Goal: Information Seeking & Learning: Learn about a topic

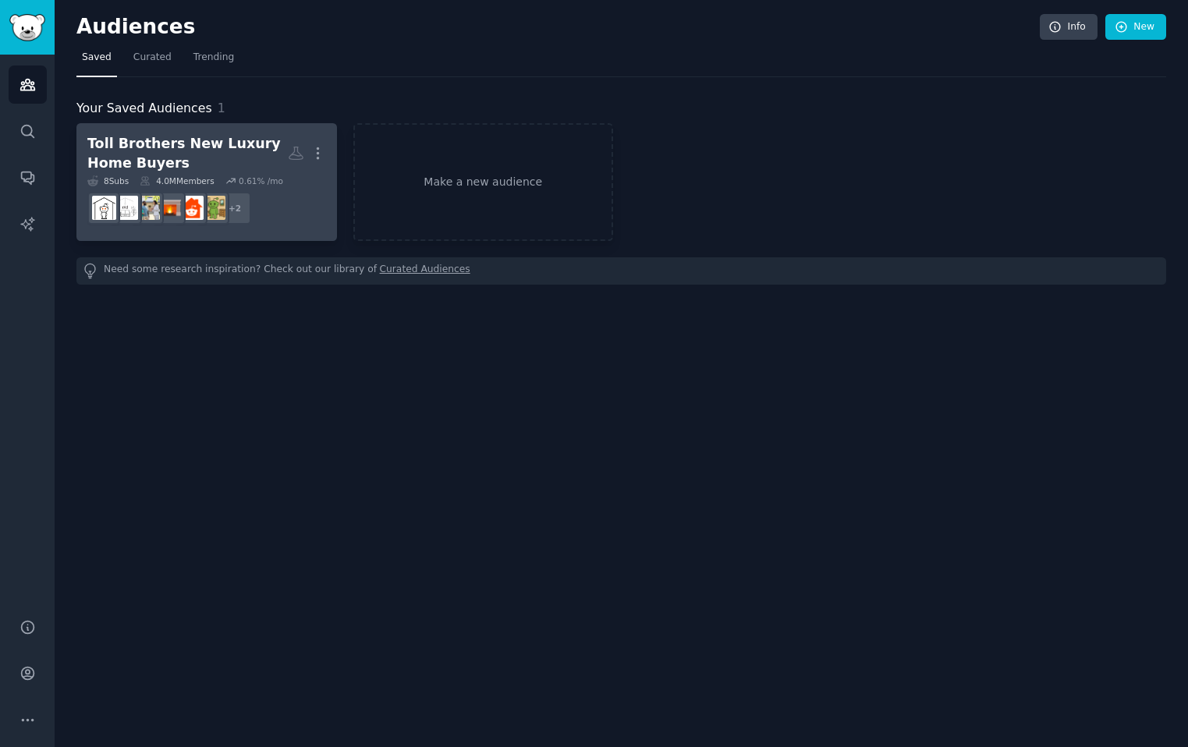
click at [200, 144] on div "Toll Brothers New Luxury Home Buyers" at bounding box center [187, 153] width 200 height 38
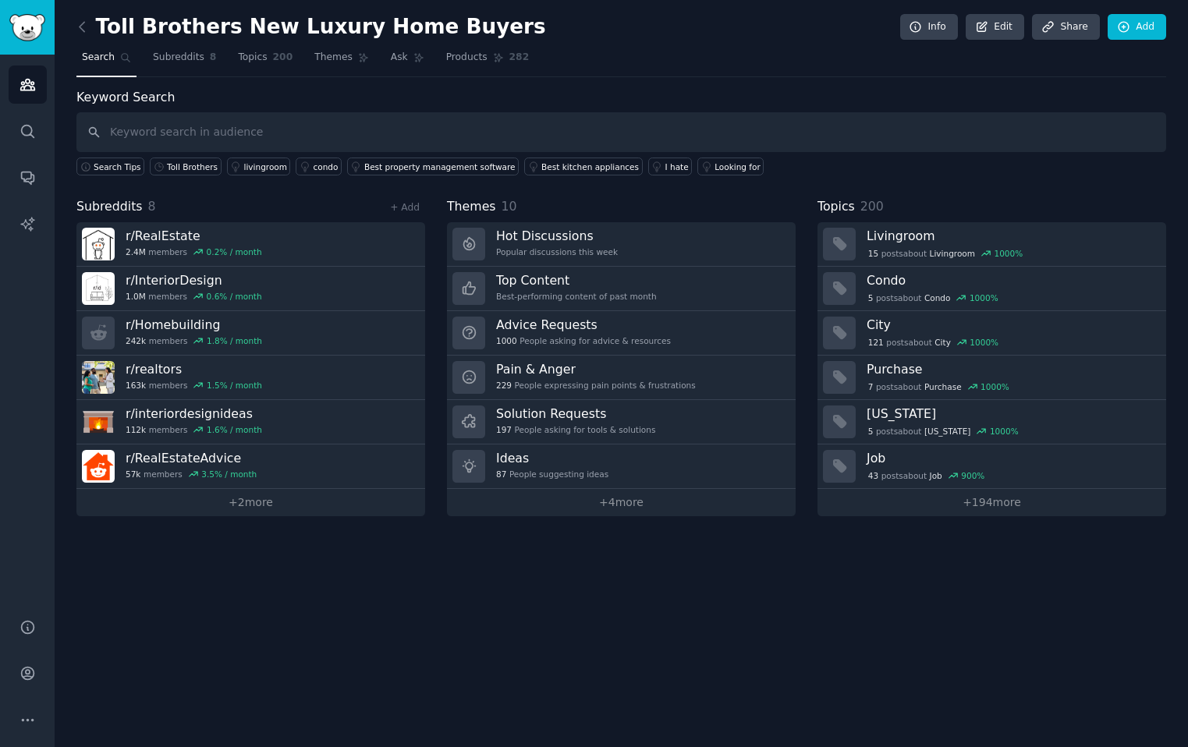
click at [313, 26] on h2 "Toll Brothers New Luxury Home Buyers" at bounding box center [311, 27] width 470 height 25
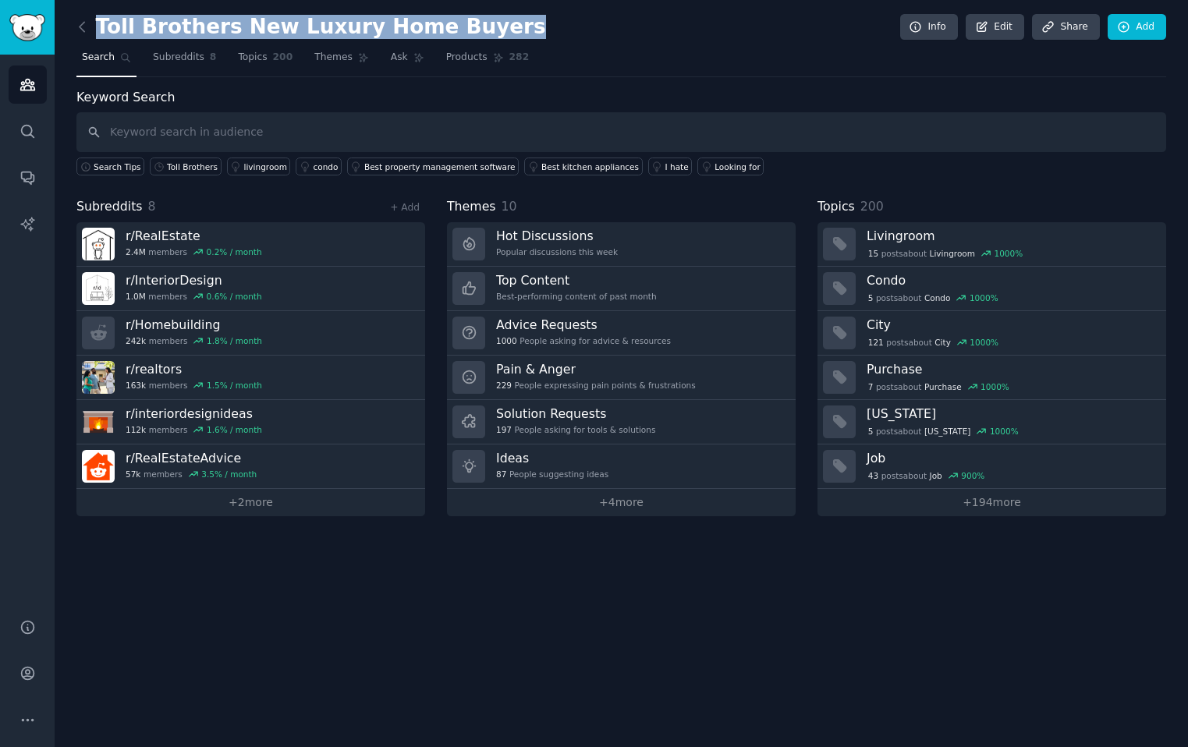
click at [313, 26] on h2 "Toll Brothers New Luxury Home Buyers" at bounding box center [311, 27] width 470 height 25
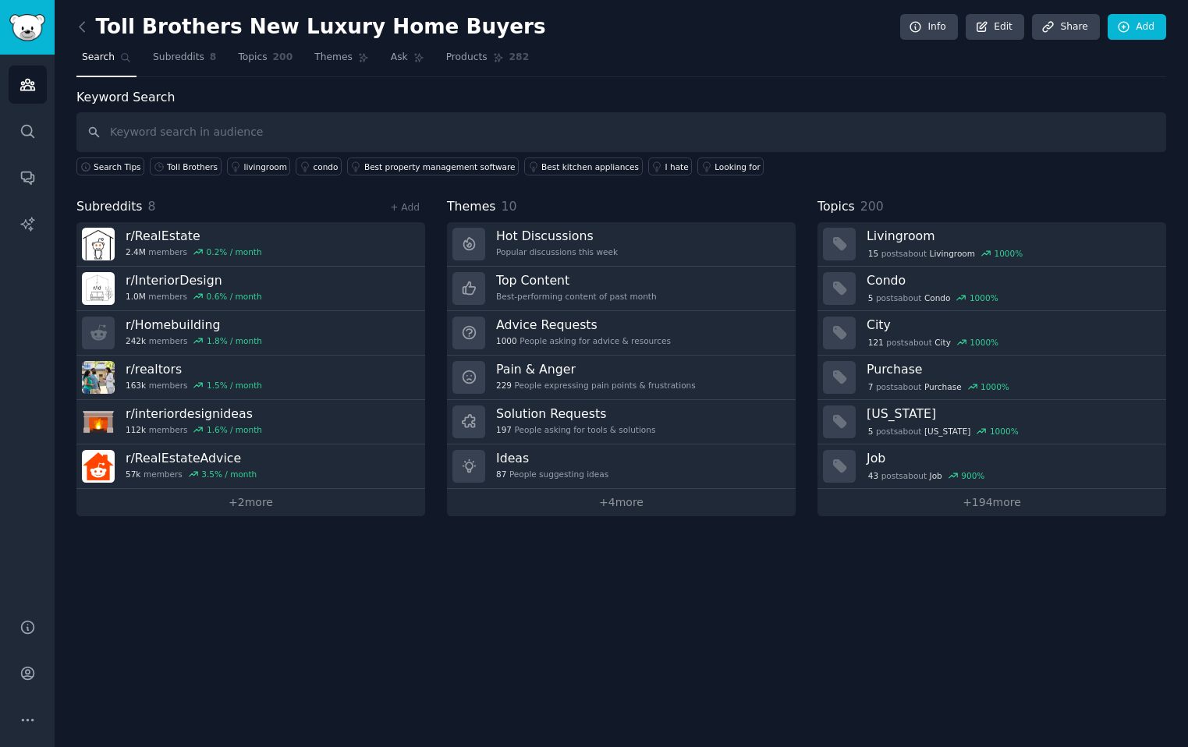
click at [377, 27] on h2 "Toll Brothers New Luxury Home Buyers" at bounding box center [311, 27] width 470 height 25
click at [757, 30] on link "Edit" at bounding box center [995, 27] width 59 height 27
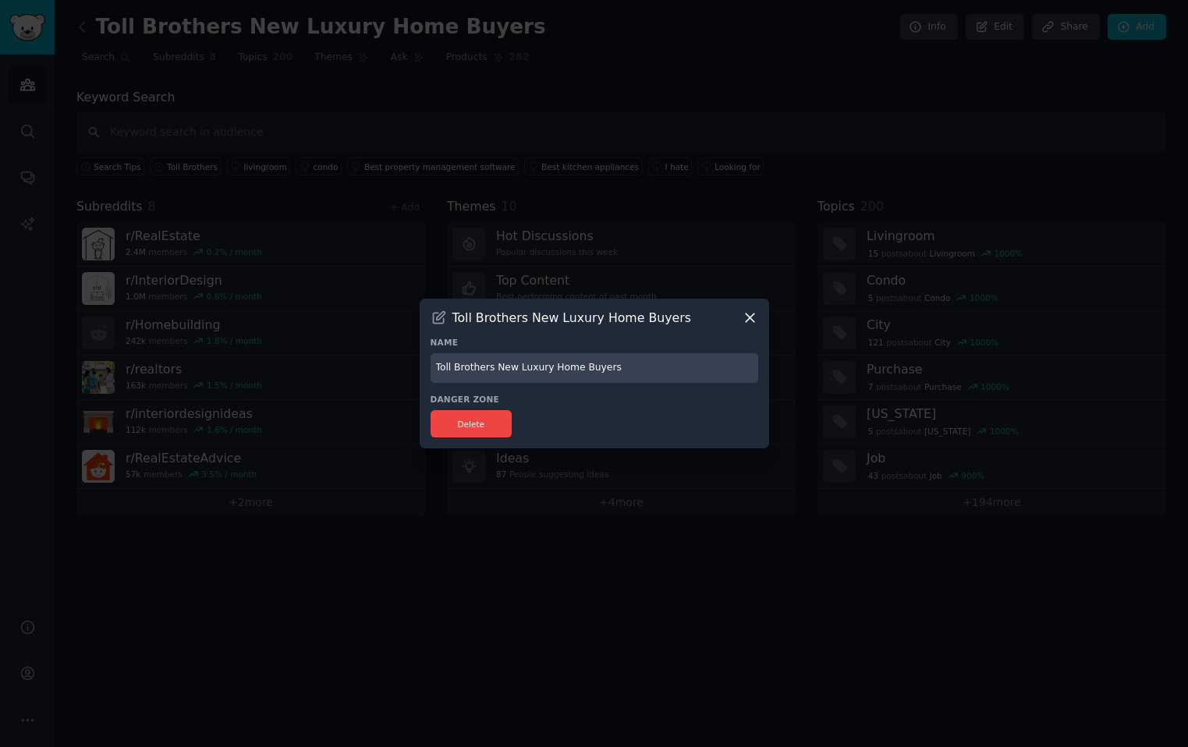
click at [581, 372] on input "Toll Brothers New Luxury Home Buyers" at bounding box center [595, 368] width 328 height 30
drag, startPoint x: 624, startPoint y: 370, endPoint x: 495, endPoint y: 371, distance: 128.7
click at [495, 371] on input "Toll Brothers New Luxury Home Buyers" at bounding box center [595, 368] width 328 height 30
click at [443, 369] on input "Toll Brothers Buyers" at bounding box center [595, 368] width 328 height 30
click at [534, 367] on input "Toll Brothers Buyers" at bounding box center [595, 368] width 328 height 30
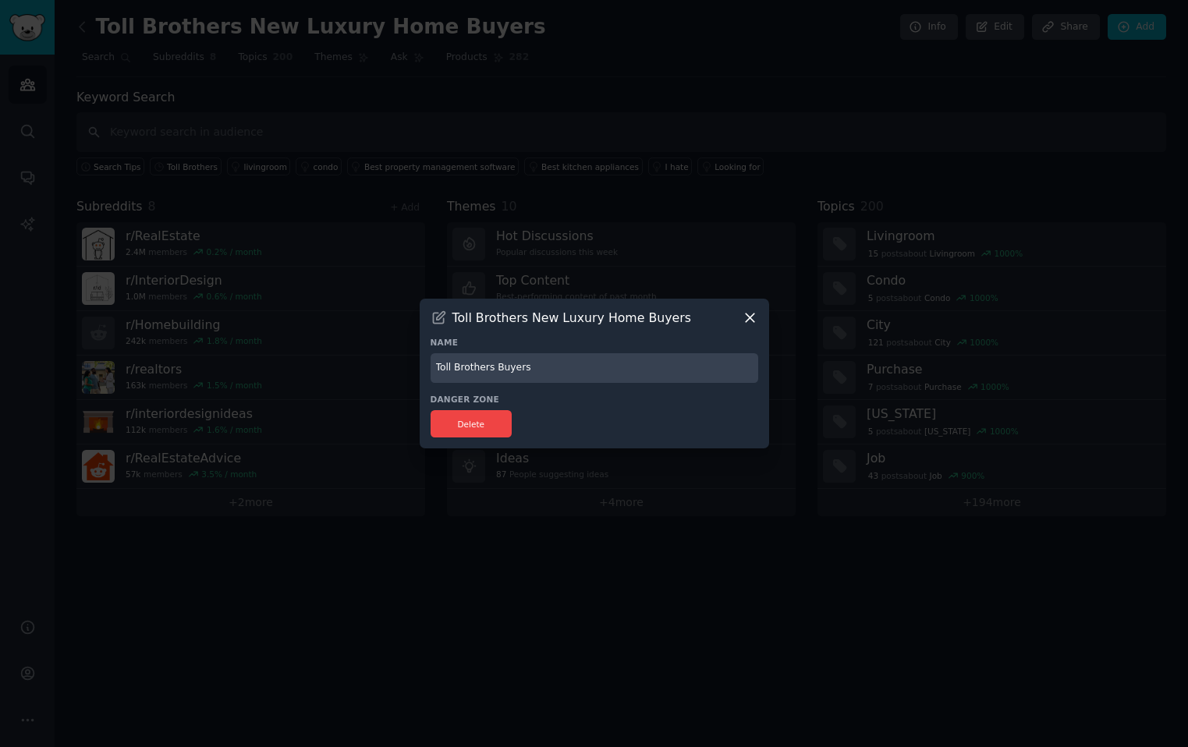
click at [438, 372] on input "Toll Brothers Buyers" at bounding box center [595, 368] width 328 height 30
drag, startPoint x: 537, startPoint y: 364, endPoint x: 498, endPoint y: 364, distance: 39.0
click at [498, 364] on input "Toll Brothers Buyers" at bounding box center [595, 368] width 328 height 30
type input "Toll Brothers Mentions"
click at [514, 416] on div "Delete" at bounding box center [595, 423] width 328 height 27
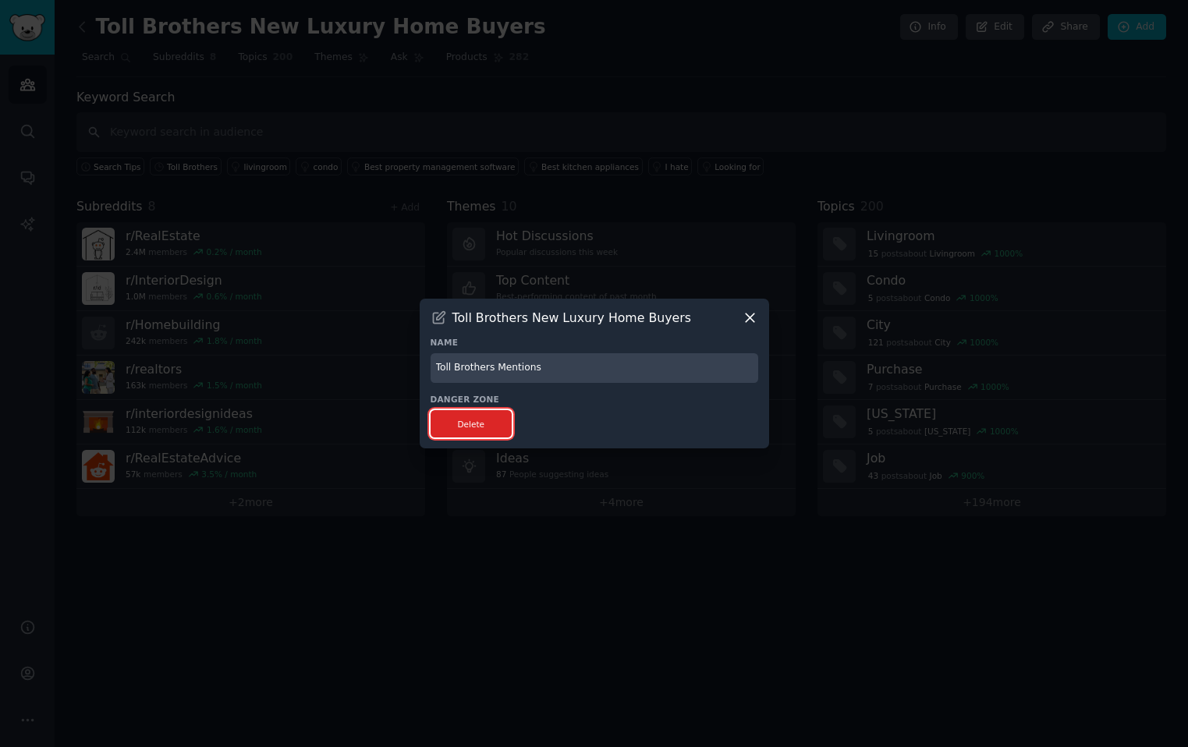
click at [495, 419] on button "Delete" at bounding box center [472, 423] width 82 height 27
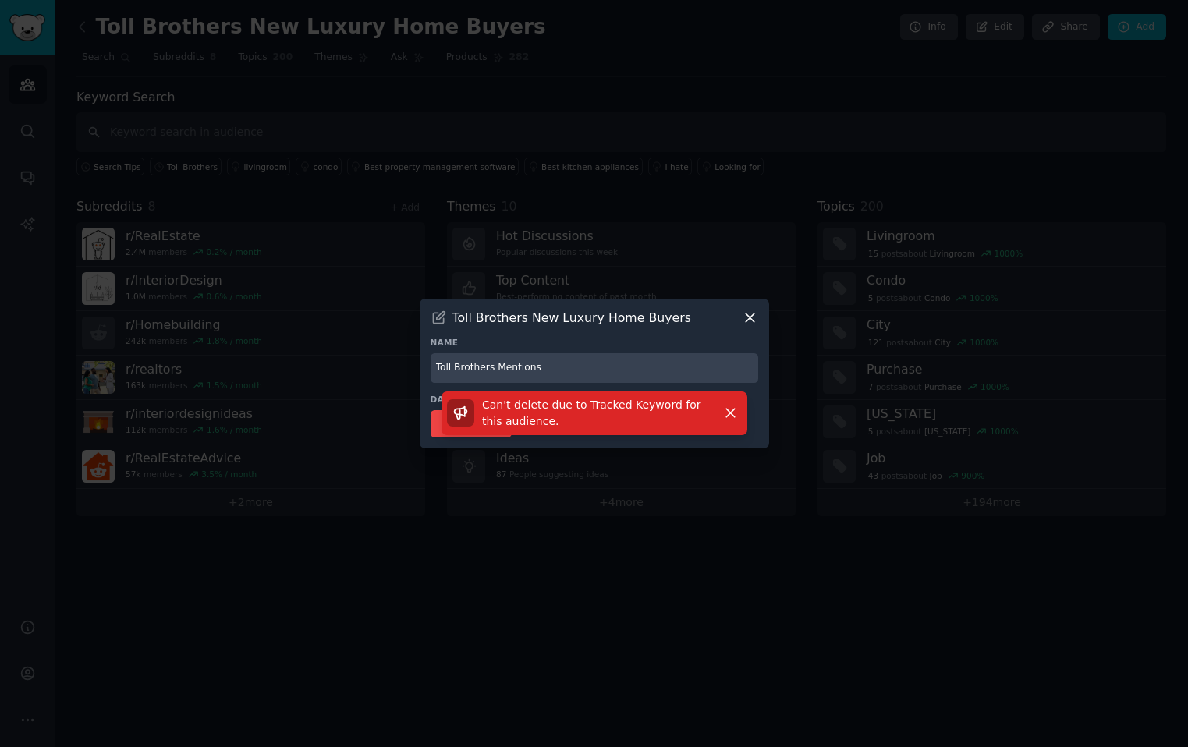
click at [642, 344] on h3 "Name" at bounding box center [595, 342] width 328 height 11
click at [750, 317] on icon at bounding box center [750, 318] width 9 height 9
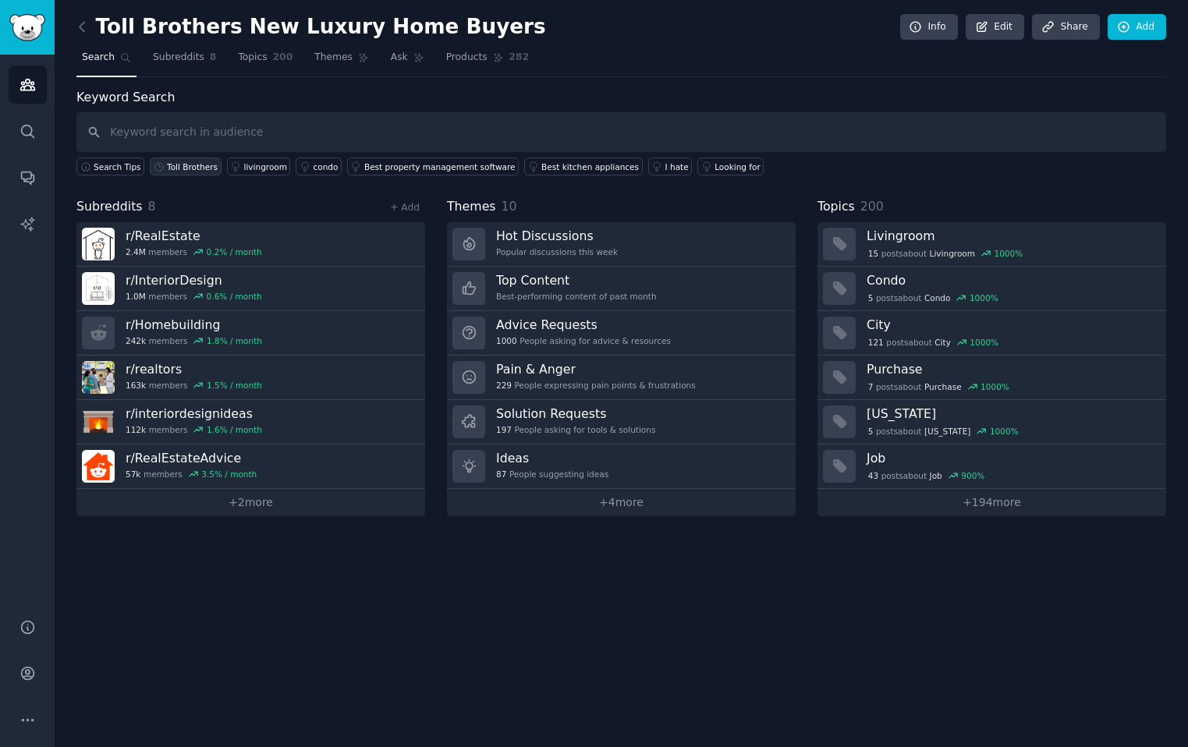
click at [197, 164] on div "Toll Brothers" at bounding box center [192, 166] width 51 height 11
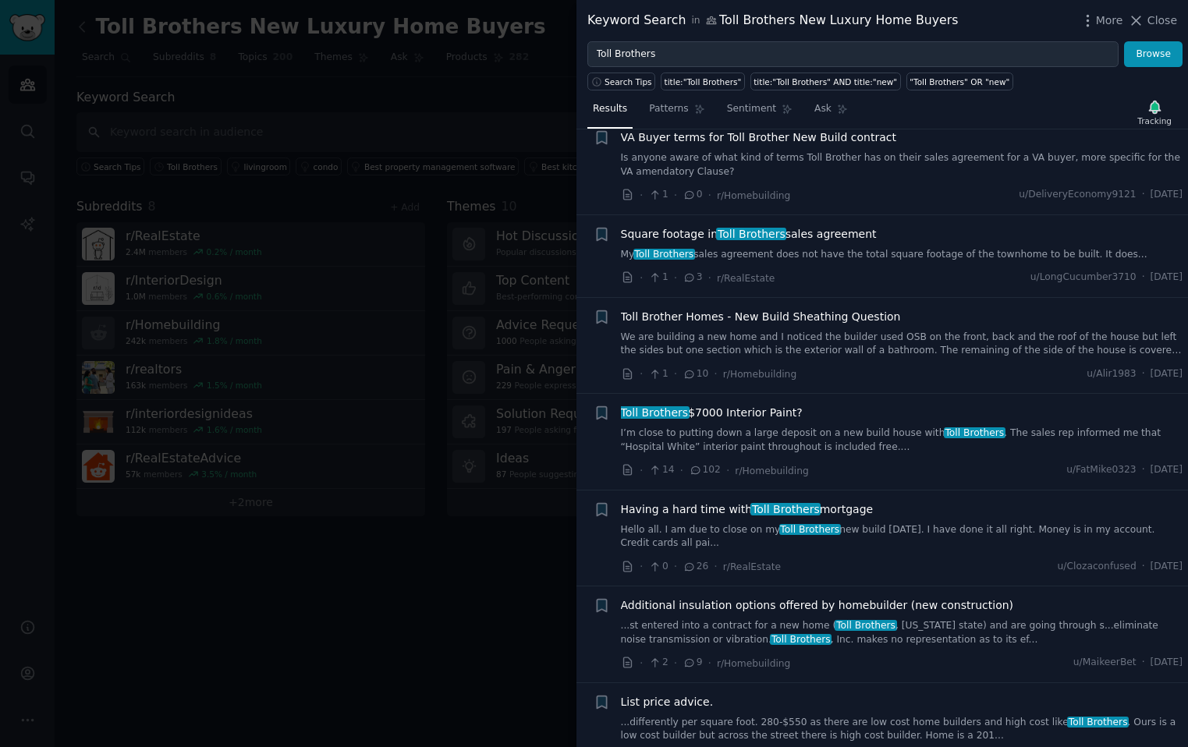
scroll to position [214, 0]
click at [757, 435] on link "I’m close to putting down a large deposit on a new build house with Toll Brothe…" at bounding box center [902, 440] width 562 height 27
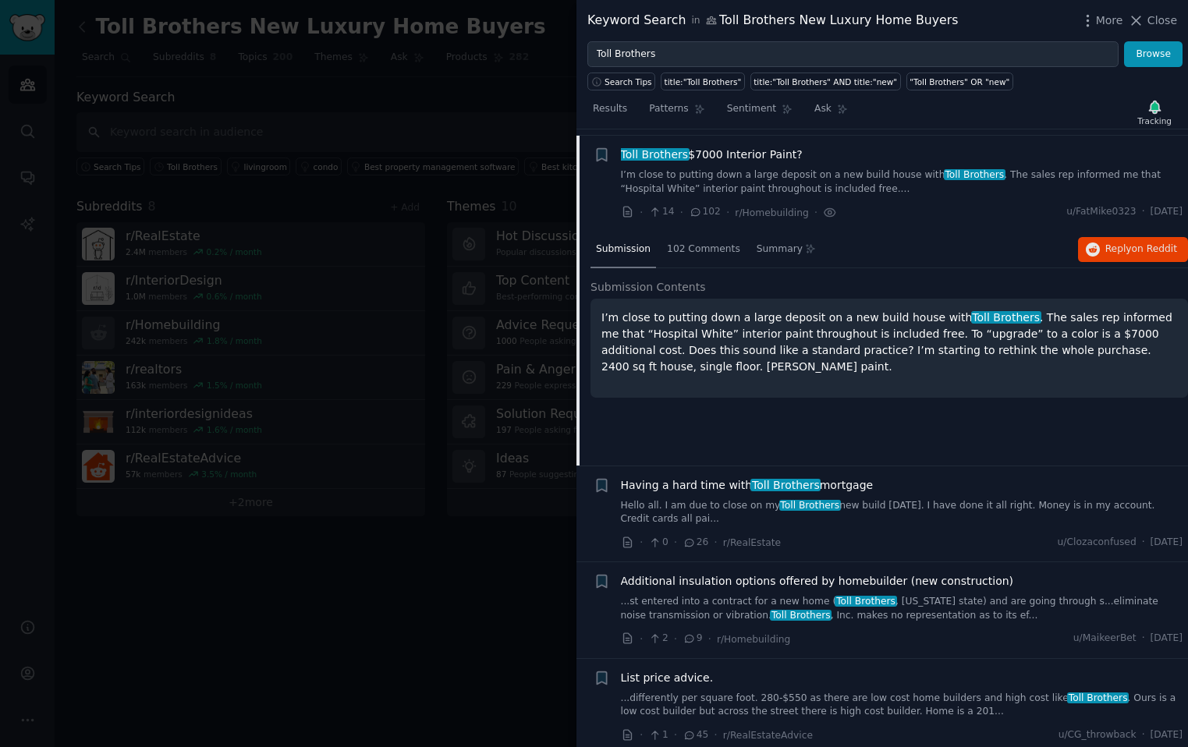
scroll to position [479, 0]
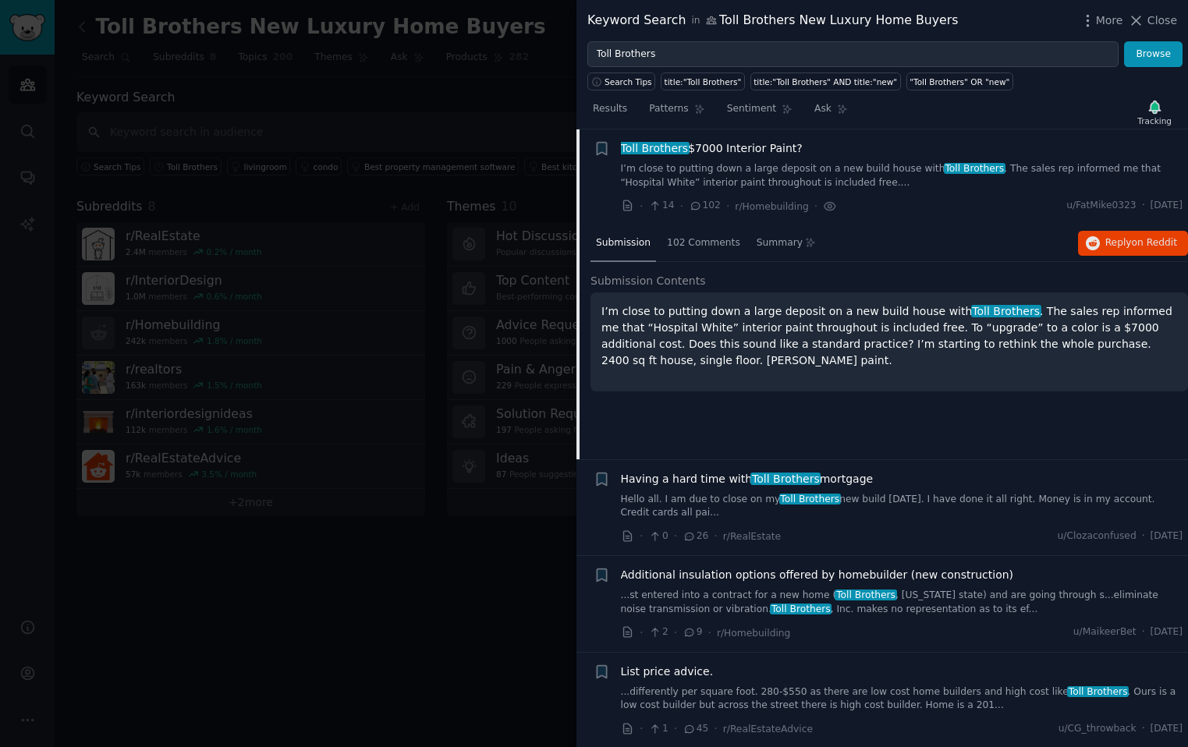
click at [757, 499] on link "Hello all. I am due to close on my Toll Brothers new build [DATE]. I have done …" at bounding box center [902, 506] width 562 height 27
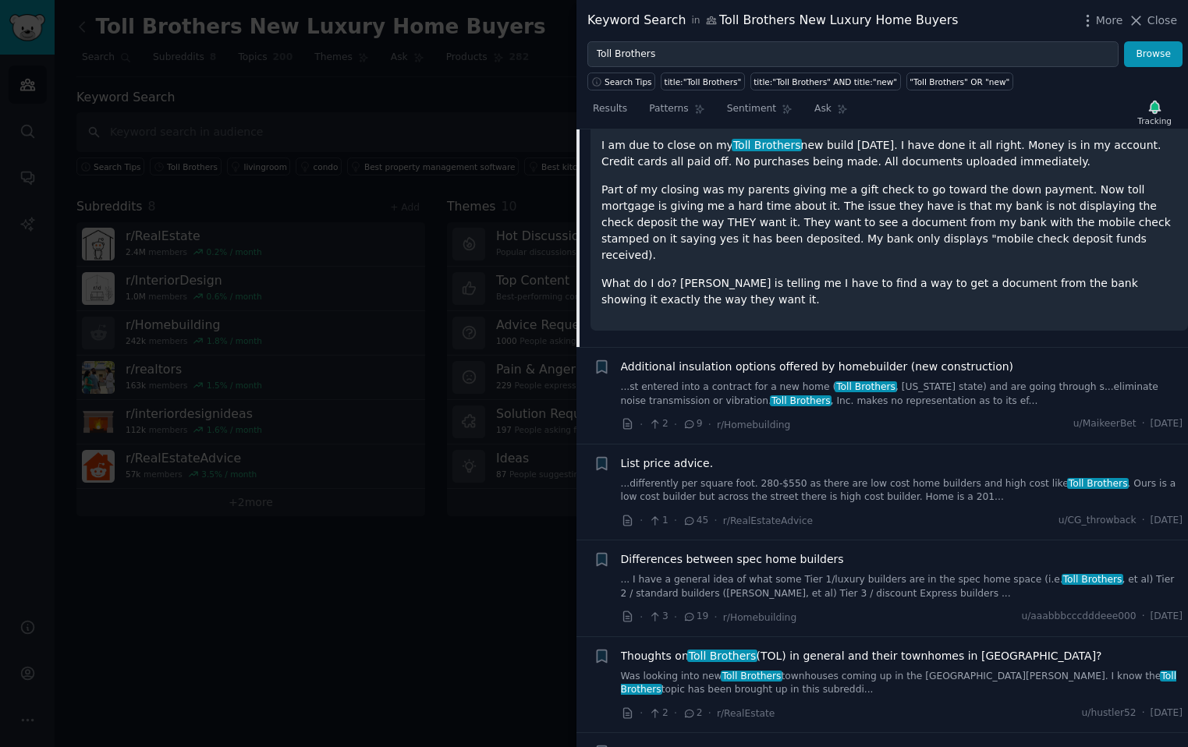
scroll to position [775, 0]
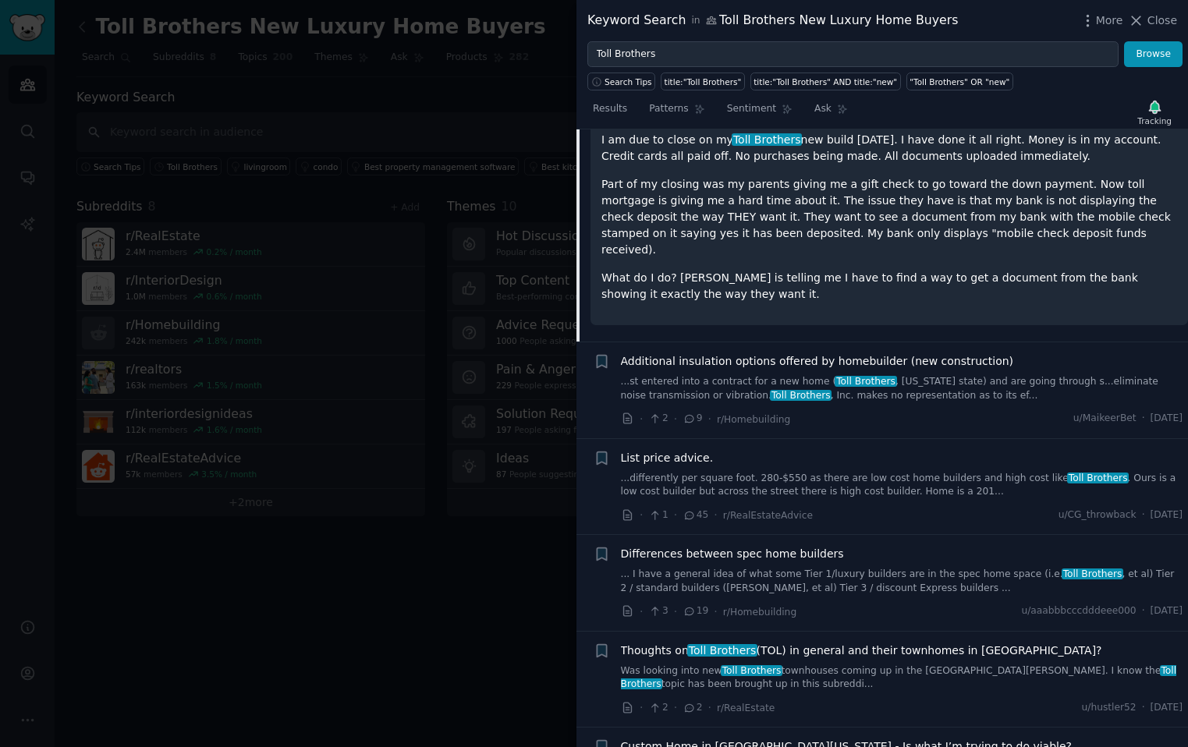
click at [757, 388] on div "Additional insulation options offered by homebuilder (new construction) ...st e…" at bounding box center [902, 390] width 562 height 74
click at [757, 375] on link "...st entered into a contract for a new home ( Toll Brothers , [US_STATE] state…" at bounding box center [902, 388] width 562 height 27
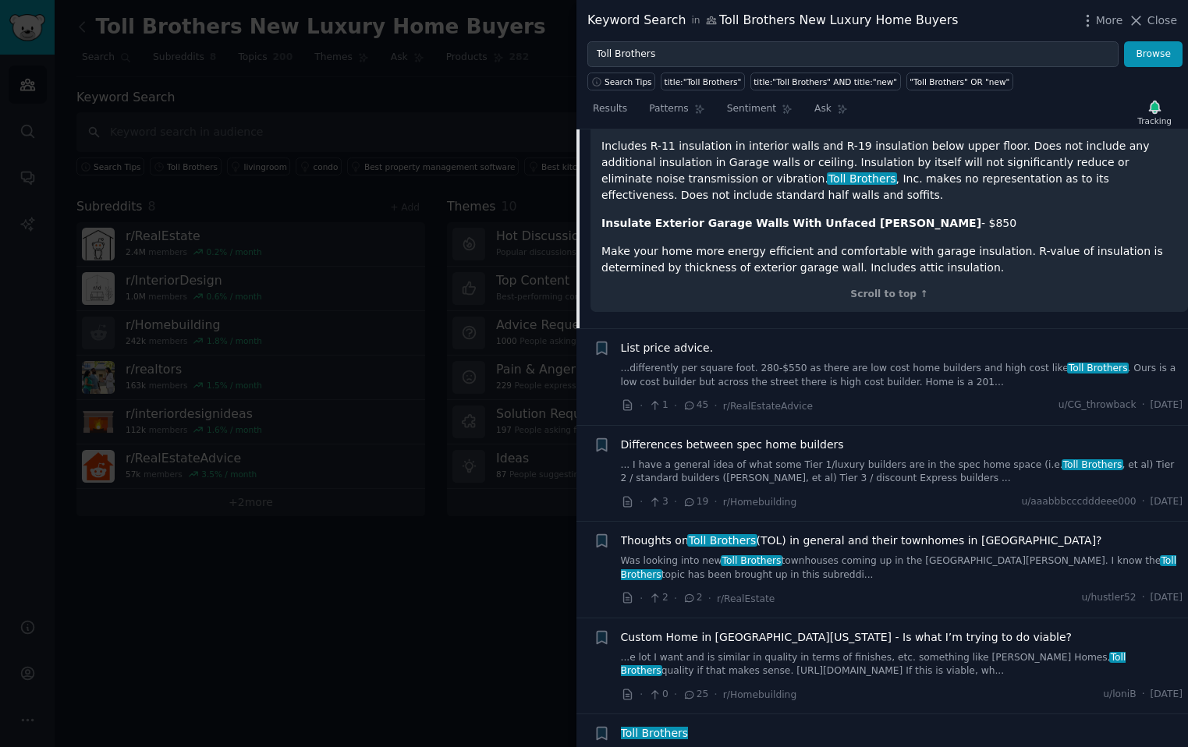
scroll to position [945, 0]
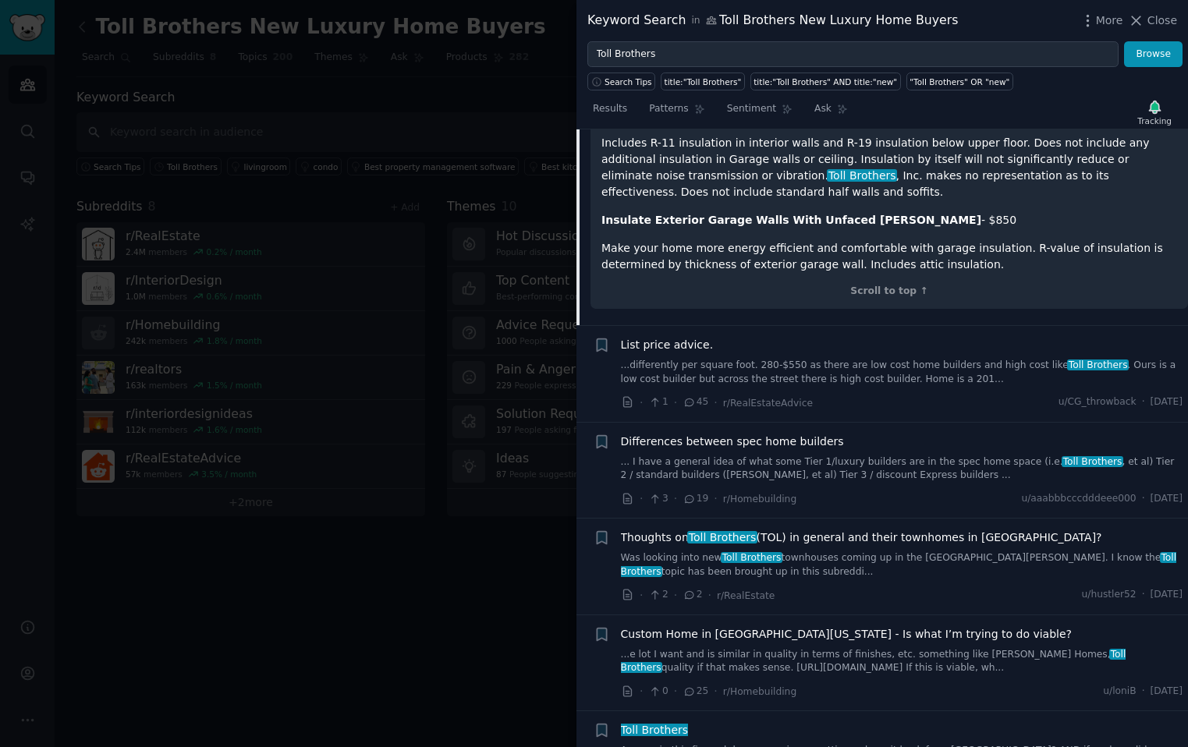
click at [757, 469] on link "... I have a general idea of what some Tier 1/luxury builders are in the spec h…" at bounding box center [902, 469] width 562 height 27
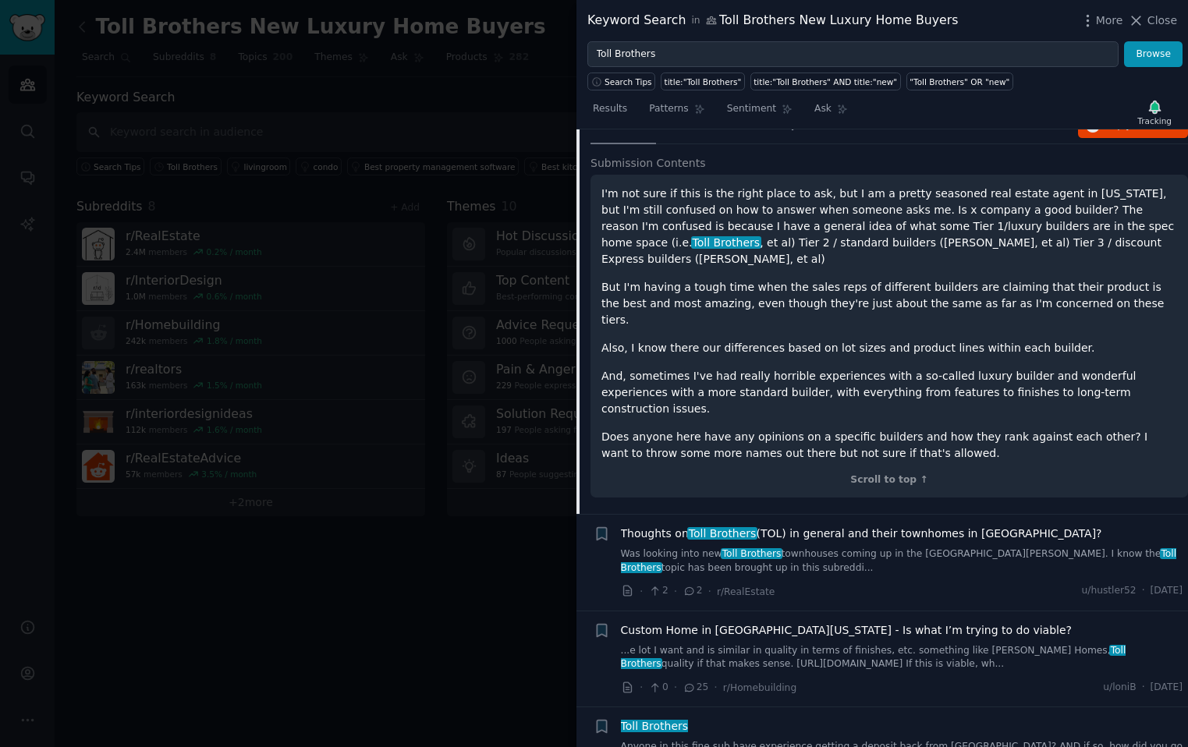
scroll to position [984, 0]
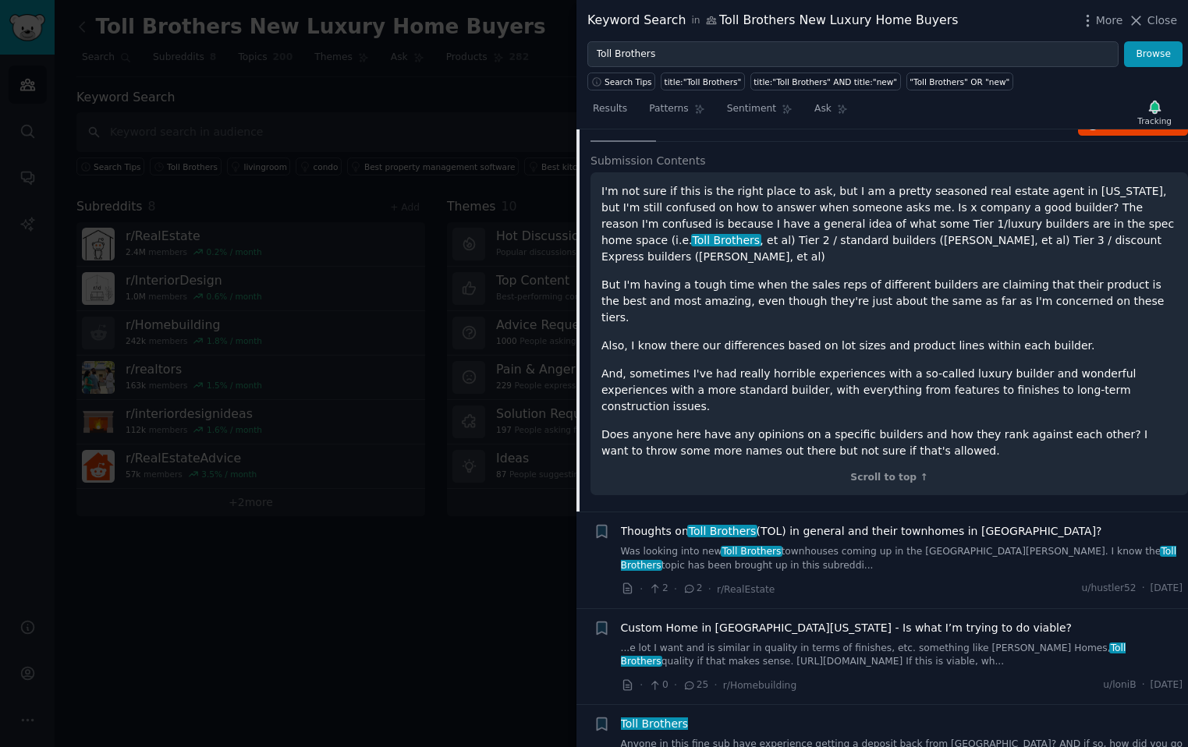
click at [757, 545] on link "Was looking into new Toll Brothers townhouses coming up in the [GEOGRAPHIC_DATA…" at bounding box center [902, 558] width 562 height 27
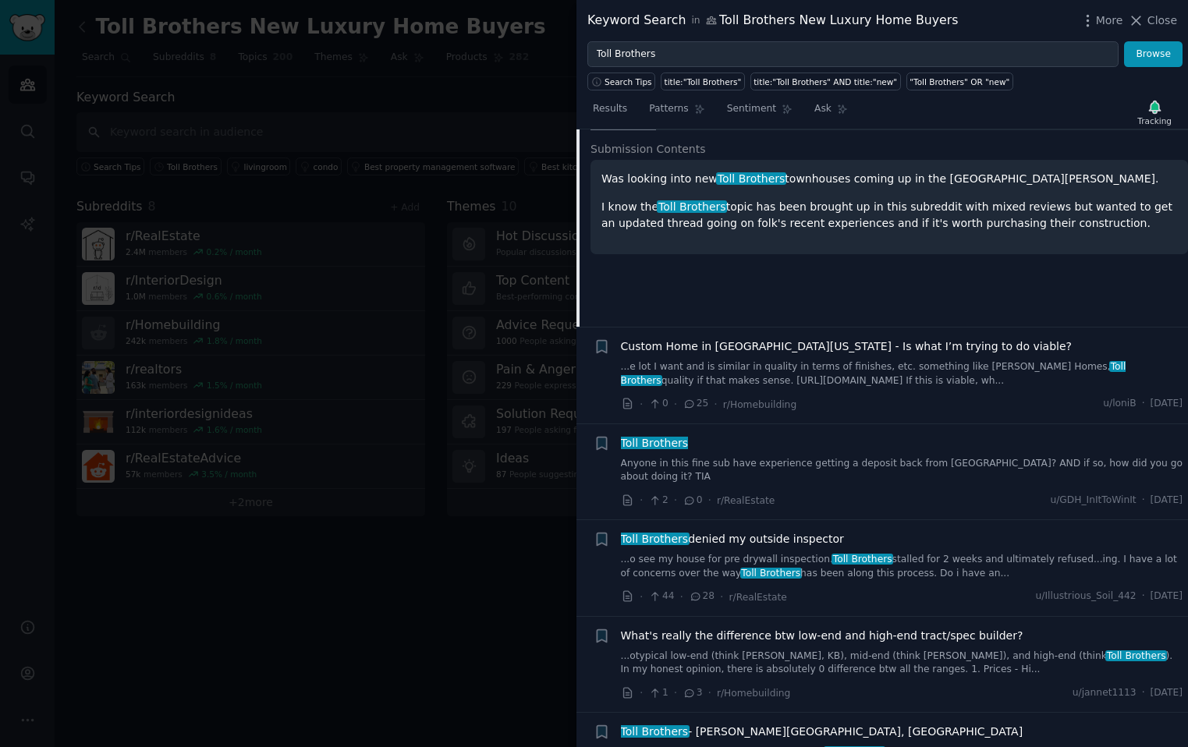
scroll to position [1101, 0]
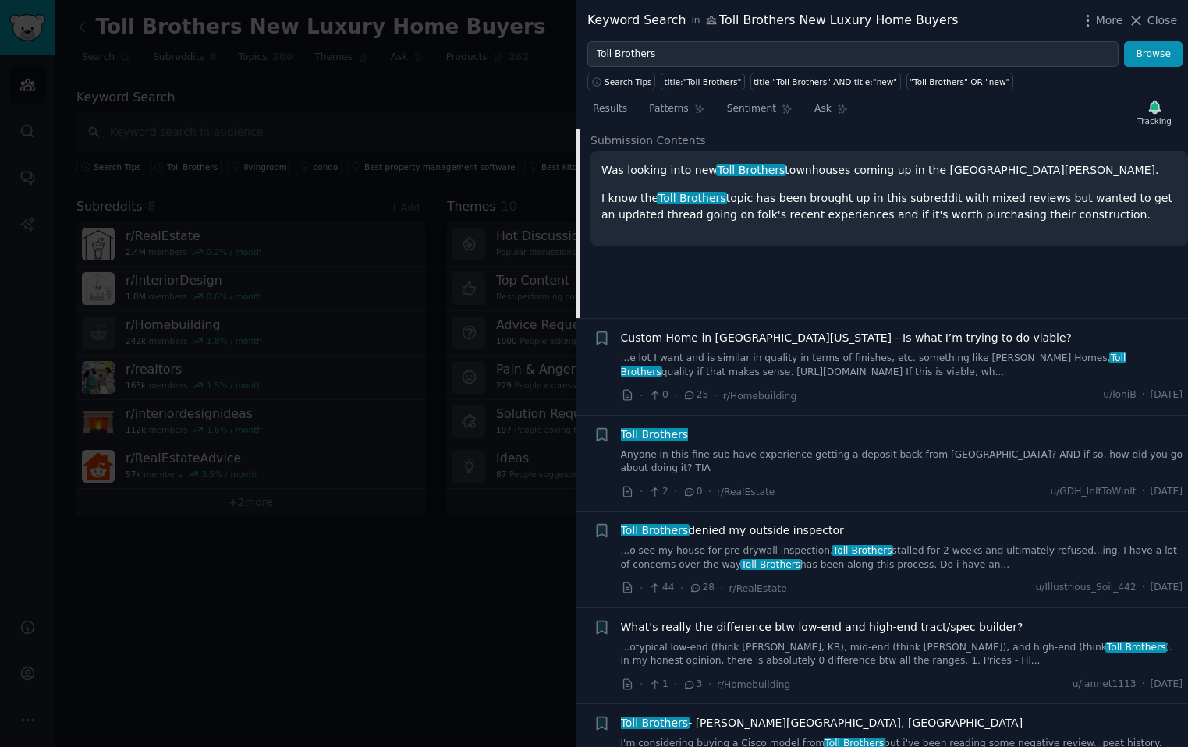
click at [689, 523] on span "Toll Brothers denied my outside inspector" at bounding box center [732, 531] width 223 height 16
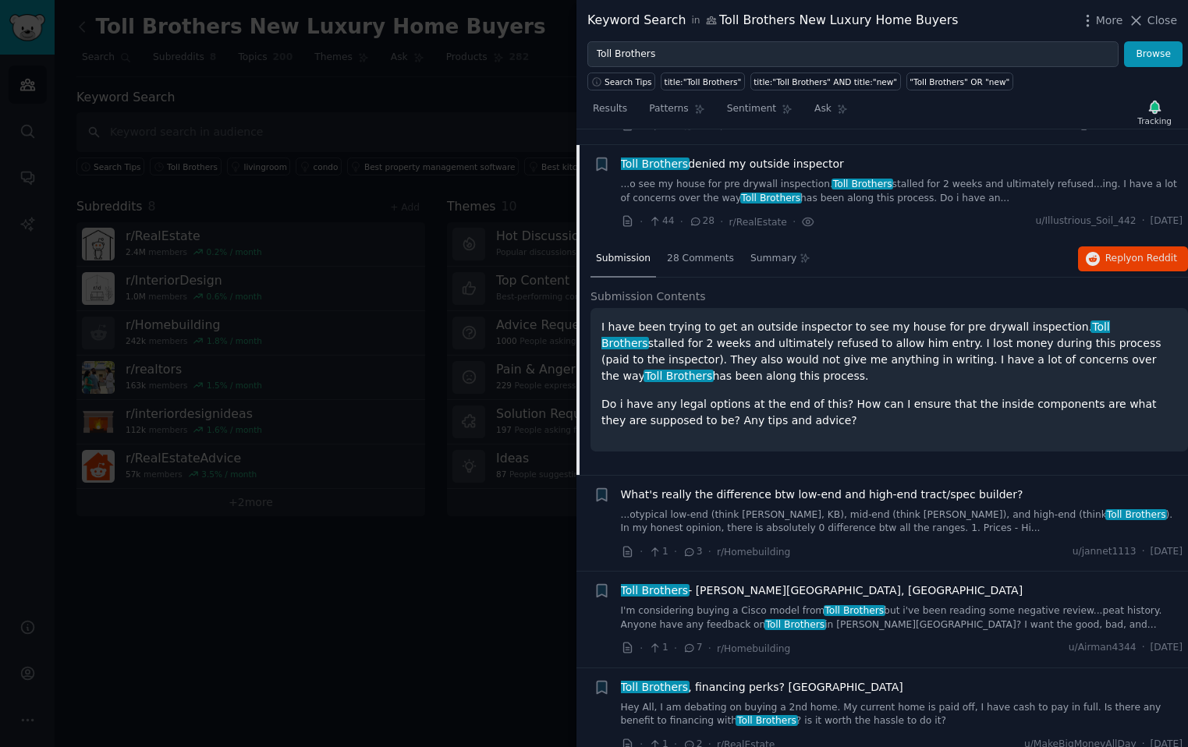
scroll to position [1236, 0]
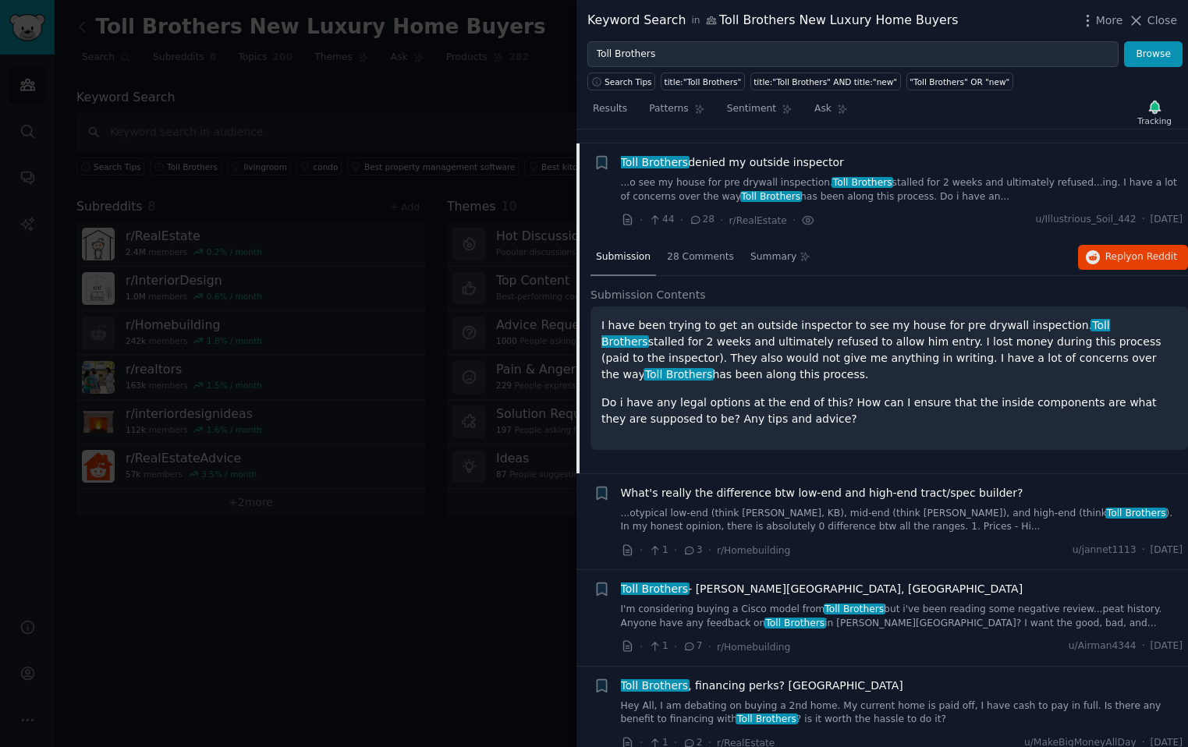
click at [757, 507] on link "...otypical low-end (think [PERSON_NAME], KB), mid-end (think [PERSON_NAME]), a…" at bounding box center [902, 520] width 562 height 27
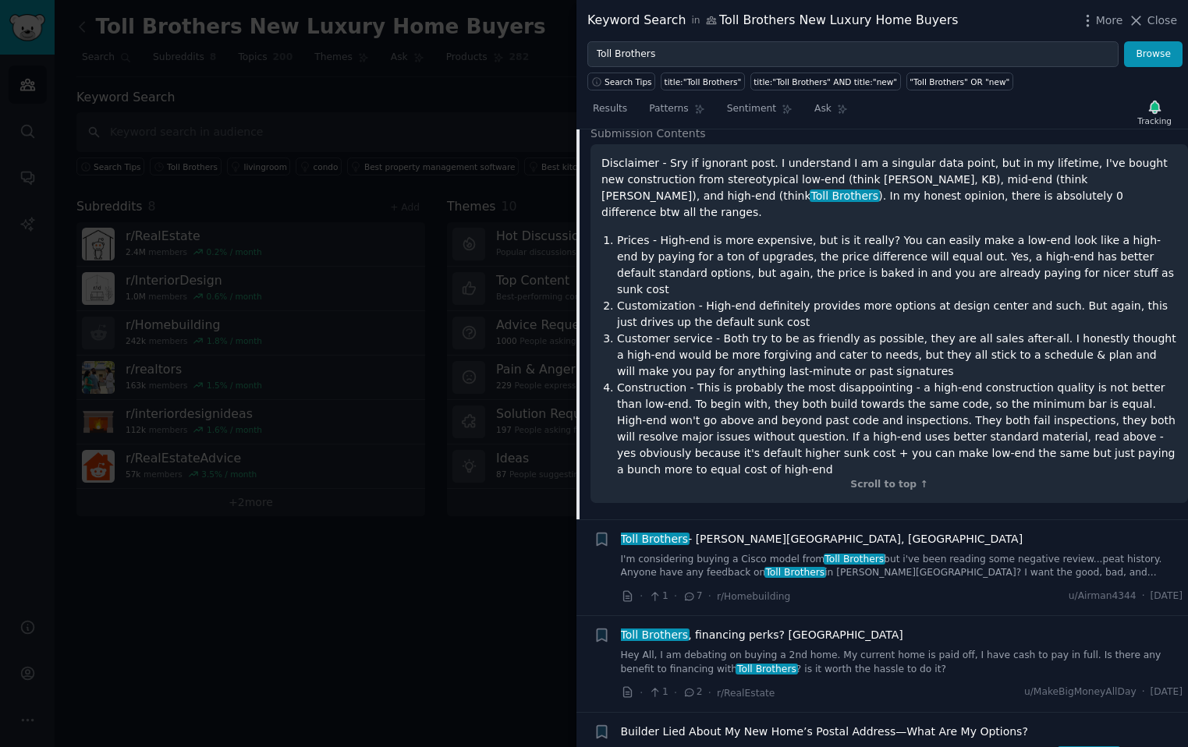
scroll to position [1515, 0]
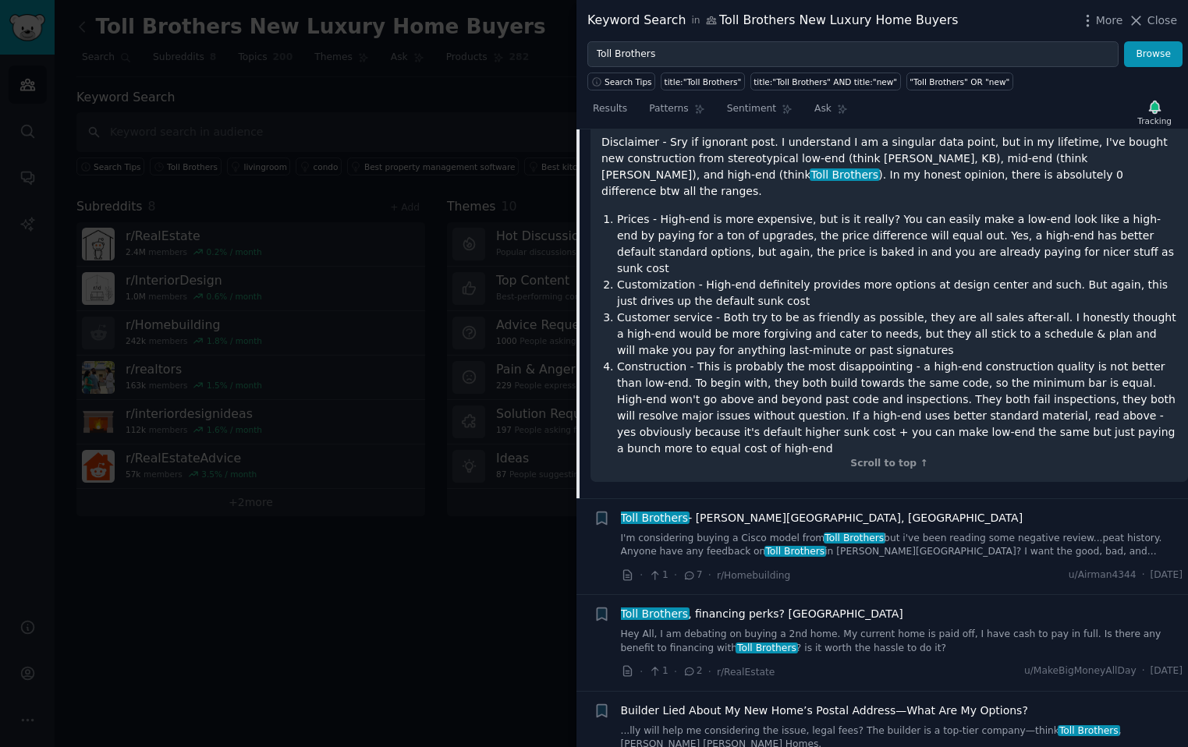
click at [757, 510] on span "Toll [PERSON_NAME][GEOGRAPHIC_DATA], [GEOGRAPHIC_DATA]" at bounding box center [822, 518] width 403 height 16
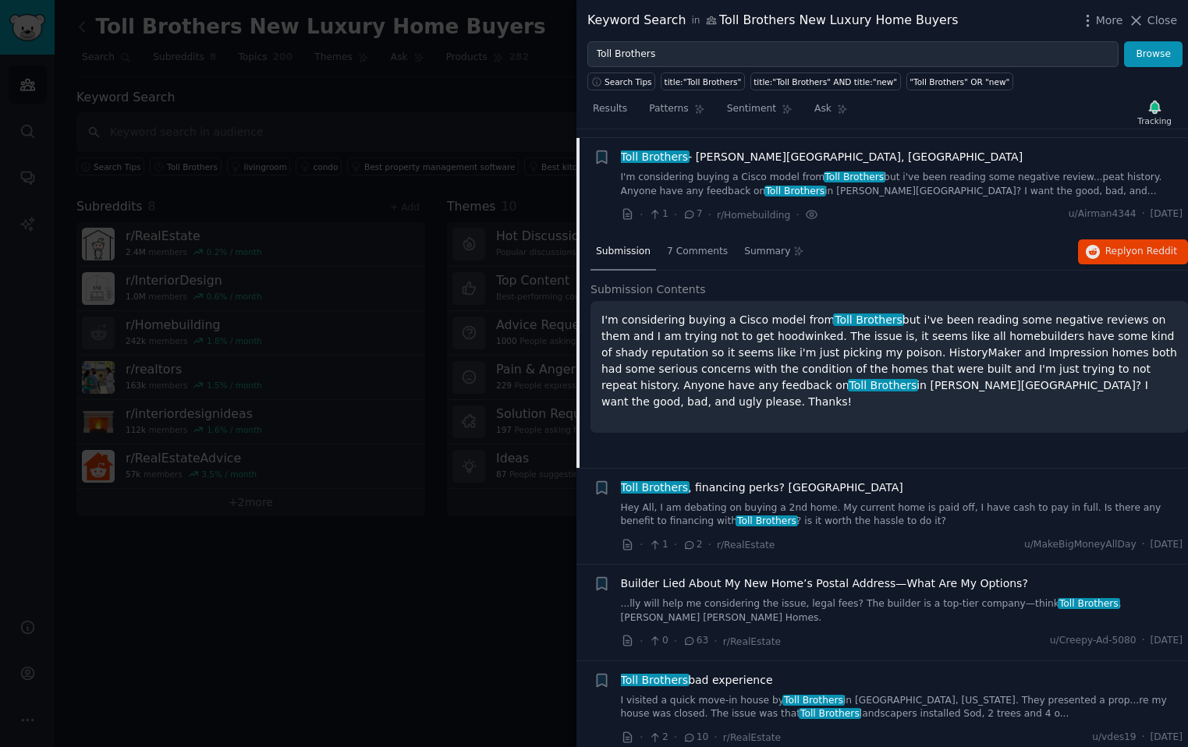
scroll to position [1428, 0]
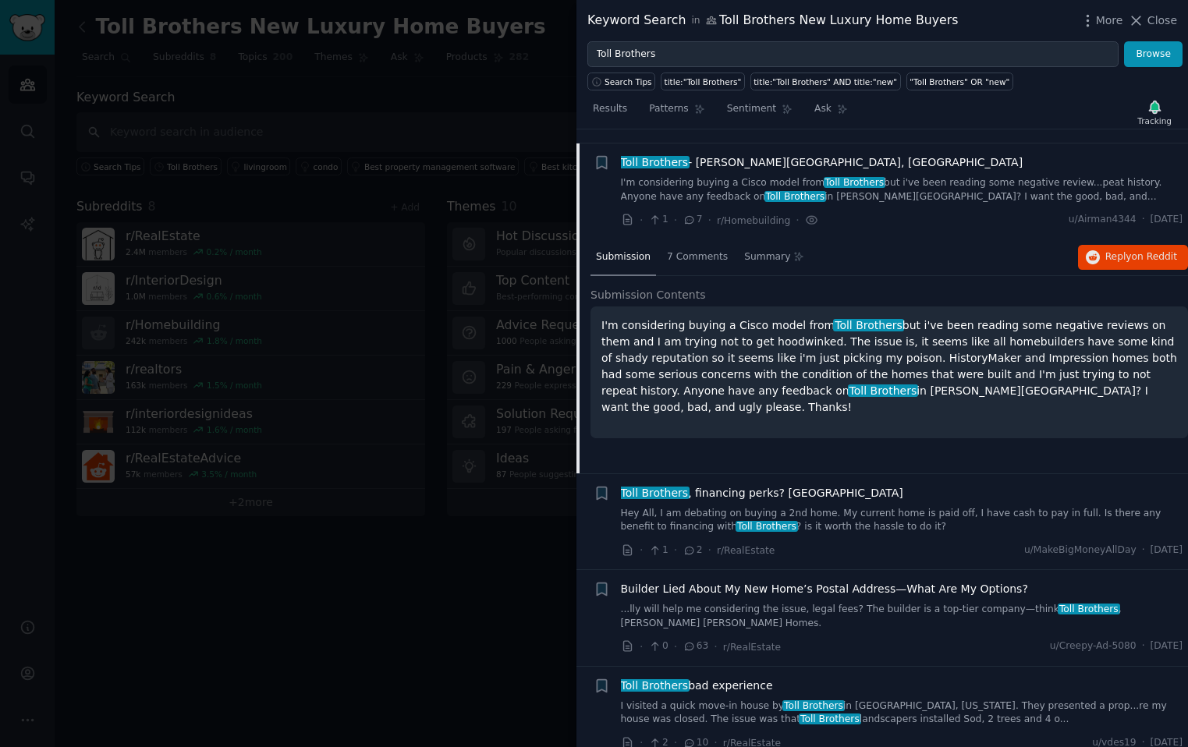
click at [704, 154] on span "Toll [PERSON_NAME][GEOGRAPHIC_DATA], [GEOGRAPHIC_DATA]" at bounding box center [822, 162] width 403 height 16
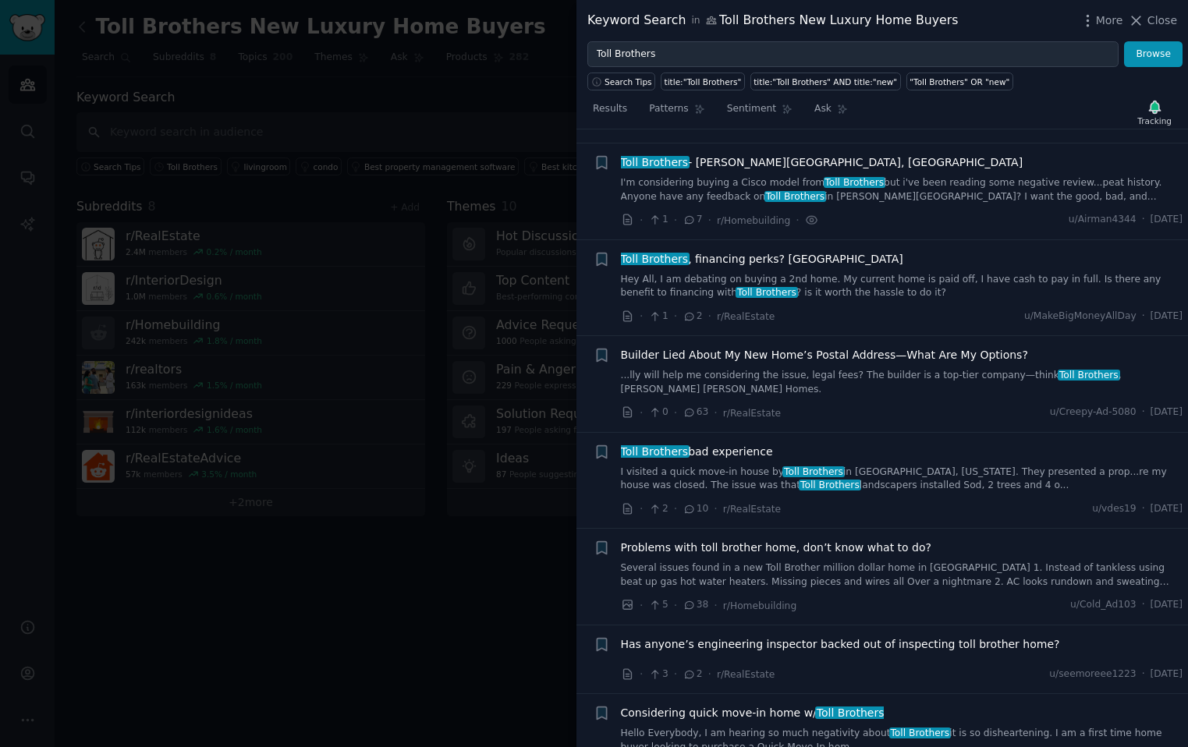
click at [687, 215] on icon at bounding box center [690, 220] width 14 height 11
click at [694, 215] on icon at bounding box center [690, 220] width 14 height 11
click at [624, 213] on icon at bounding box center [628, 220] width 14 height 14
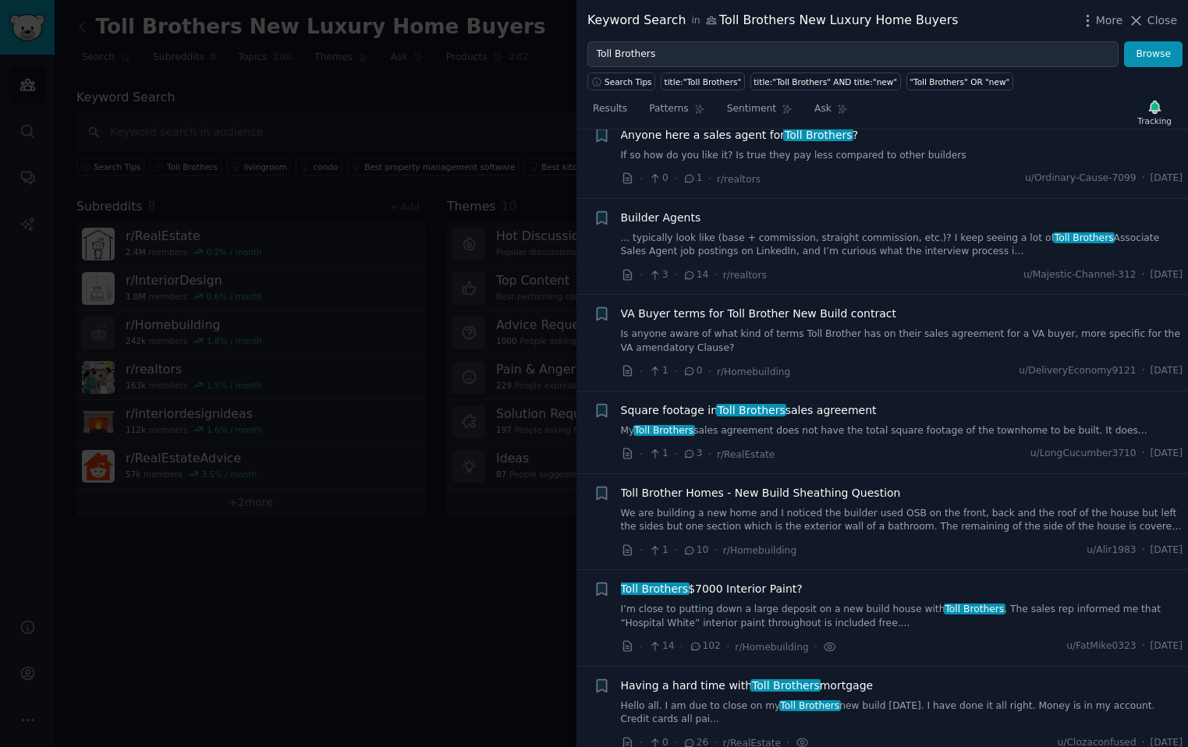
scroll to position [66, 0]
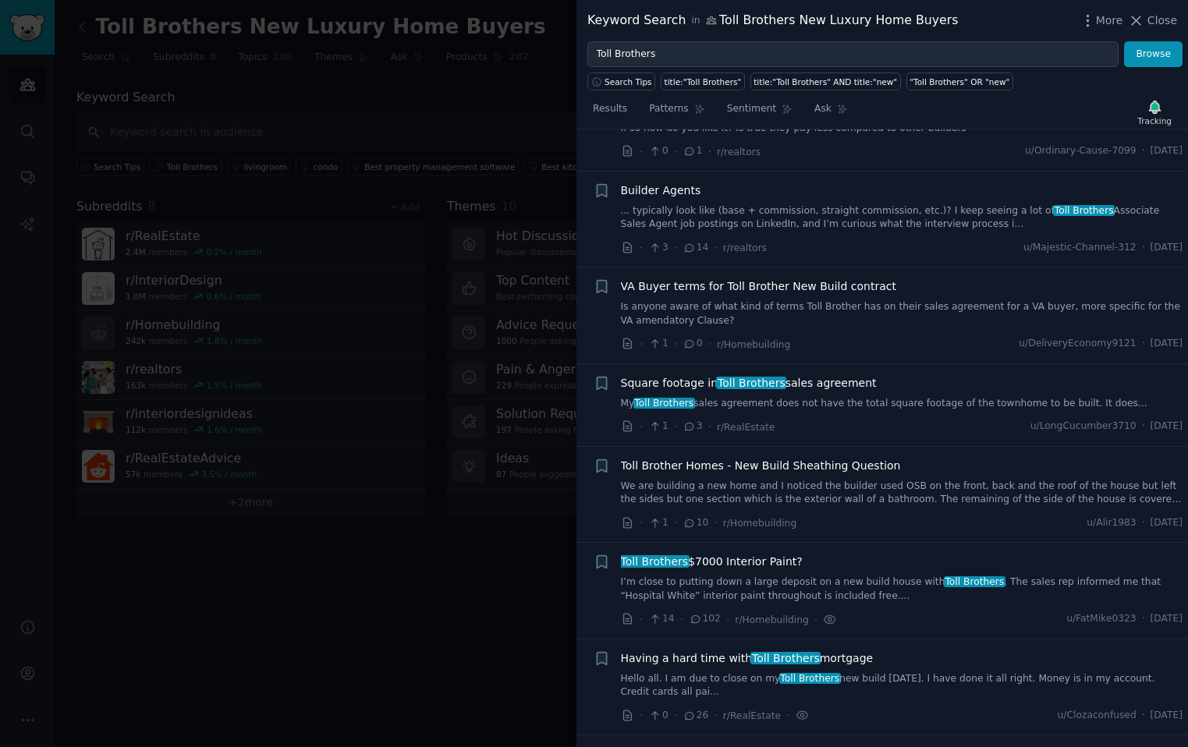
click at [718, 462] on span "Toll Brother Homes - New Build Sheathing Question" at bounding box center [761, 466] width 280 height 16
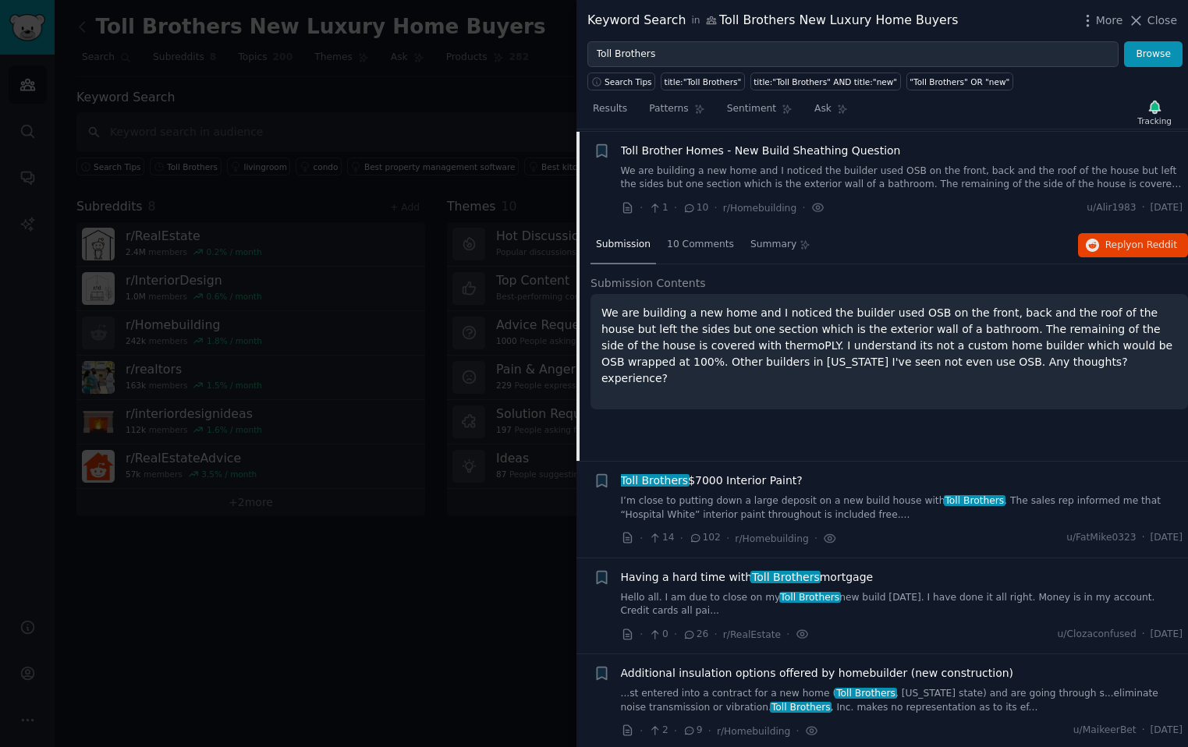
scroll to position [382, 0]
click at [686, 431] on div "Submission 10 Comments Summary Reply on Reddit Submission Contents We are build…" at bounding box center [890, 342] width 598 height 234
click at [457, 403] on div at bounding box center [594, 373] width 1188 height 747
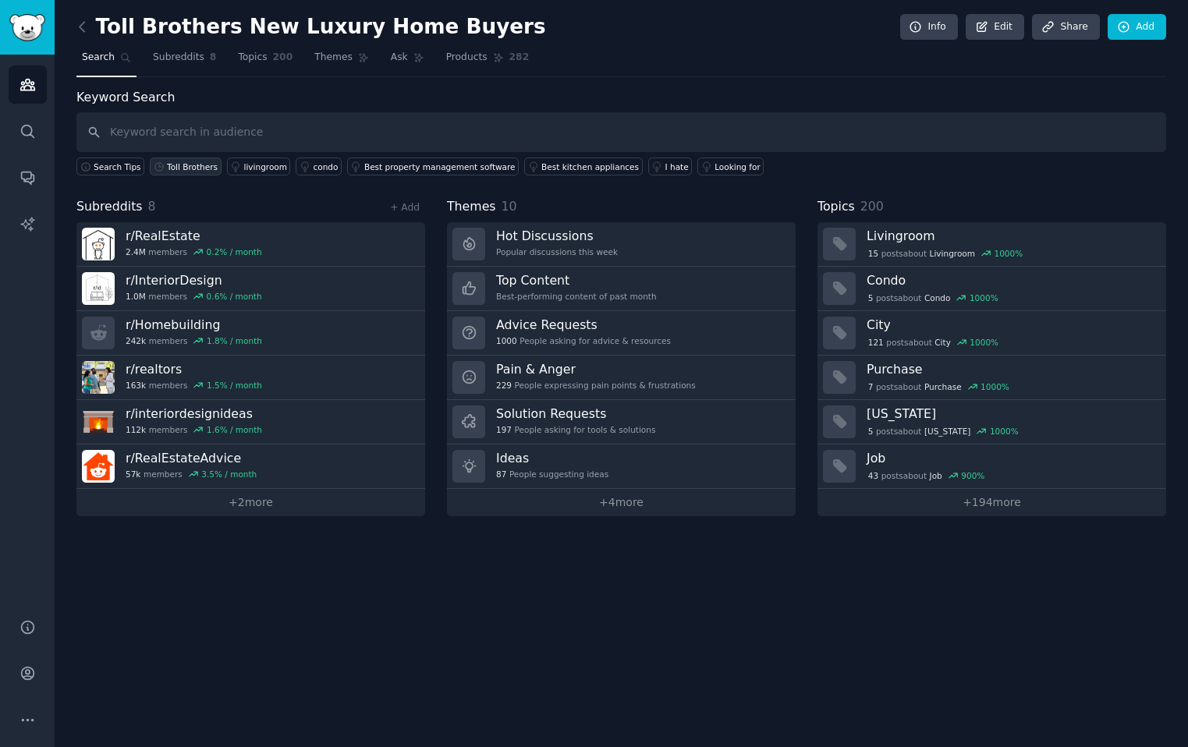
click at [187, 169] on div "Toll Brothers" at bounding box center [192, 166] width 51 height 11
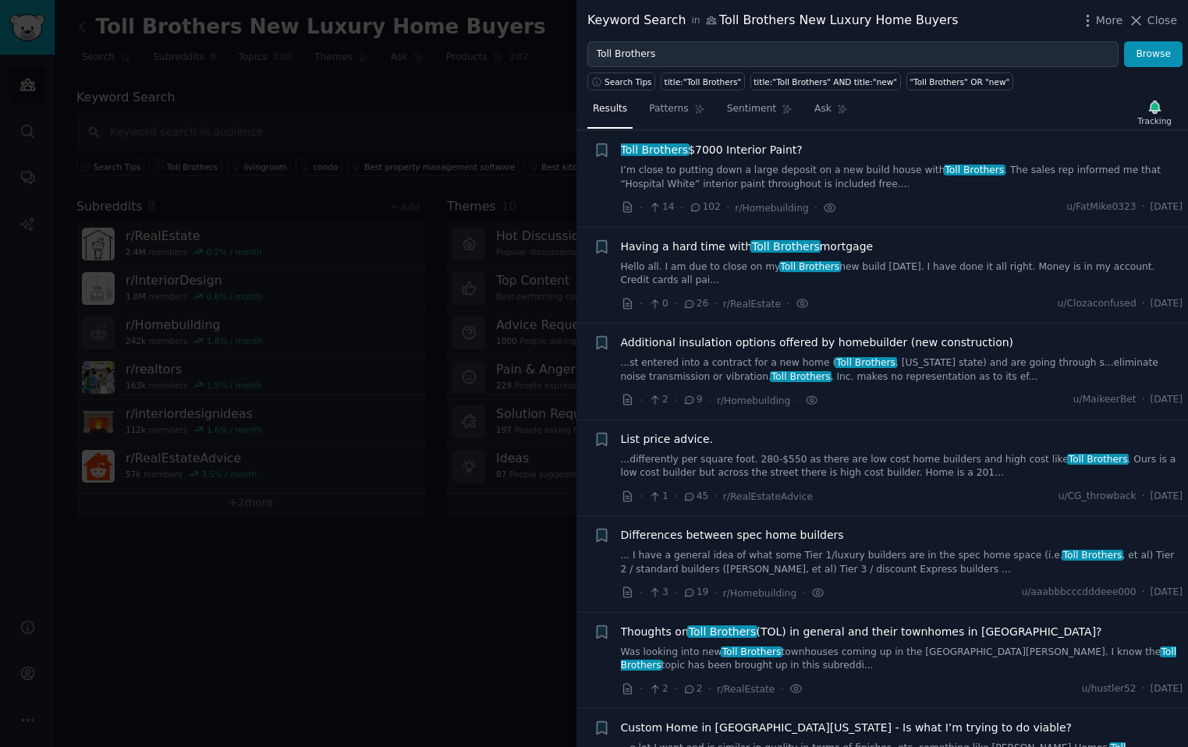
scroll to position [474, 0]
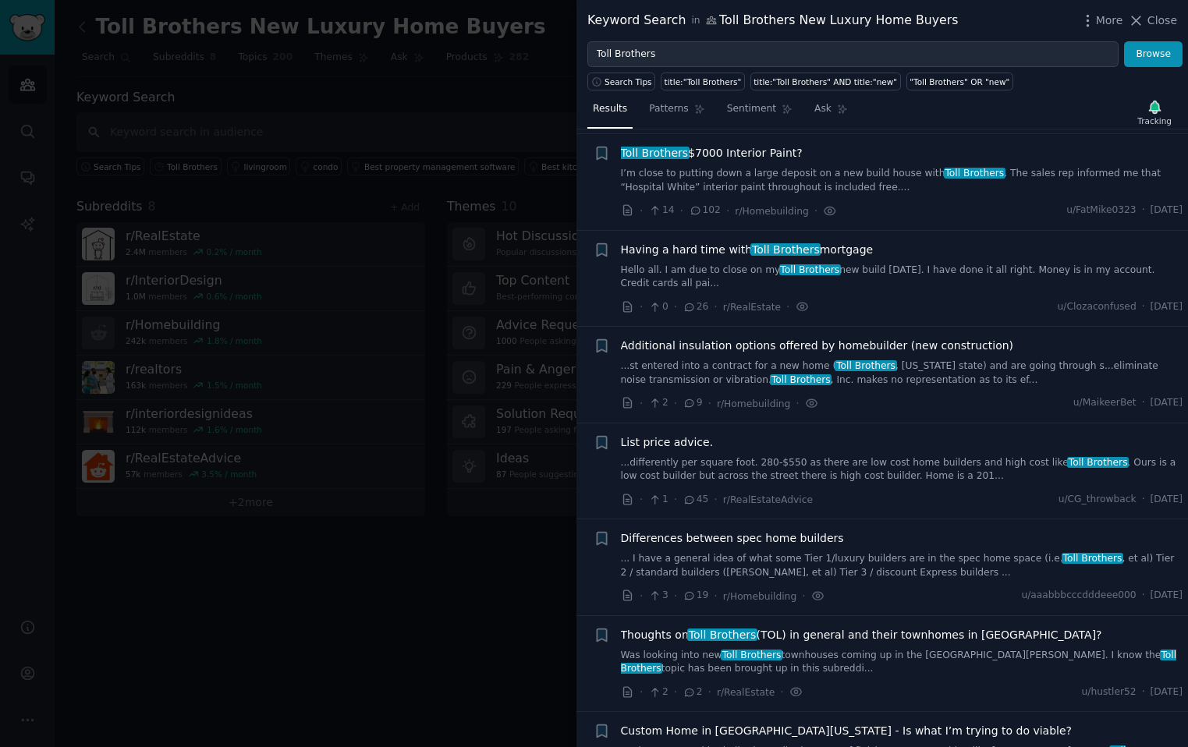
click at [693, 459] on link "...differently per square foot. 280-$550 as there are low cost home builders an…" at bounding box center [902, 469] width 562 height 27
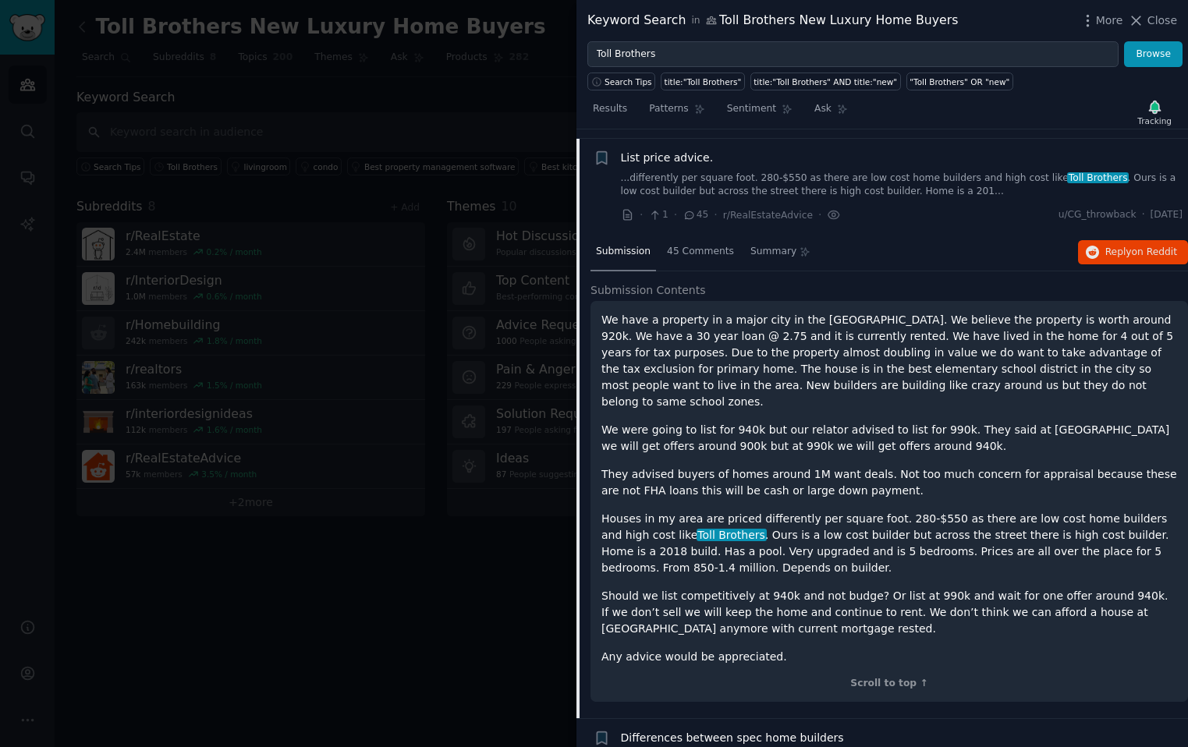
scroll to position [768, 0]
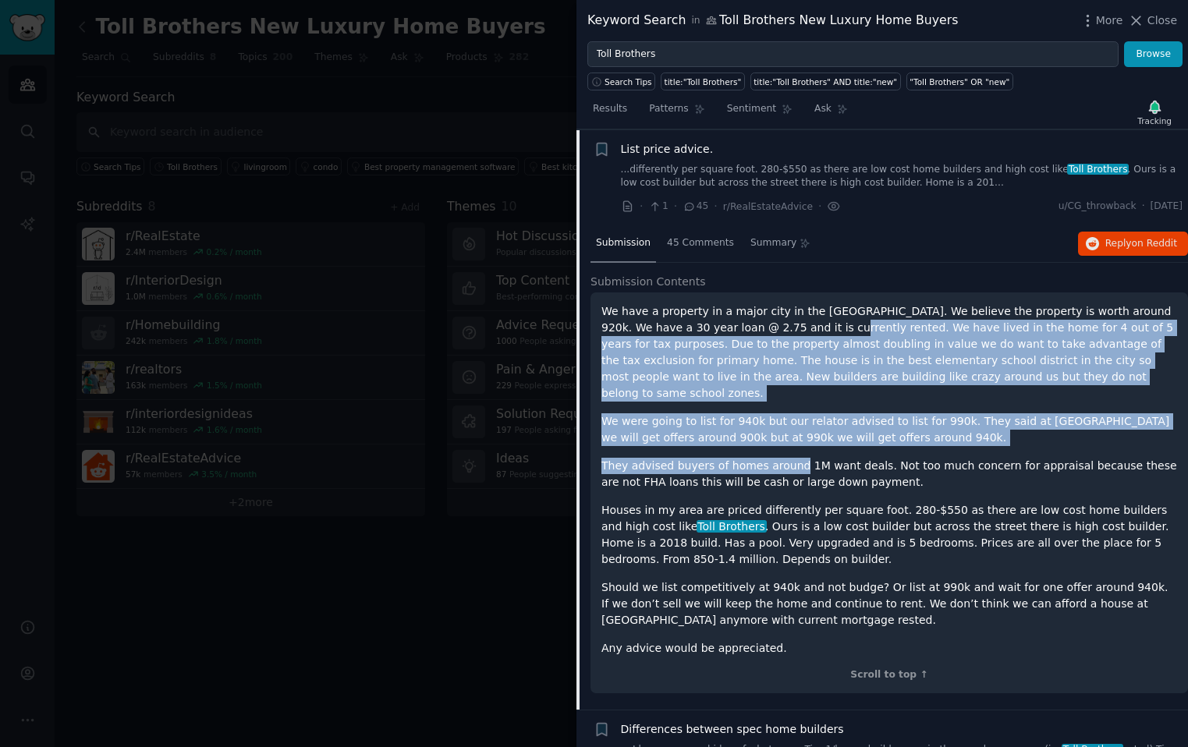
drag, startPoint x: 788, startPoint y: 331, endPoint x: 793, endPoint y: 446, distance: 115.6
click at [757, 446] on div "We have a property in a major city in the [GEOGRAPHIC_DATA]. We believe the pro…" at bounding box center [889, 479] width 576 height 353
click at [757, 458] on p "They advised buyers of homes around 1M want deals. Not too much concern for app…" at bounding box center [889, 474] width 576 height 33
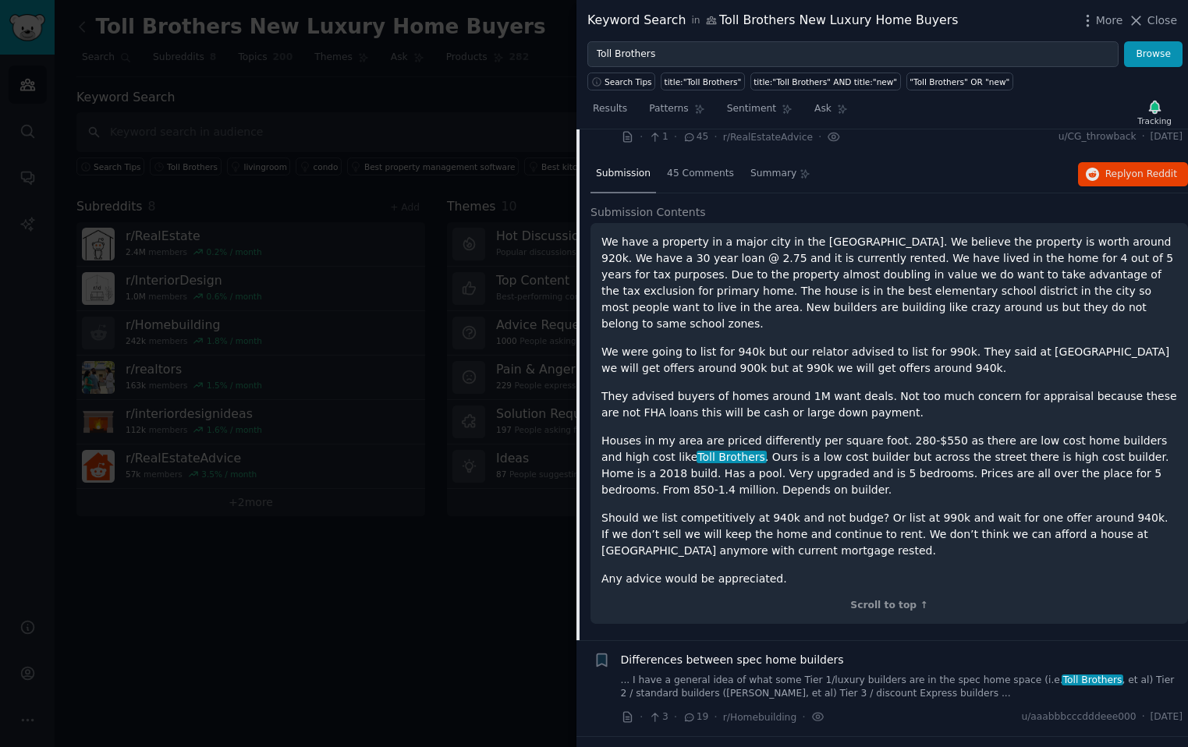
scroll to position [843, 0]
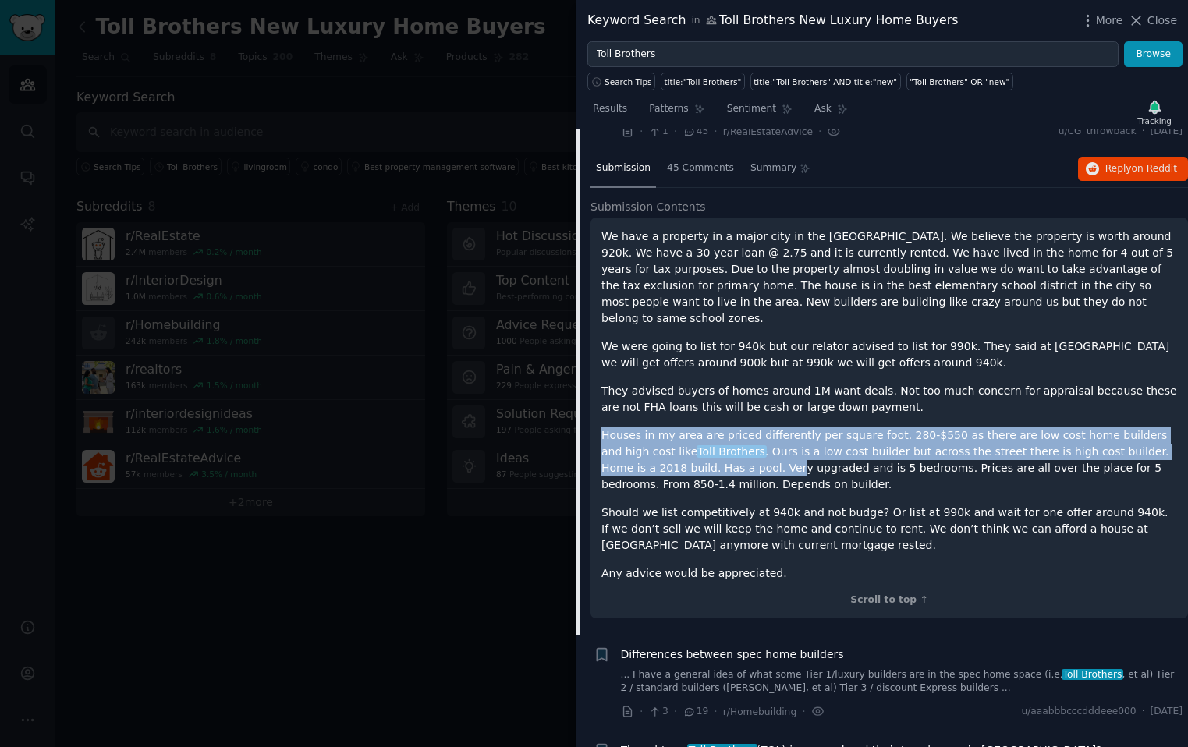
drag, startPoint x: 604, startPoint y: 420, endPoint x: 708, endPoint y: 446, distance: 107.7
click at [708, 446] on p "Houses in my area are priced differently per square foot. 280-$550 as there are…" at bounding box center [889, 460] width 576 height 66
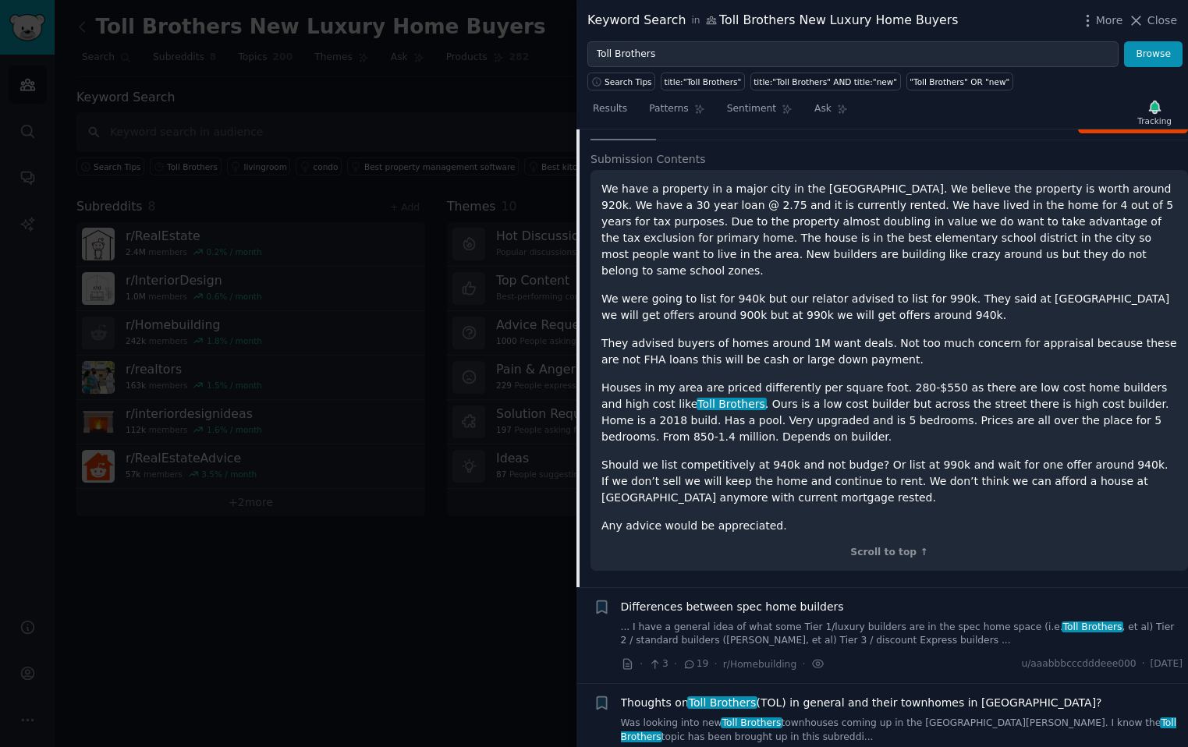
scroll to position [893, 0]
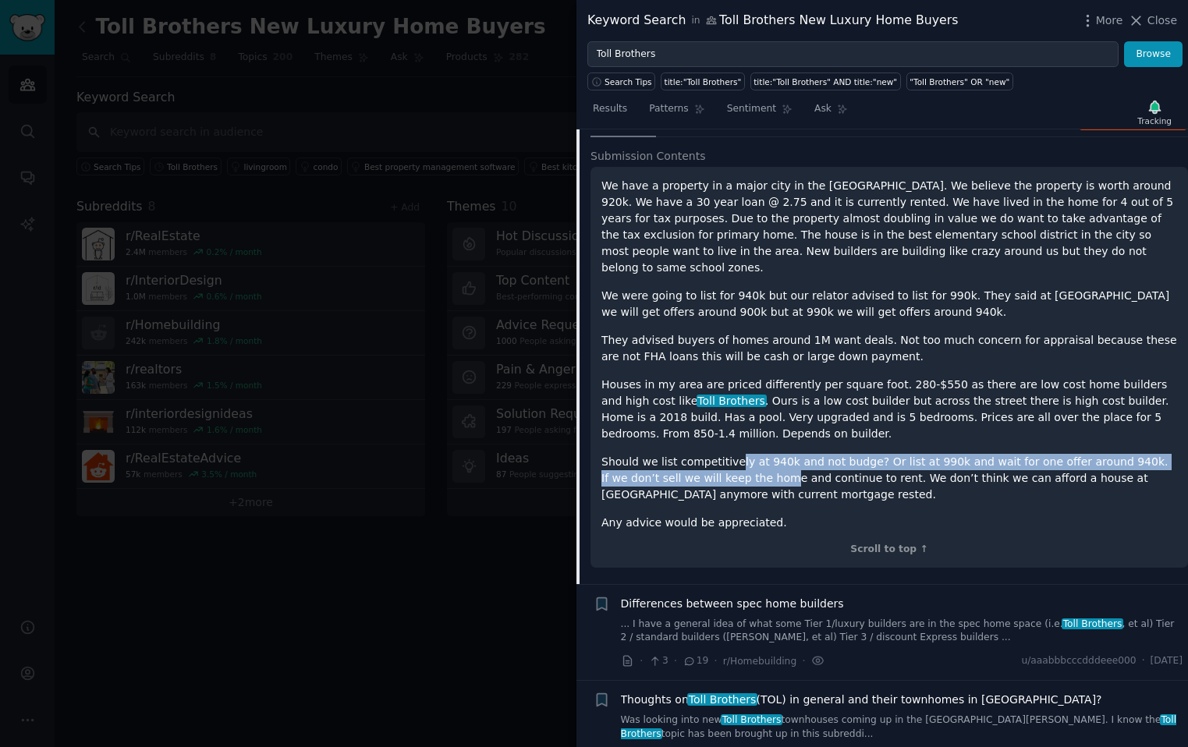
drag, startPoint x: 733, startPoint y: 443, endPoint x: 754, endPoint y: 455, distance: 24.1
click at [754, 455] on p "Should we list competitively at 940k and not budge? Or list at 990k and wait fo…" at bounding box center [889, 478] width 576 height 49
click at [747, 454] on p "Should we list competitively at 940k and not budge? Or list at 990k and wait fo…" at bounding box center [889, 478] width 576 height 49
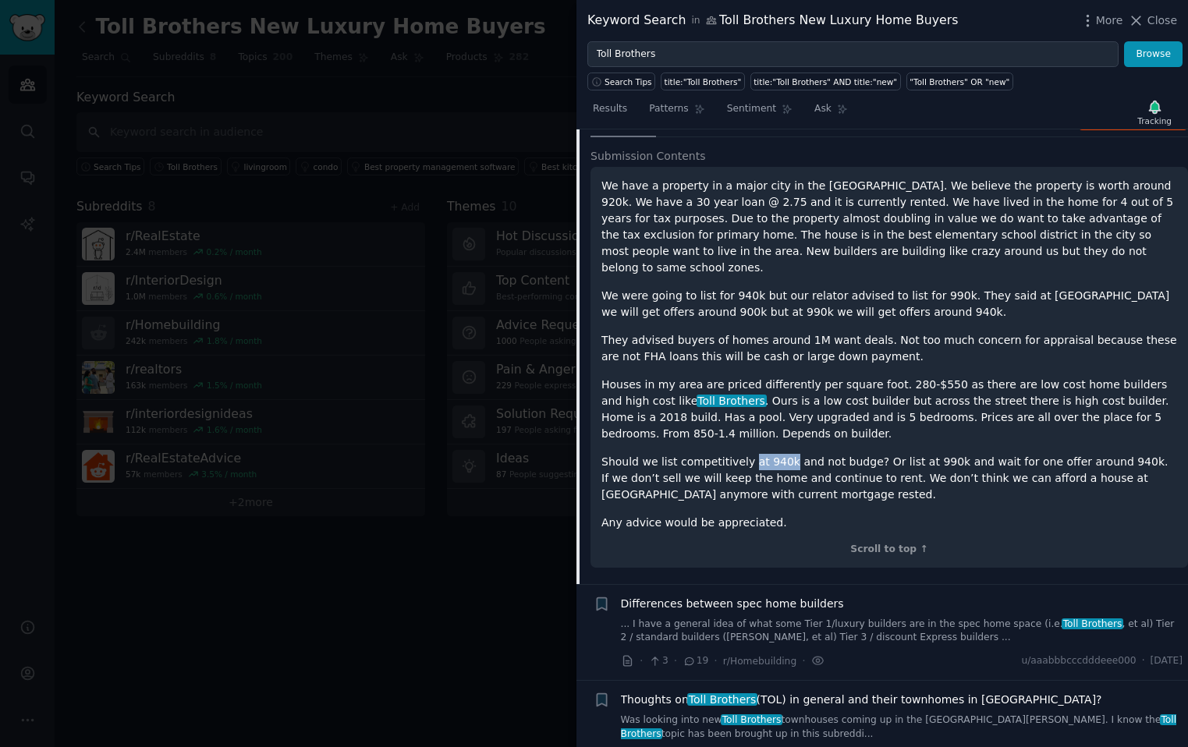
drag, startPoint x: 746, startPoint y: 444, endPoint x: 782, endPoint y: 447, distance: 36.0
click at [757, 454] on p "Should we list competitively at 940k and not budge? Or list at 990k and wait fo…" at bounding box center [889, 478] width 576 height 49
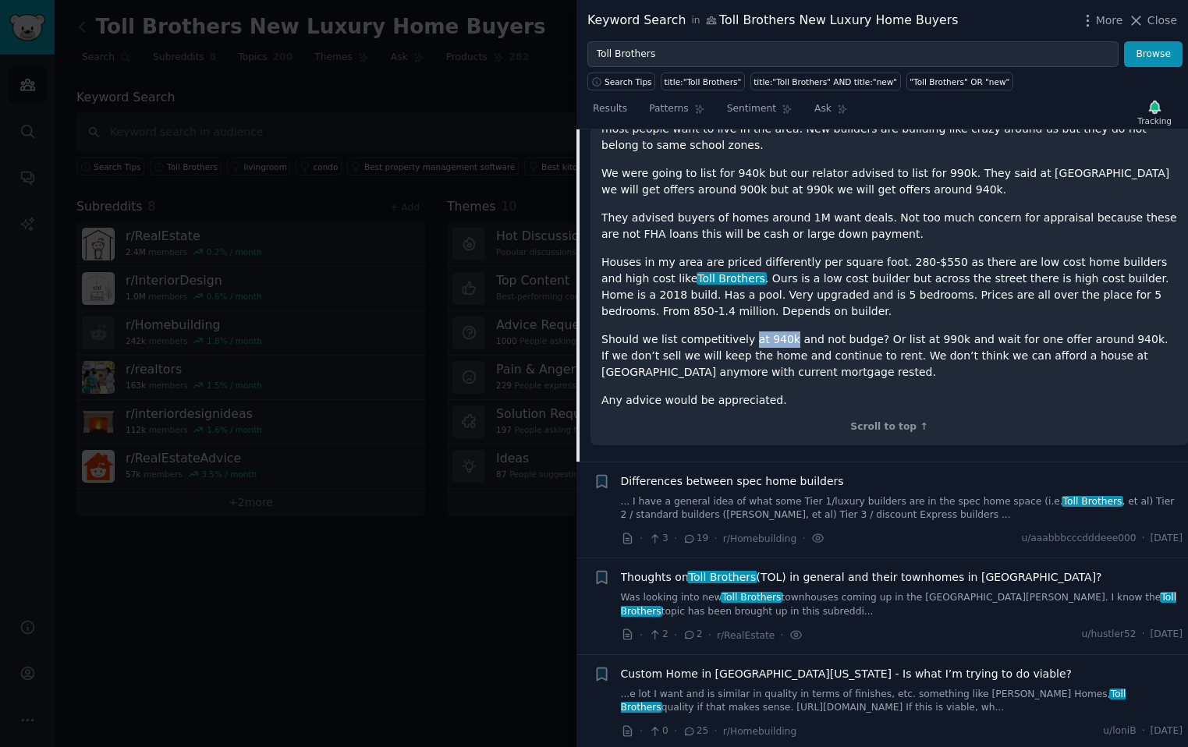
scroll to position [1075, 0]
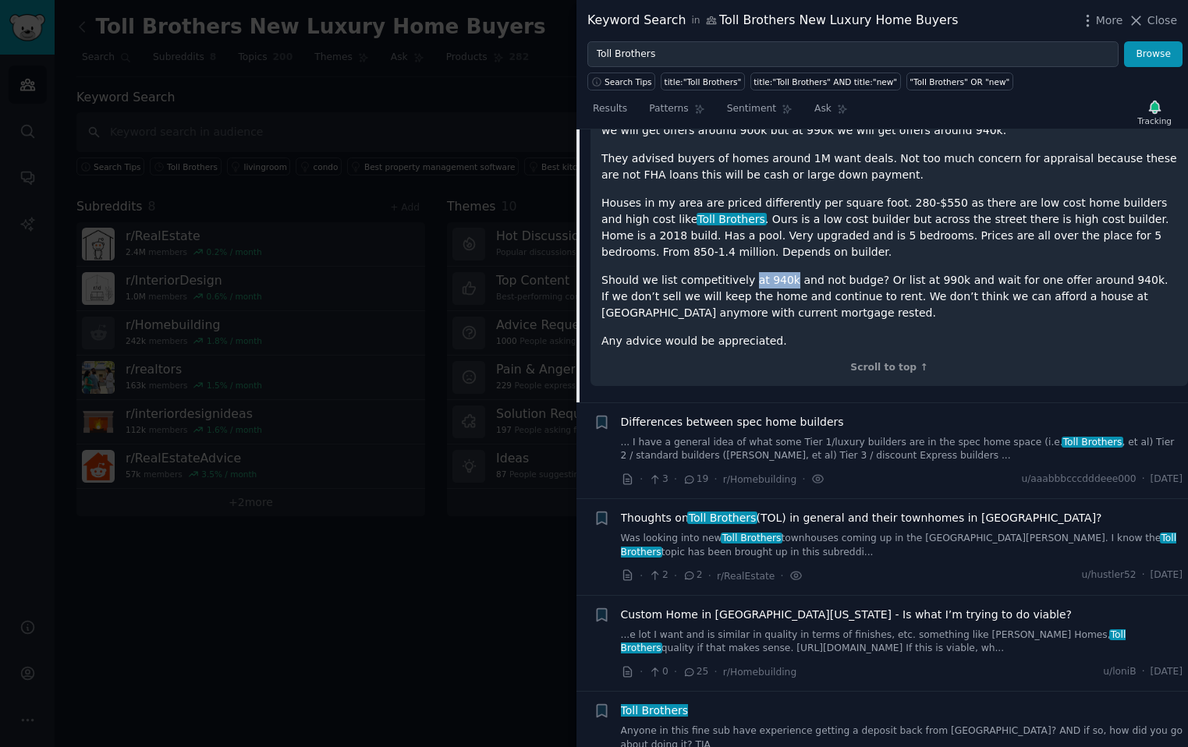
click at [757, 436] on link "... I have a general idea of what some Tier 1/luxury builders are in the spec h…" at bounding box center [902, 449] width 562 height 27
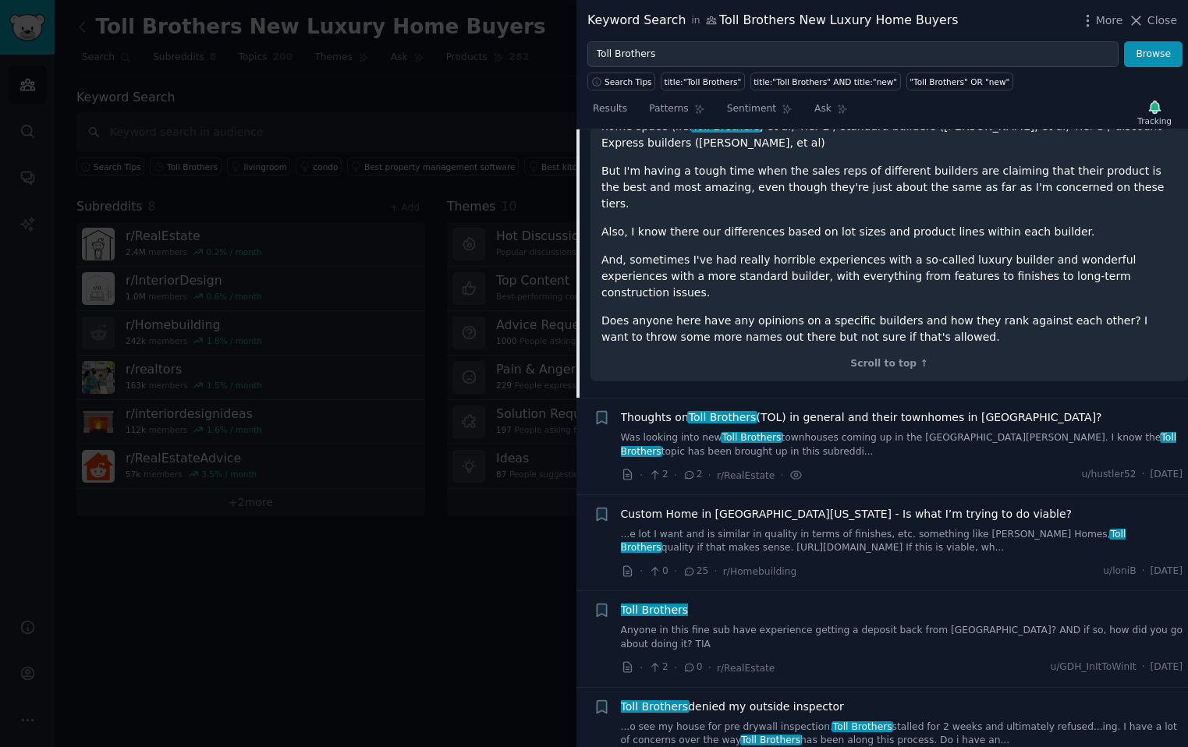
scroll to position [1102, 0]
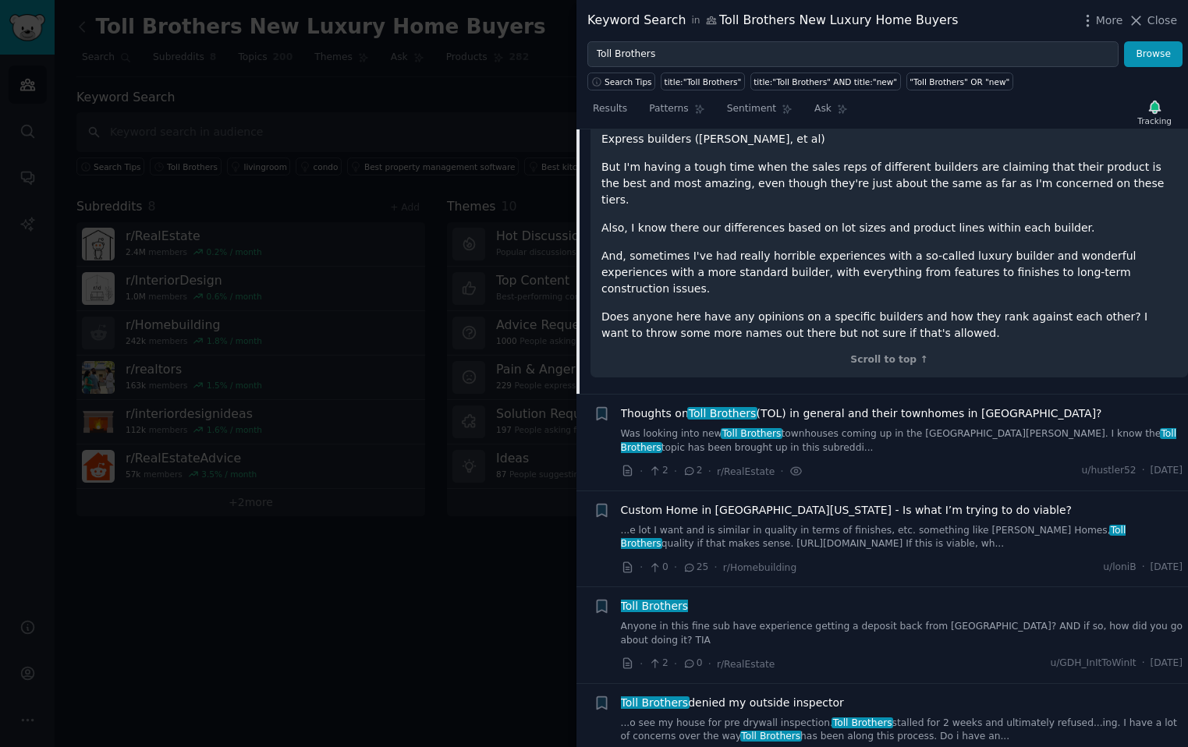
click at [757, 427] on link "Was looking into new Toll Brothers townhouses coming up in the [GEOGRAPHIC_DATA…" at bounding box center [902, 440] width 562 height 27
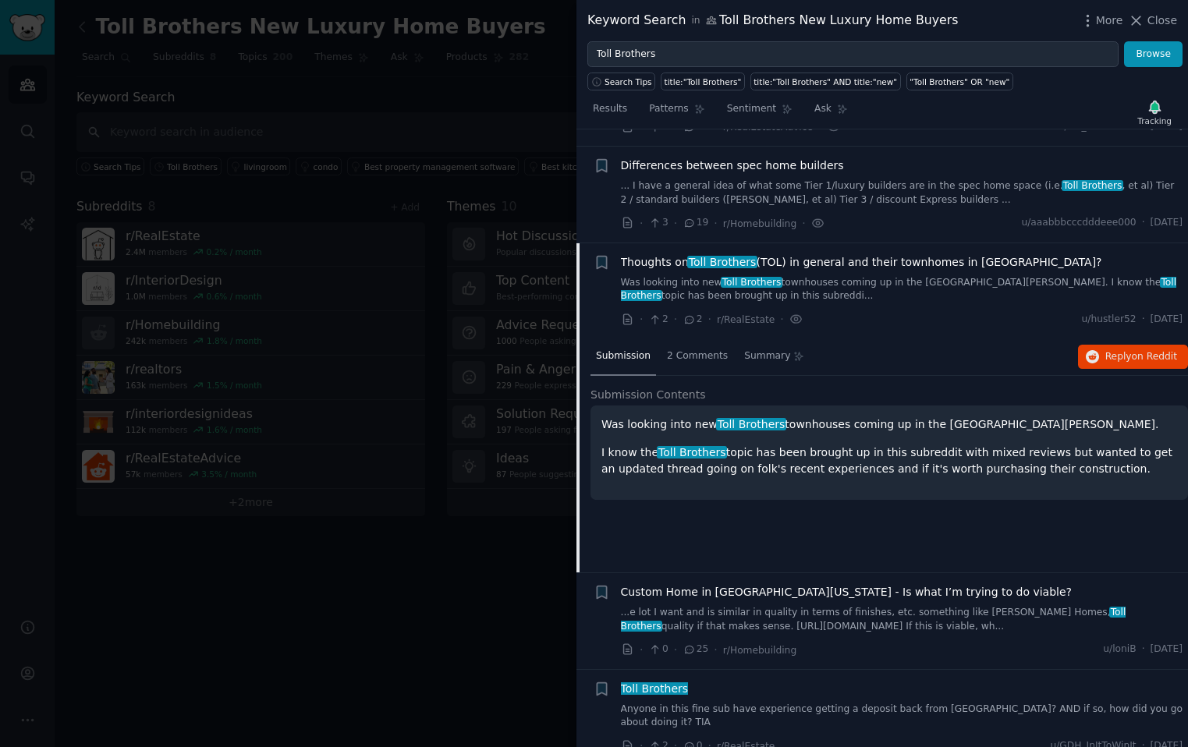
scroll to position [853, 0]
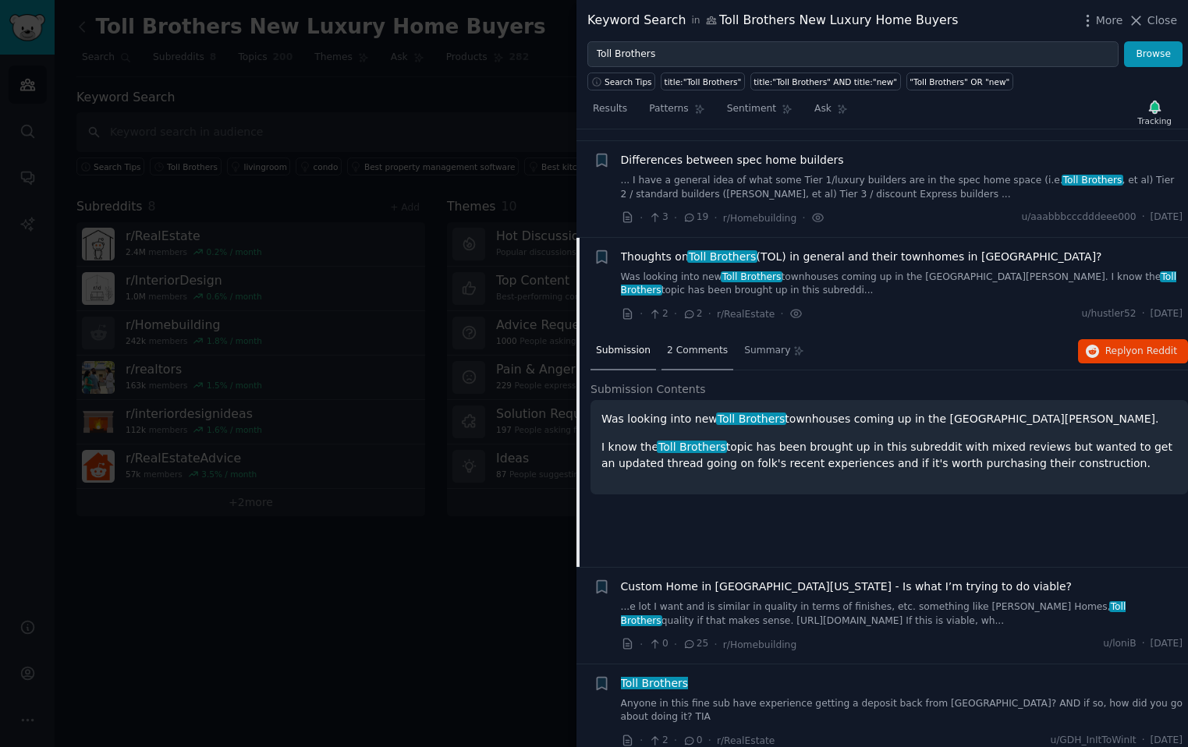
click at [680, 350] on span "2 Comments" at bounding box center [697, 351] width 61 height 14
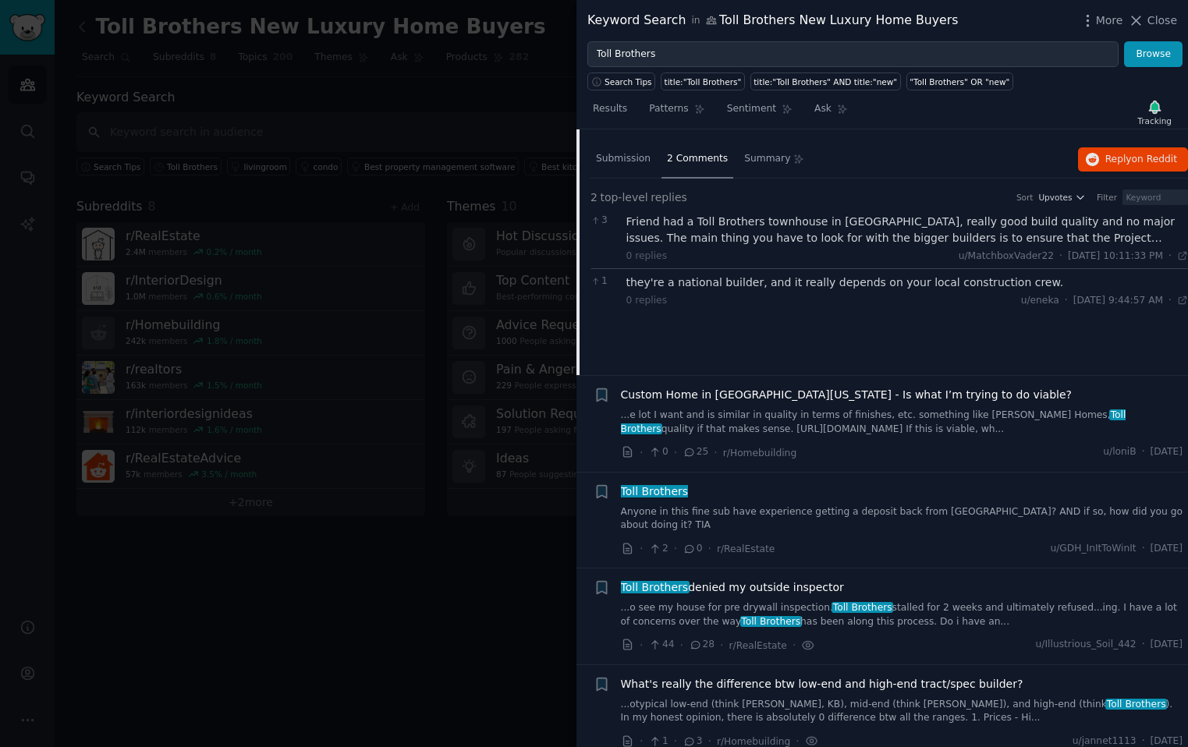
scroll to position [1048, 0]
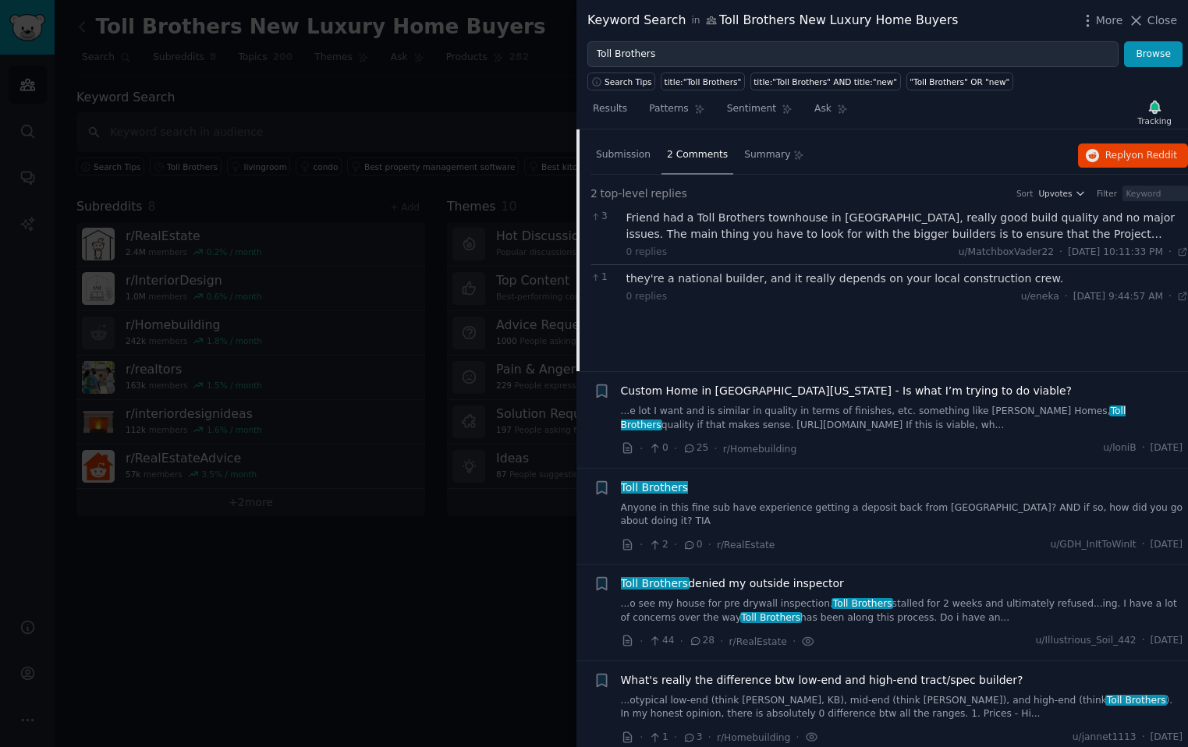
click at [716, 486] on div "Toll Brothers" at bounding box center [902, 488] width 562 height 16
click at [694, 495] on div "Toll Brothers Anyone in this fine sub have experience getting a deposit back fr…" at bounding box center [902, 504] width 562 height 49
click at [743, 506] on link "Anyone in this fine sub have experience getting a deposit back from [GEOGRAPHIC…" at bounding box center [902, 515] width 562 height 27
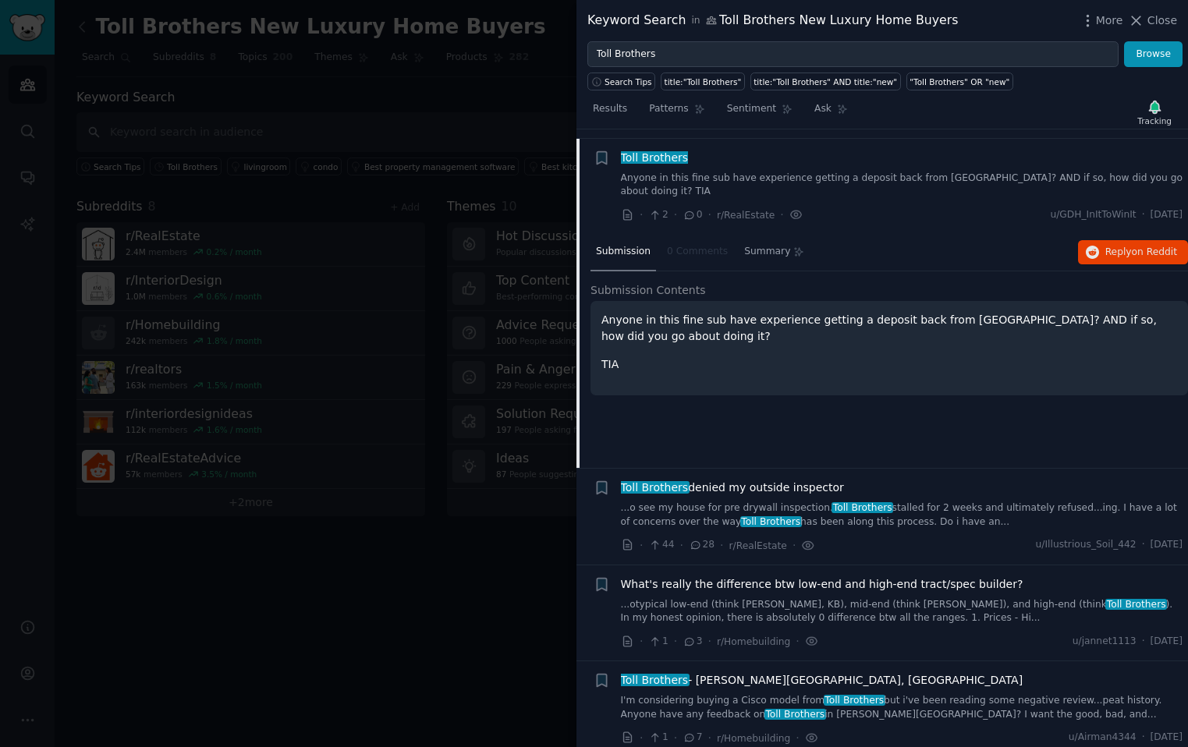
scroll to position [1153, 0]
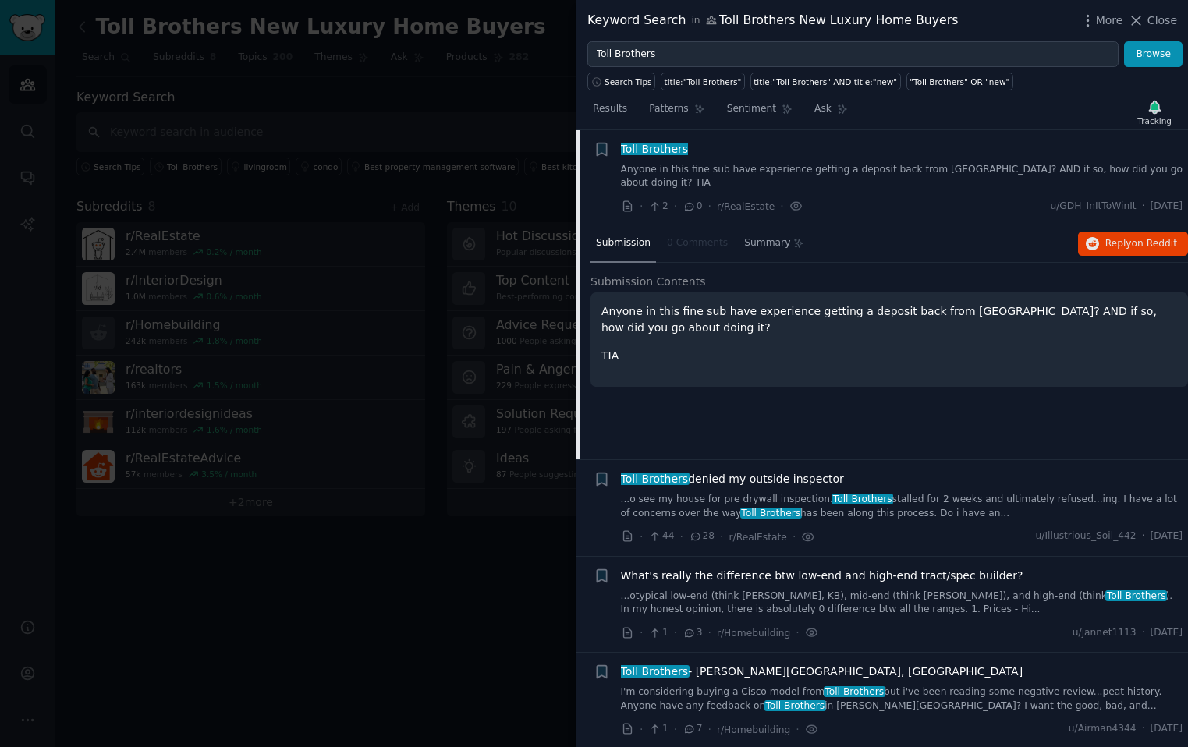
click at [719, 496] on link "...o see my house for pre drywall inspection. Toll Brothers stalled for 2 weeks…" at bounding box center [902, 506] width 562 height 27
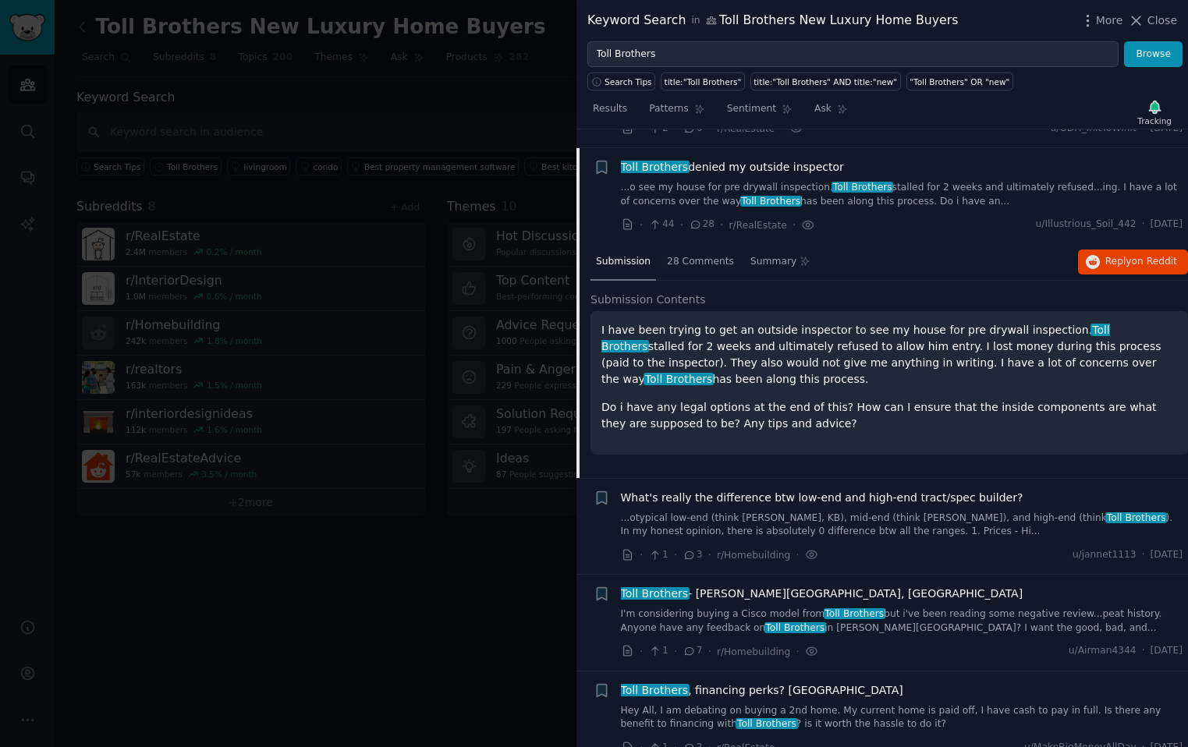
scroll to position [1236, 0]
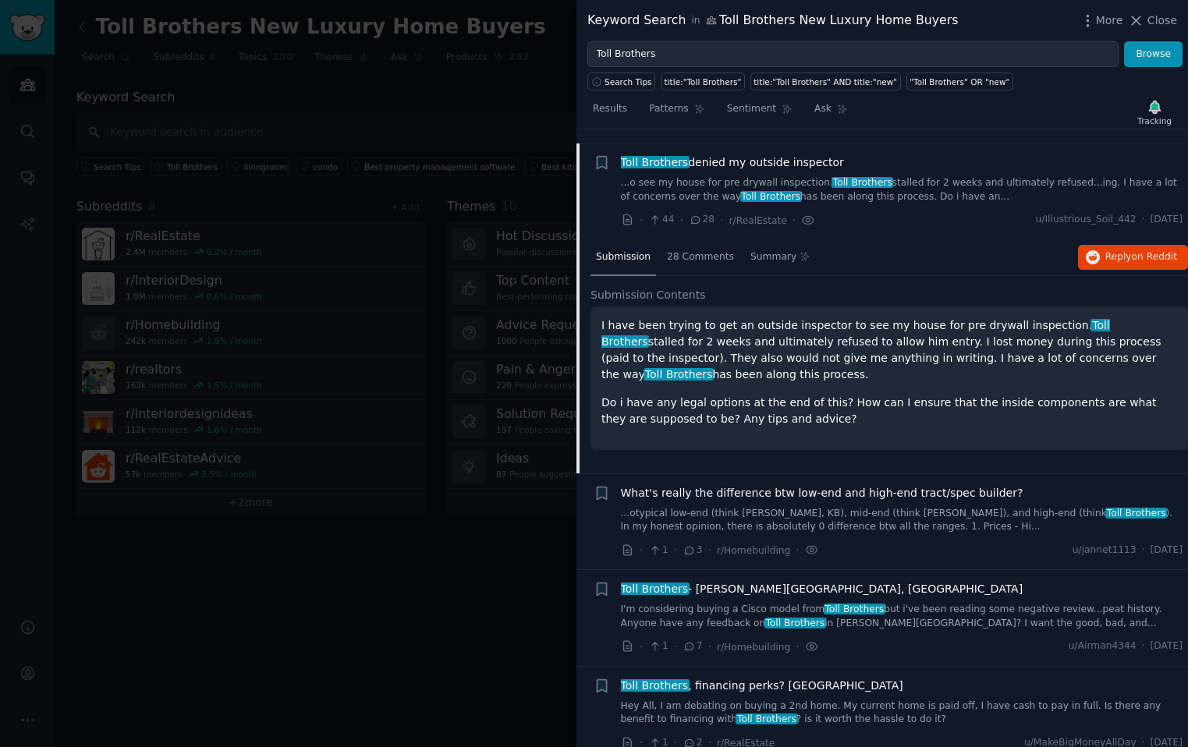
click at [719, 507] on link "...otypical low-end (think [PERSON_NAME], KB), mid-end (think [PERSON_NAME]), a…" at bounding box center [902, 520] width 562 height 27
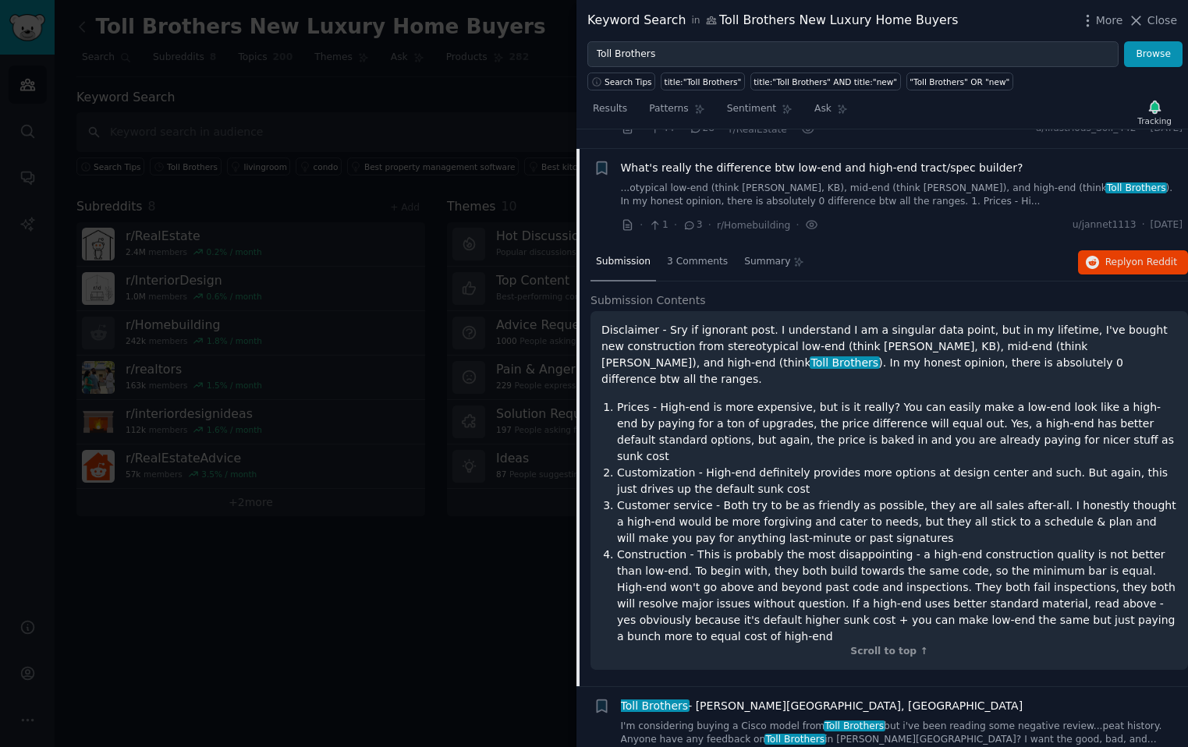
scroll to position [1332, 0]
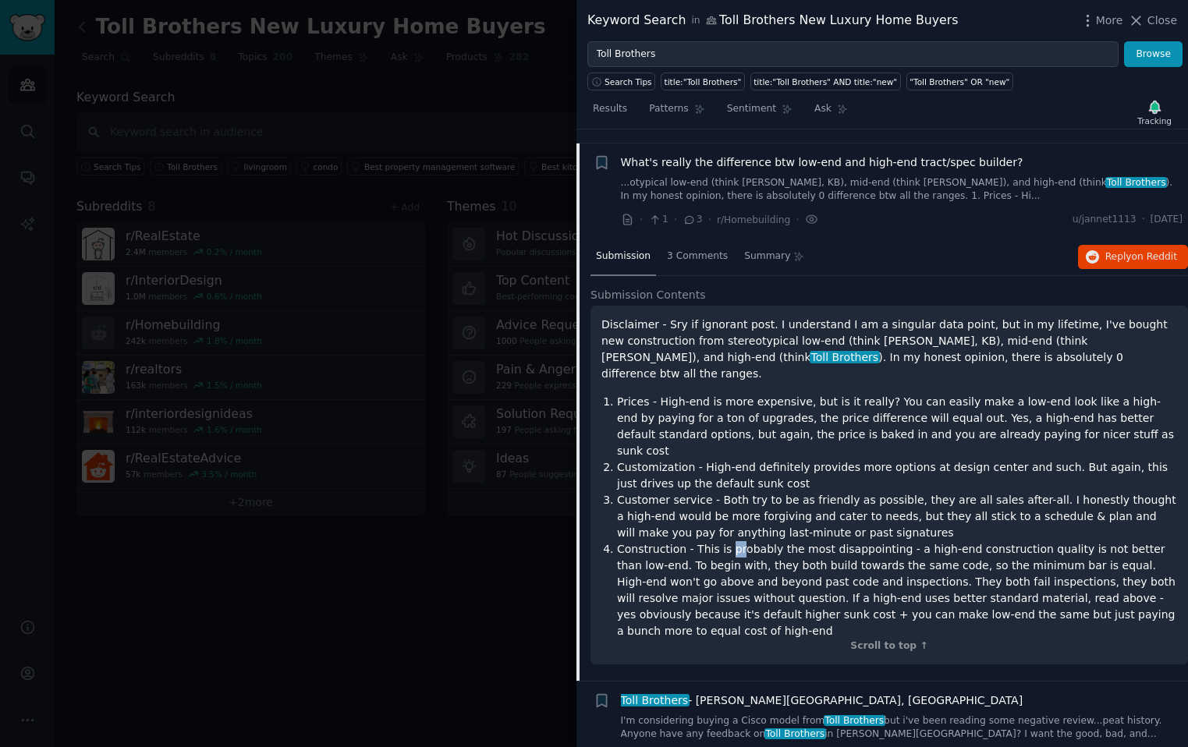
drag, startPoint x: 729, startPoint y: 501, endPoint x: 738, endPoint y: 508, distance: 11.1
click at [738, 541] on li "Construction - This is probably the most disappointing - a high-end constructio…" at bounding box center [897, 590] width 560 height 98
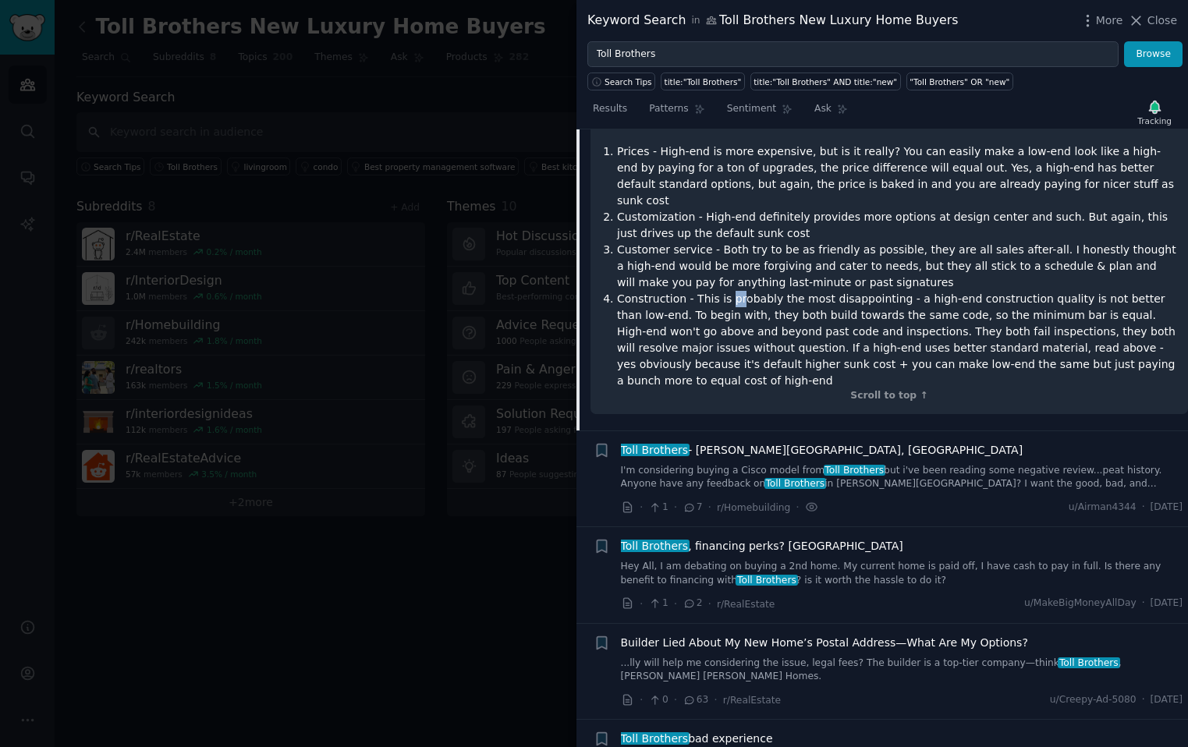
scroll to position [1582, 0]
click at [736, 539] on span "Toll Brothers , financing perks? [GEOGRAPHIC_DATA]" at bounding box center [762, 547] width 282 height 16
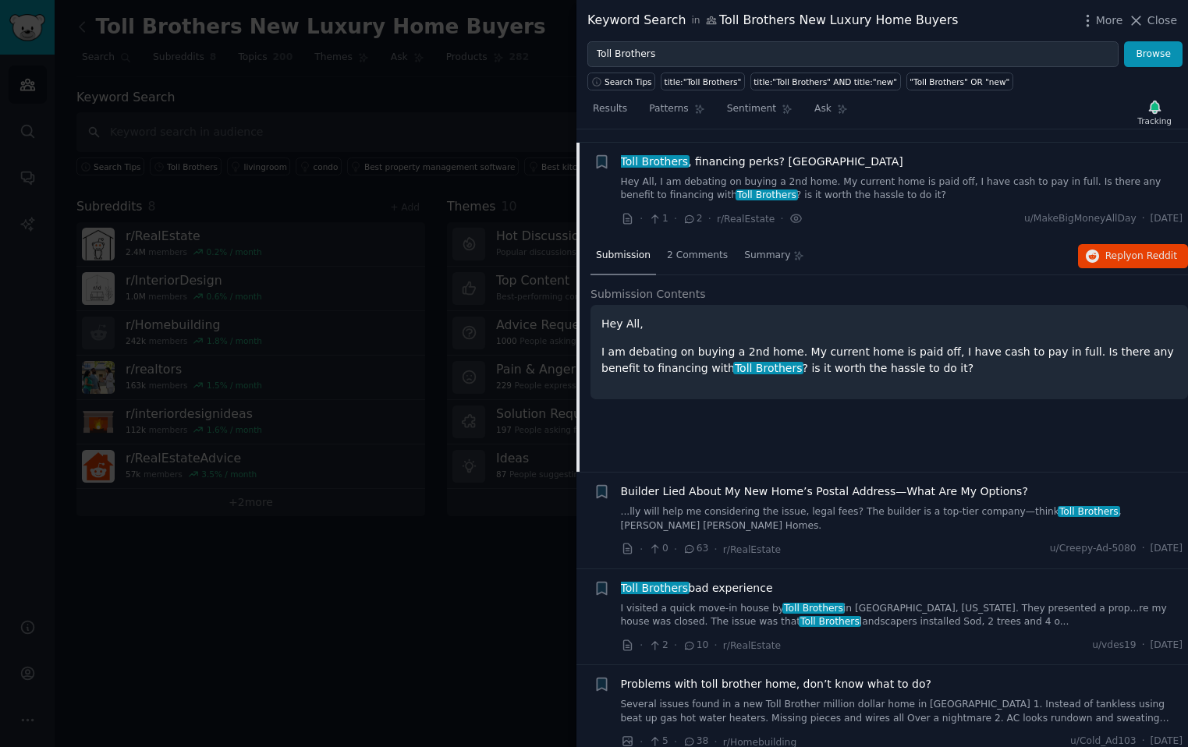
scroll to position [1525, 0]
click at [732, 484] on span "Builder Lied About My New Home’s Postal Address—What Are My Options?" at bounding box center [824, 492] width 407 height 16
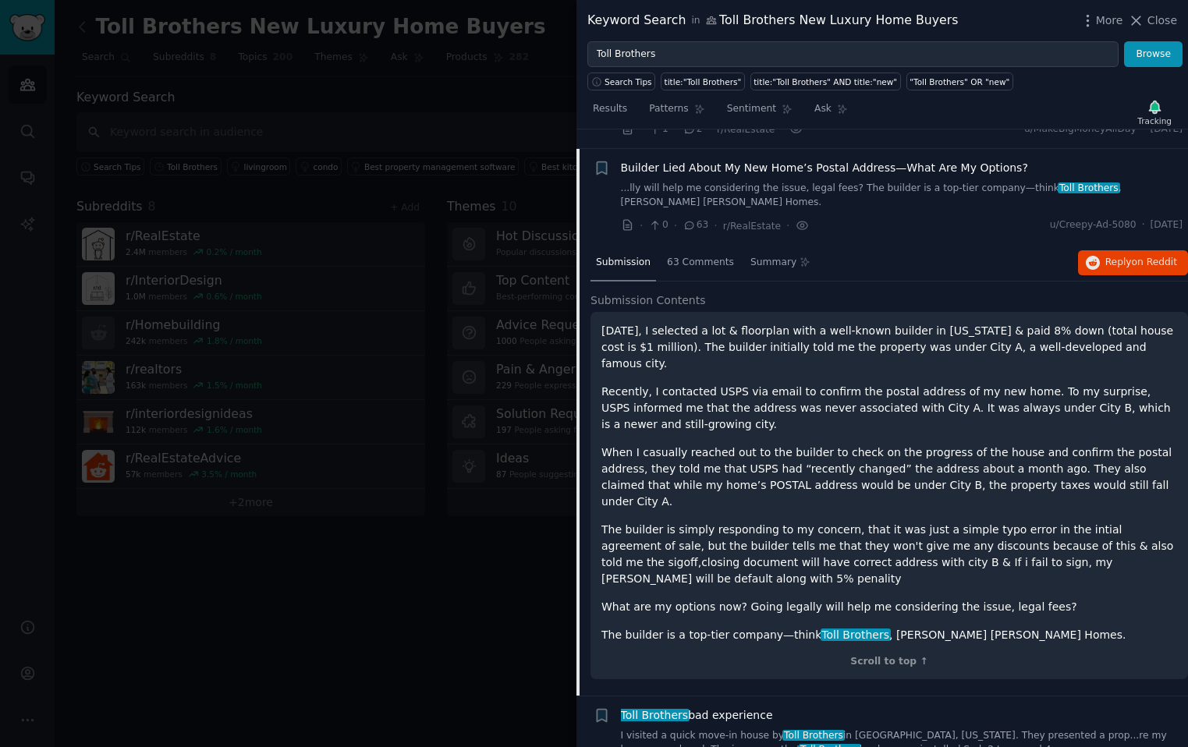
scroll to position [1621, 0]
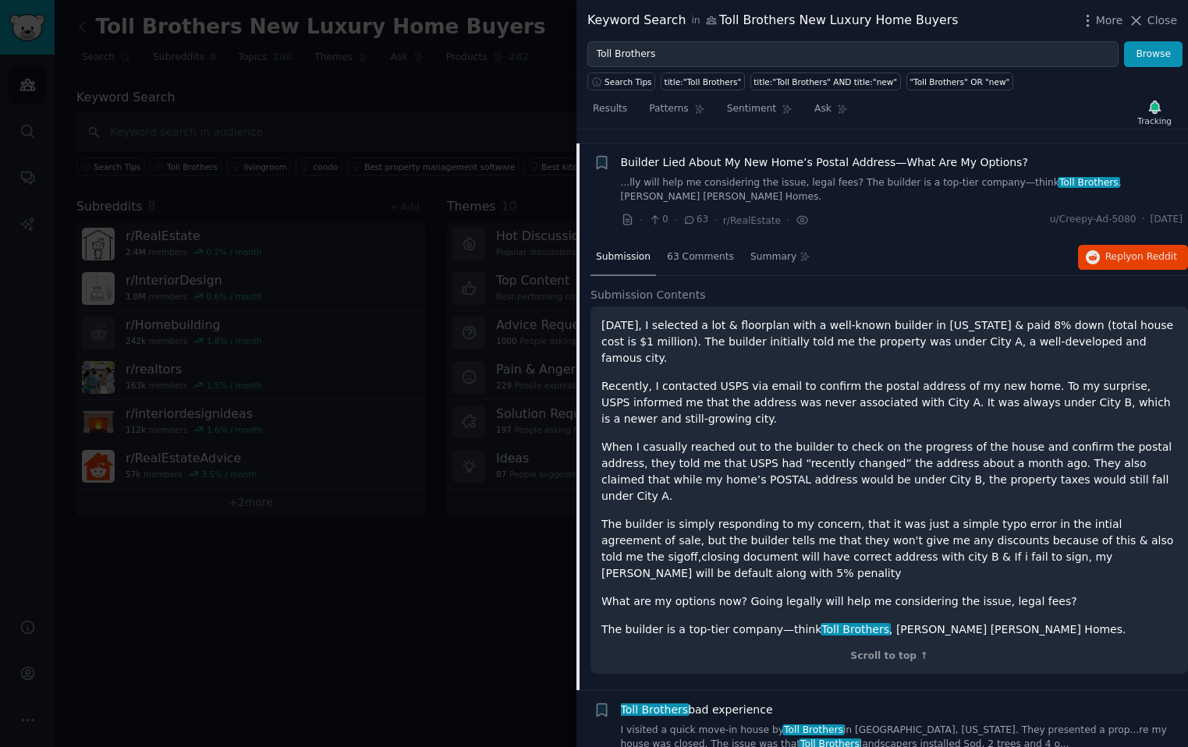
click at [398, 513] on div at bounding box center [594, 373] width 1188 height 747
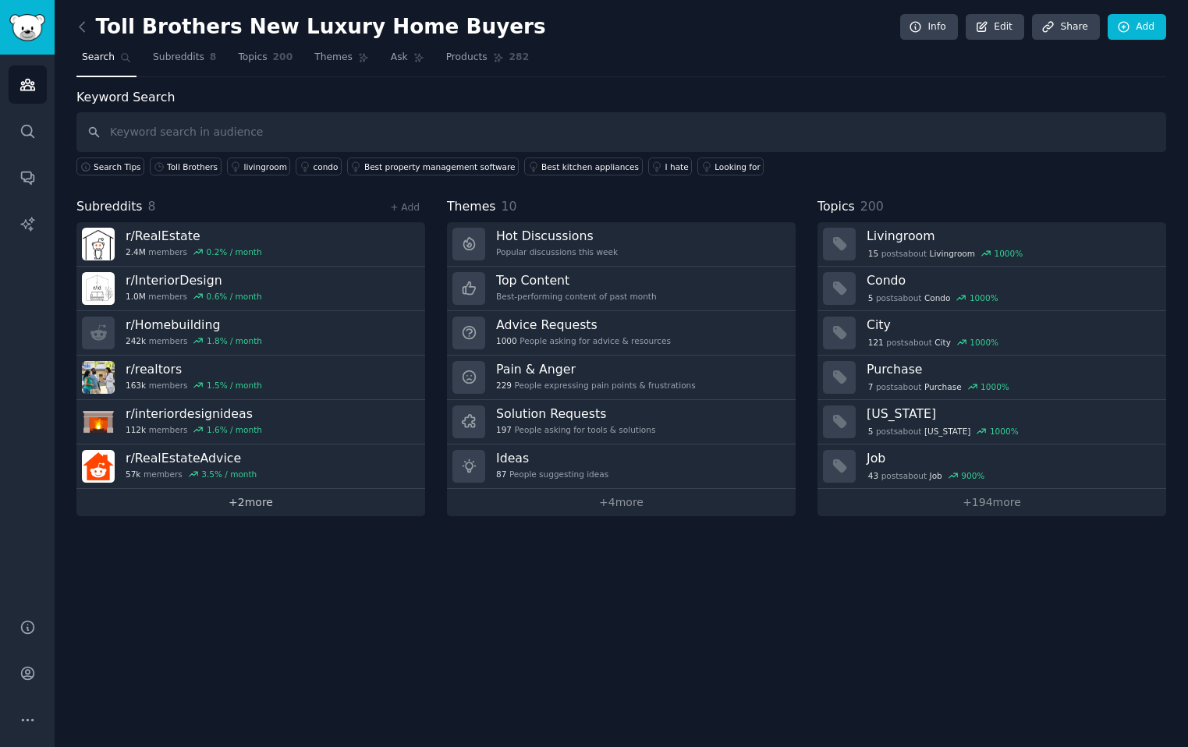
click at [258, 497] on link "+ 2 more" at bounding box center [250, 502] width 349 height 27
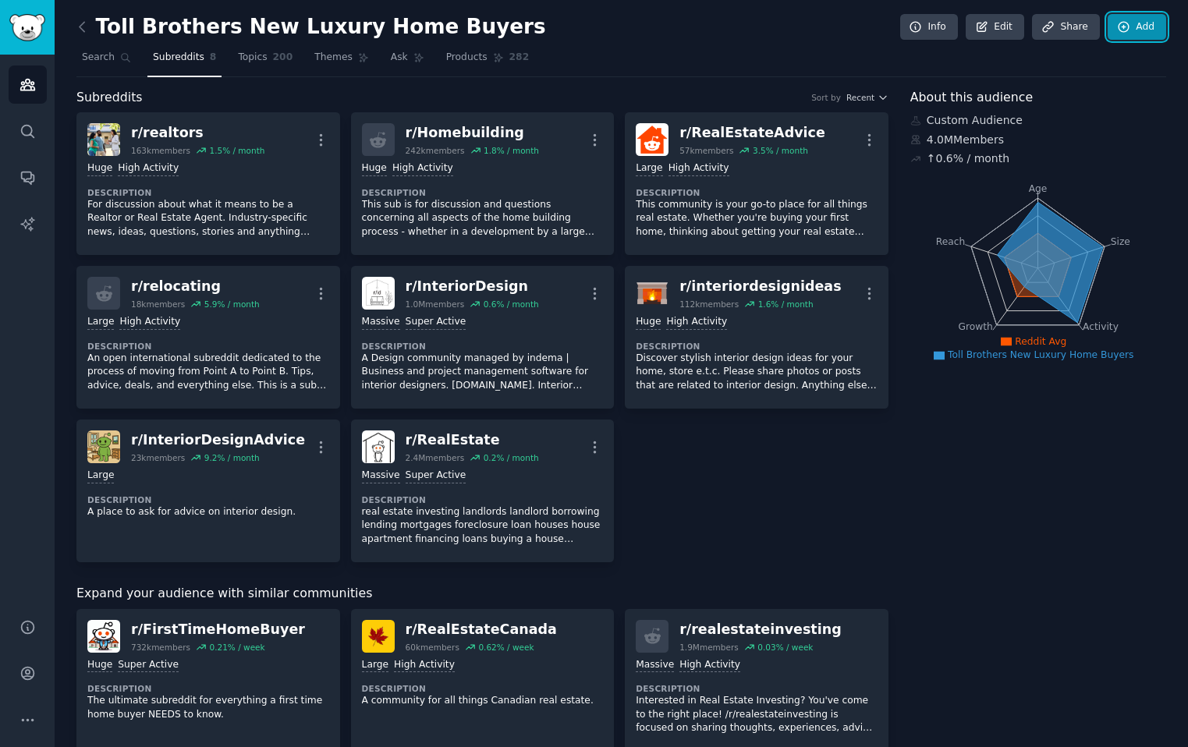
click at [757, 17] on link "Add" at bounding box center [1137, 27] width 59 height 27
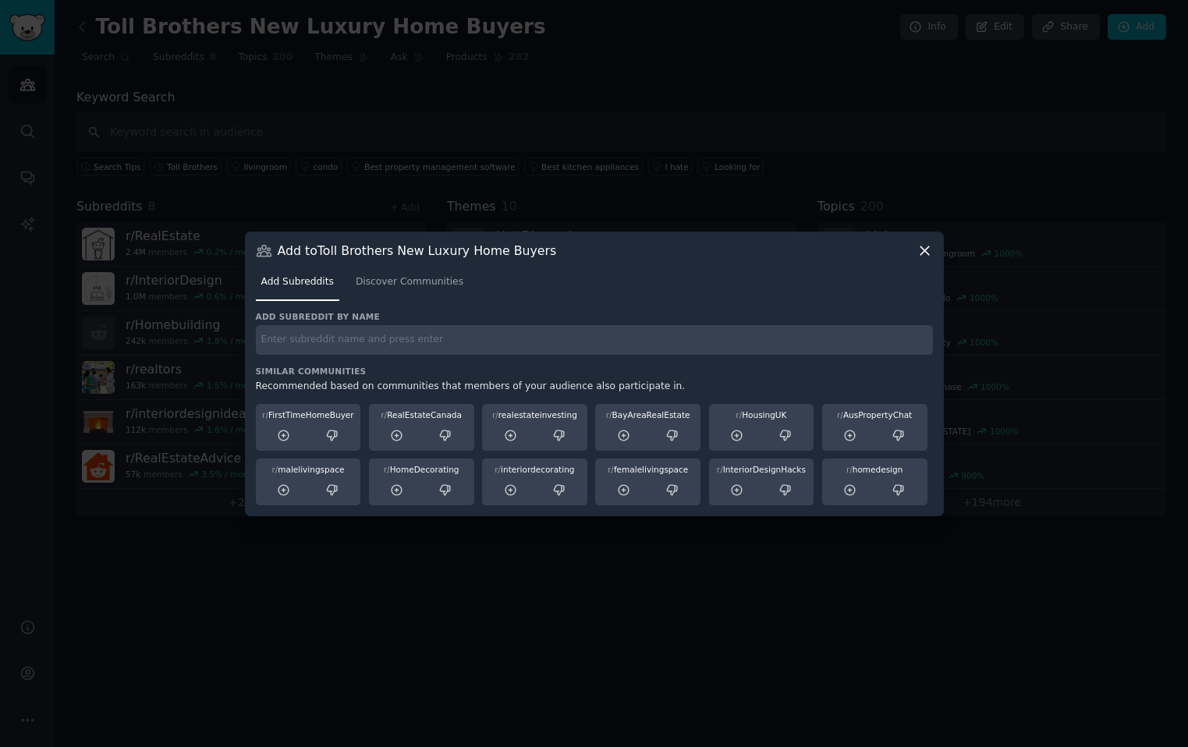
click at [394, 339] on input "text" at bounding box center [594, 340] width 677 height 30
click at [395, 282] on span "Discover Communities" at bounding box center [410, 282] width 108 height 14
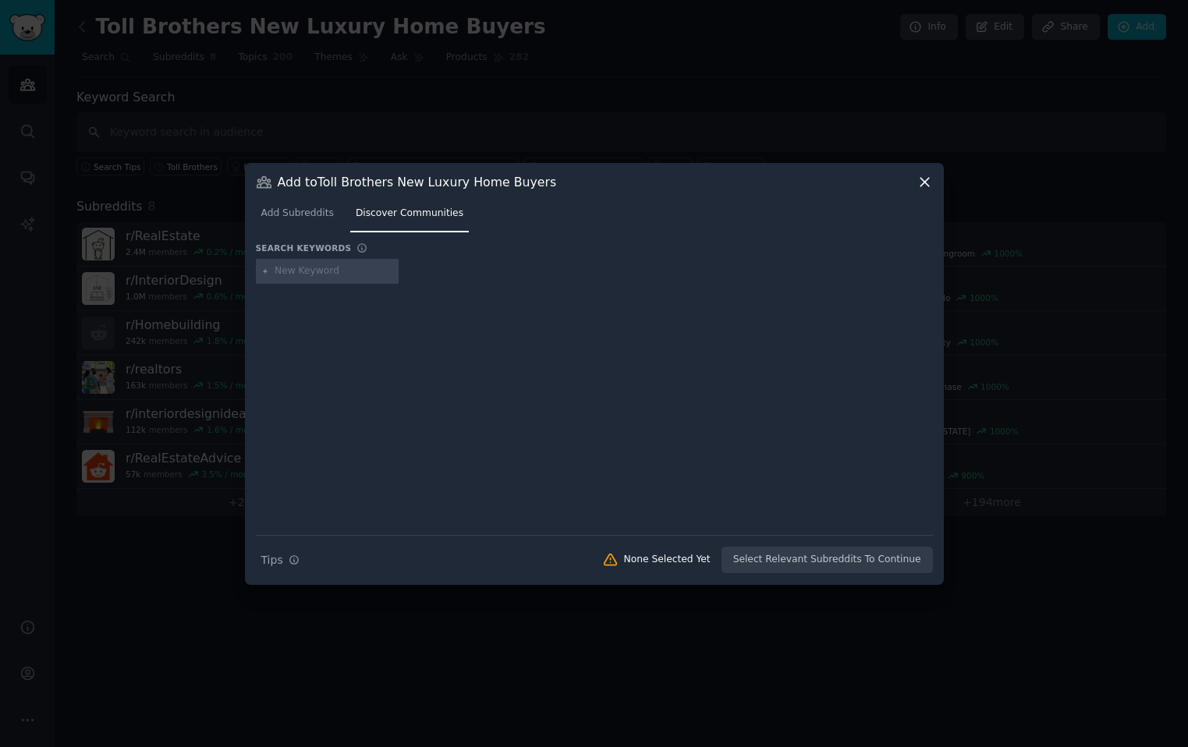
click at [304, 280] on div at bounding box center [328, 271] width 144 height 25
click at [297, 259] on div at bounding box center [328, 271] width 144 height 25
click at [306, 268] on input "text" at bounding box center [334, 271] width 119 height 14
type input "new homes"
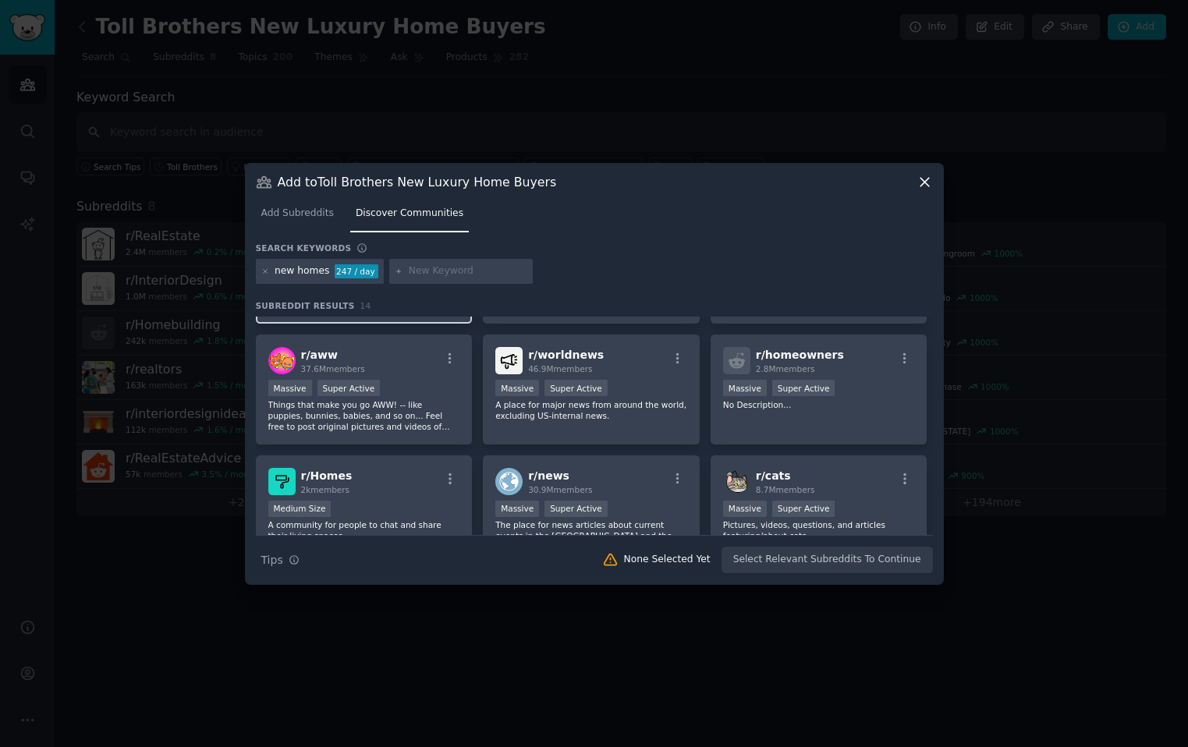
scroll to position [66, 0]
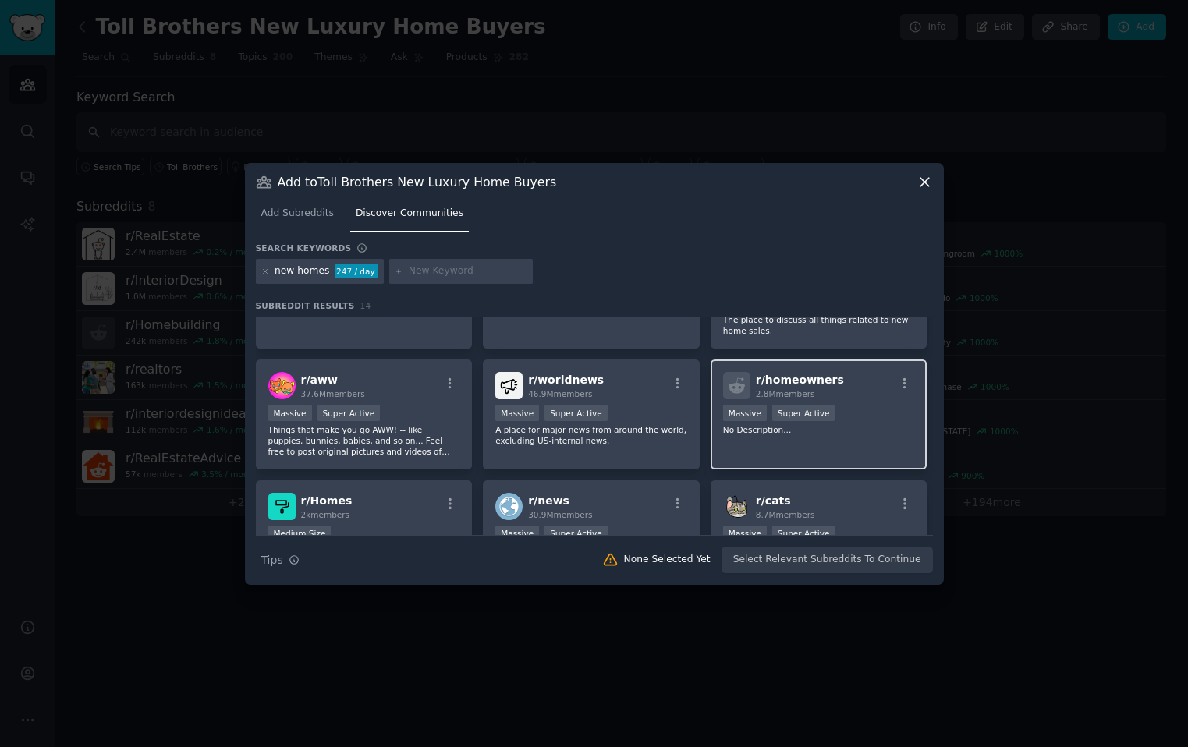
click at [757, 379] on span "r/ homeowners" at bounding box center [800, 380] width 88 height 12
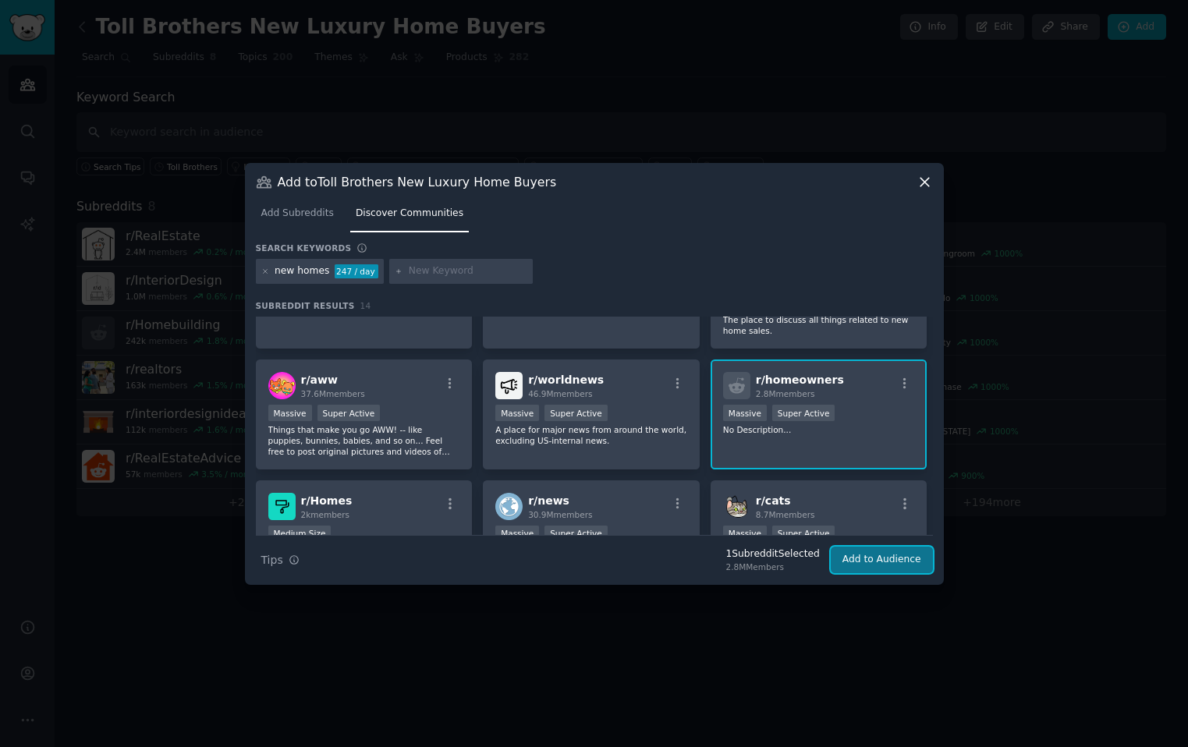
click at [757, 562] on button "Add to Audience" at bounding box center [882, 560] width 102 height 27
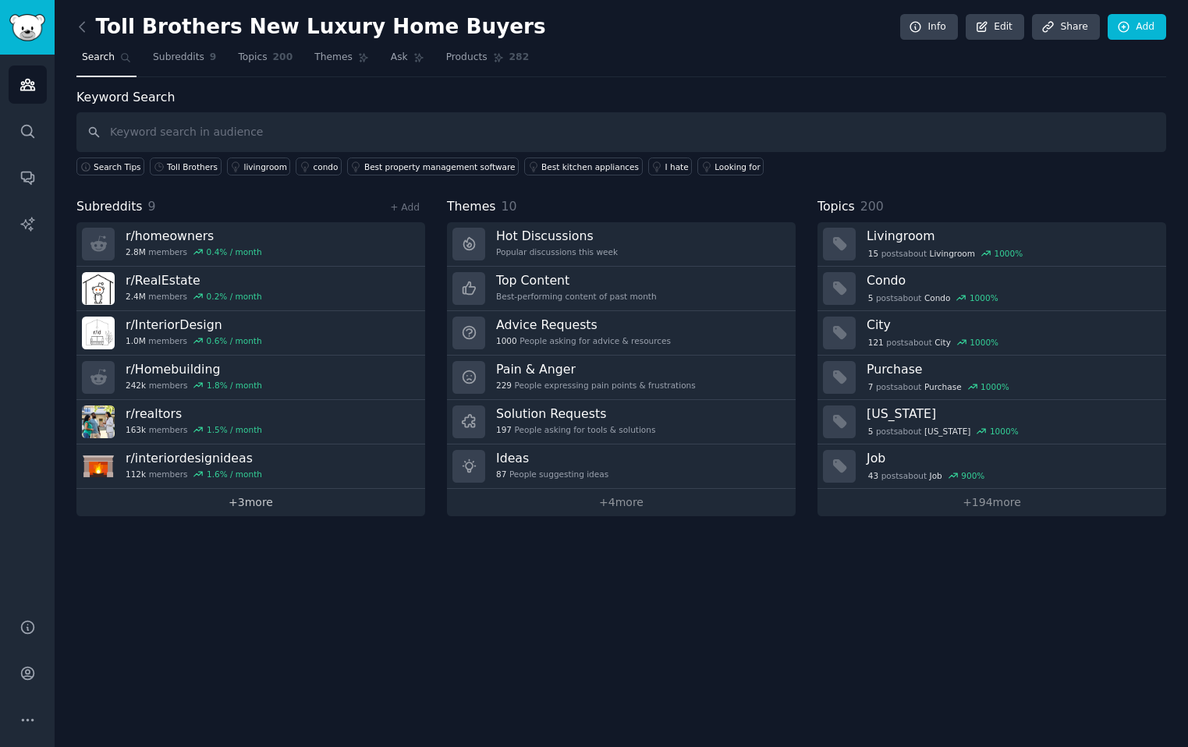
click at [271, 498] on link "+ 3 more" at bounding box center [250, 502] width 349 height 27
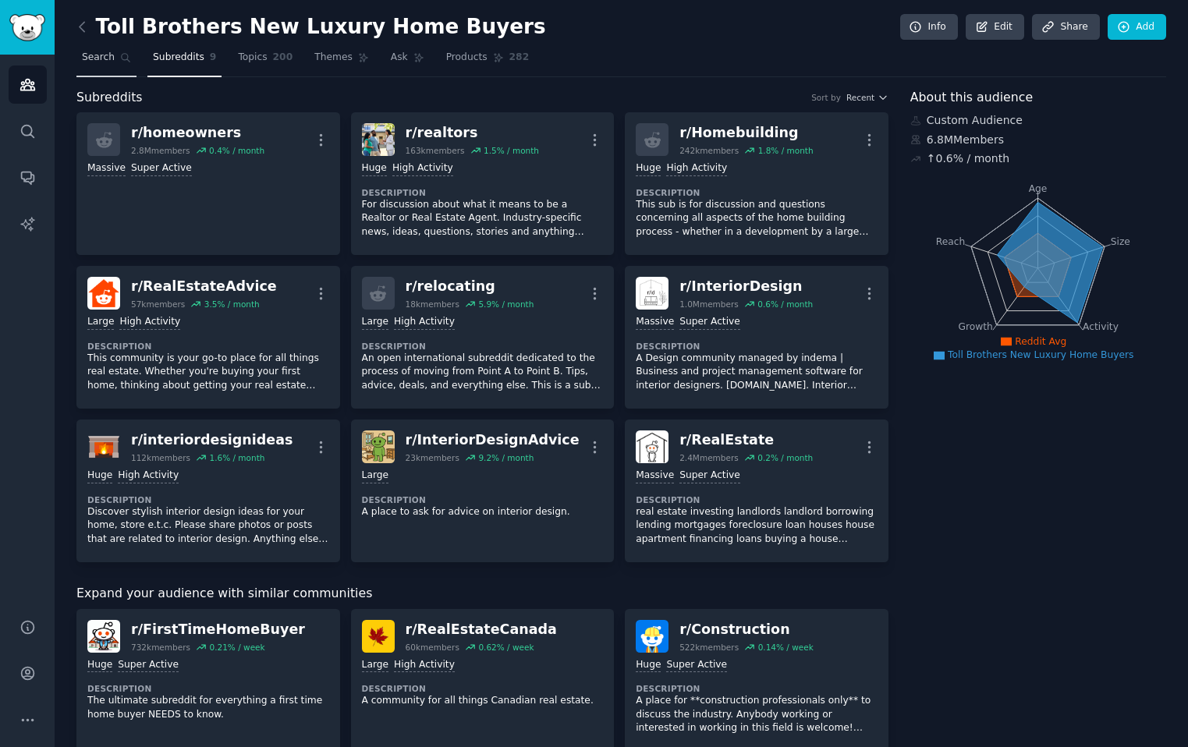
click at [112, 62] on span "Search" at bounding box center [98, 58] width 33 height 14
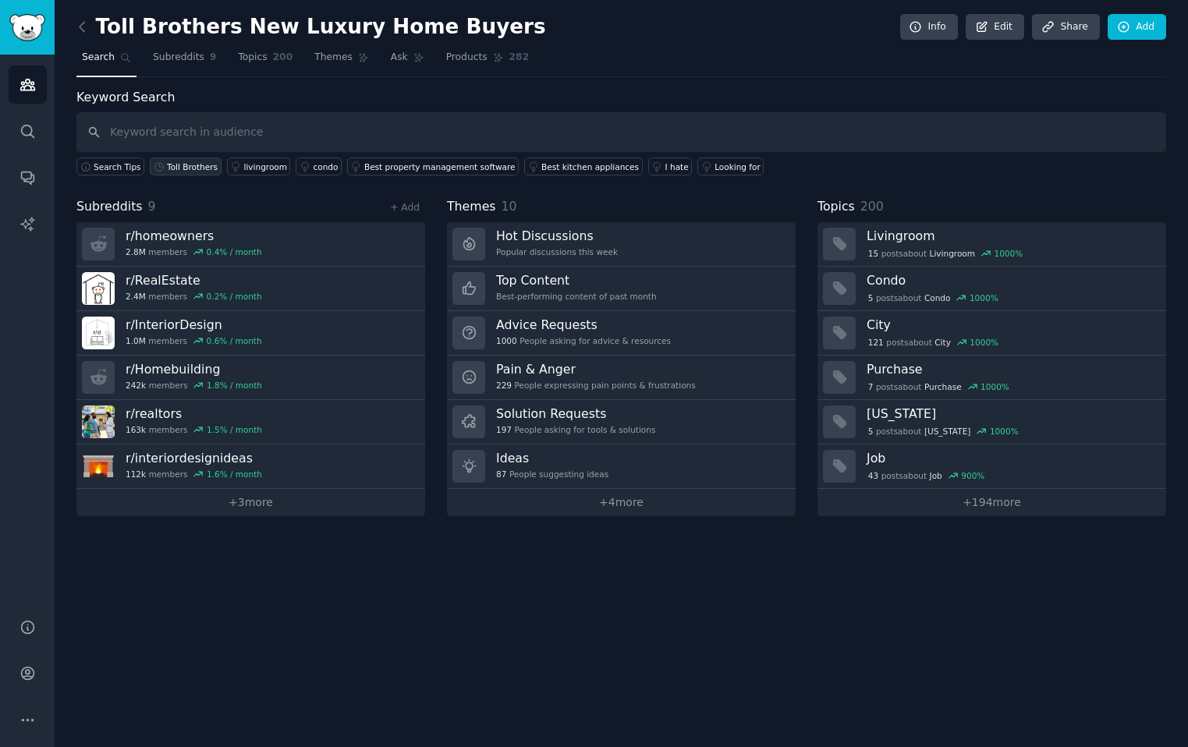
click at [201, 171] on div "Toll Brothers" at bounding box center [192, 166] width 51 height 11
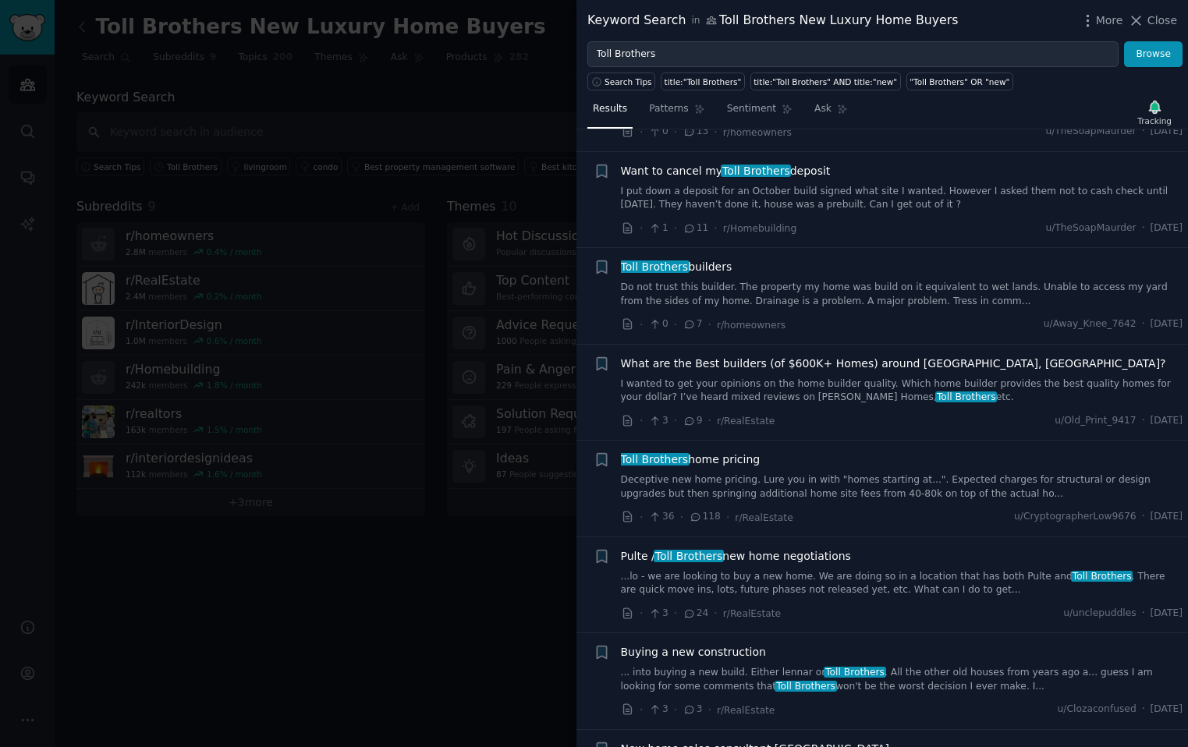
scroll to position [2856, 0]
click at [757, 279] on link "Do not trust this builder. The property my home was build on it equivalent to w…" at bounding box center [902, 292] width 562 height 27
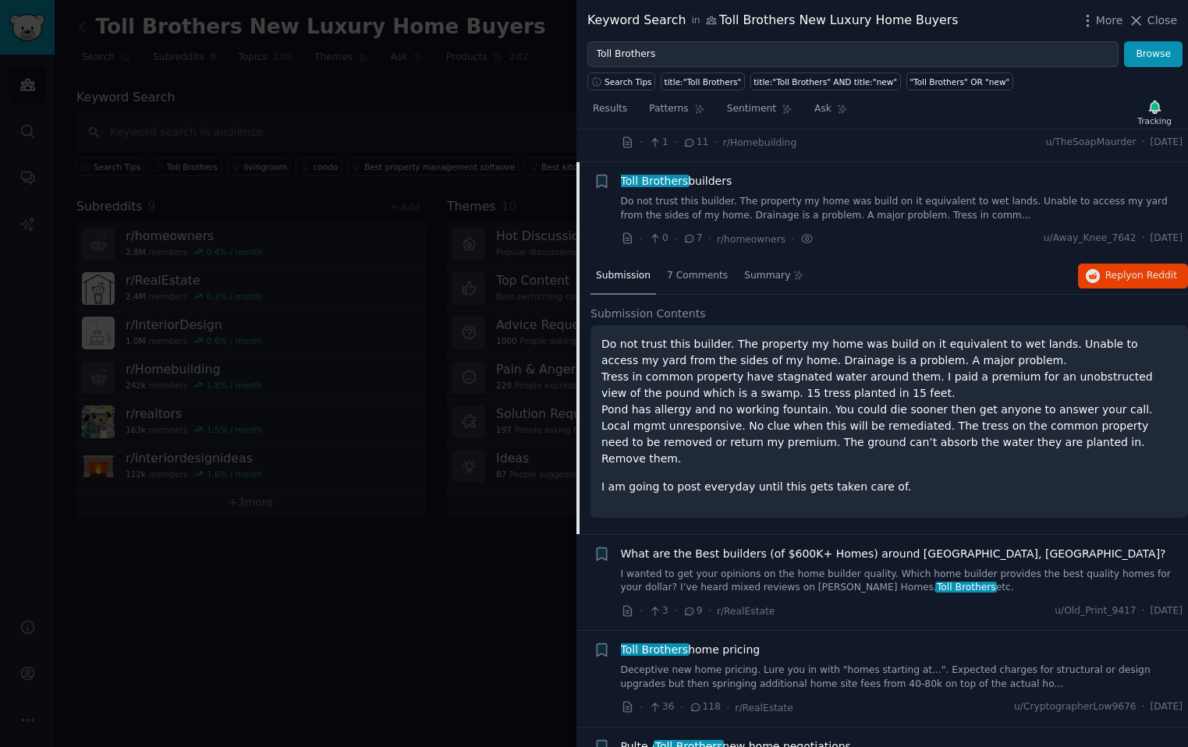
scroll to position [2946, 0]
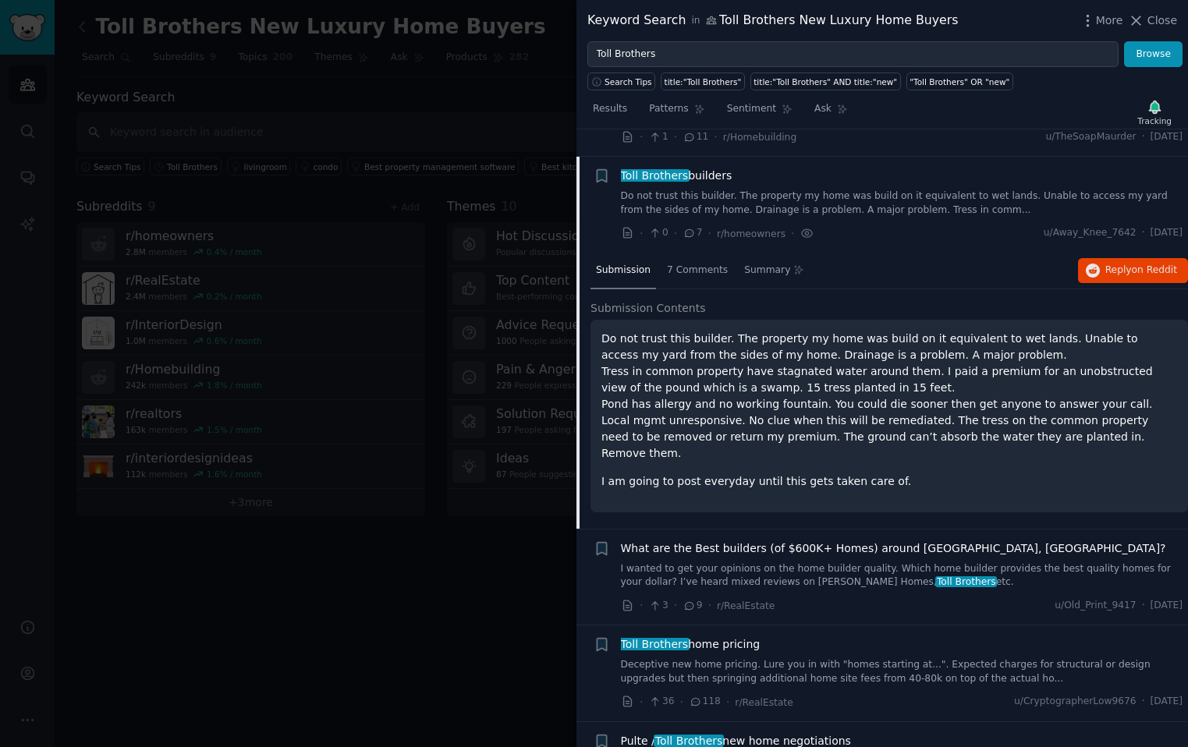
click at [753, 190] on link "Do not trust this builder. The property my home was build on it equivalent to w…" at bounding box center [902, 203] width 562 height 27
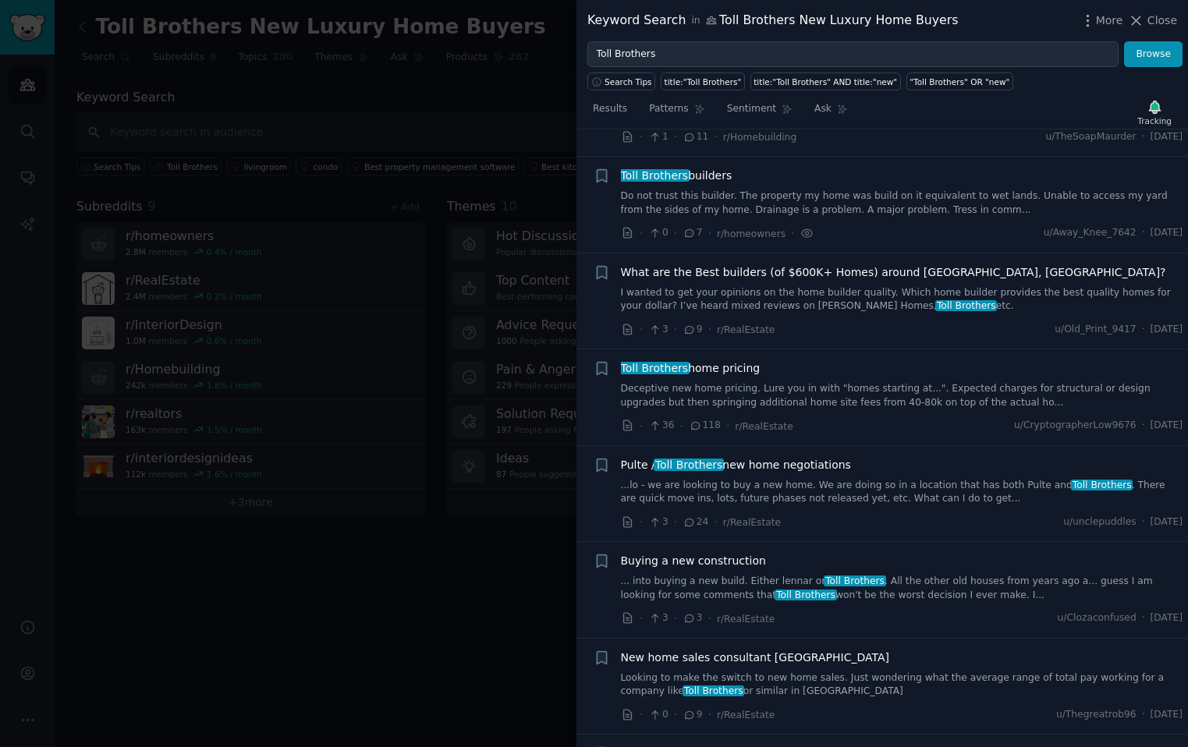
click at [757, 479] on link "...lo - we are looking to buy a new home. We are doing so in a location that ha…" at bounding box center [902, 492] width 562 height 27
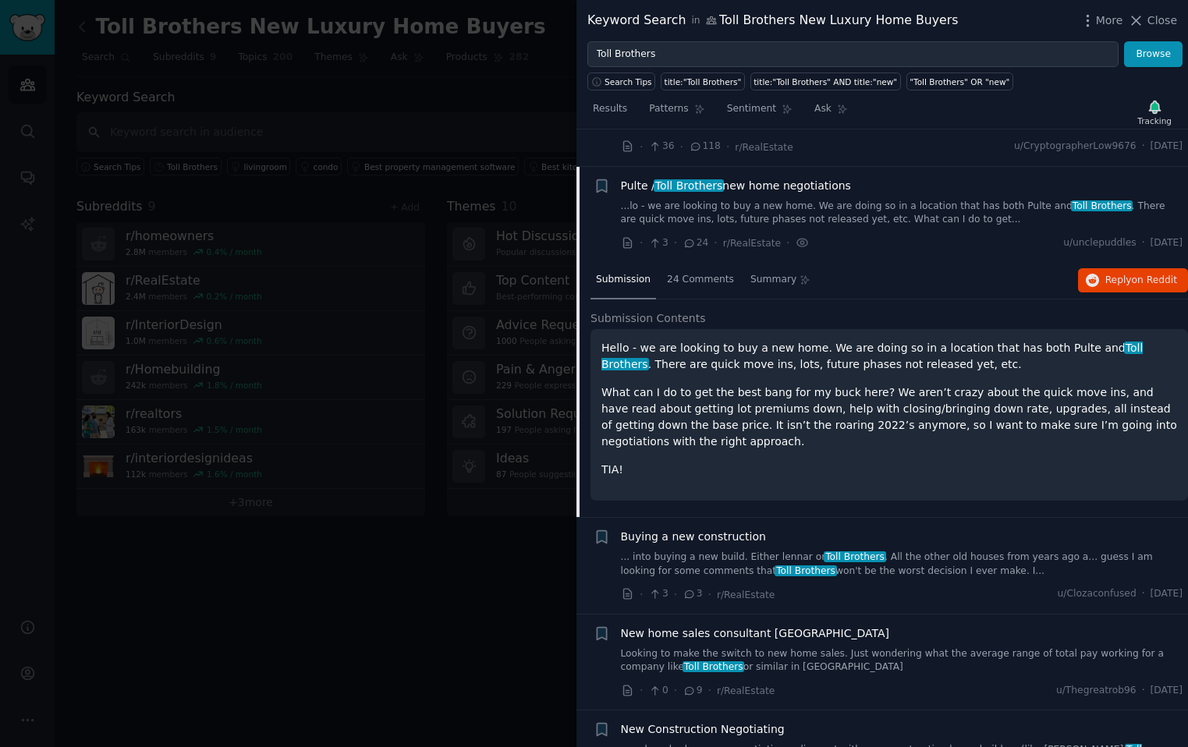
scroll to position [3234, 0]
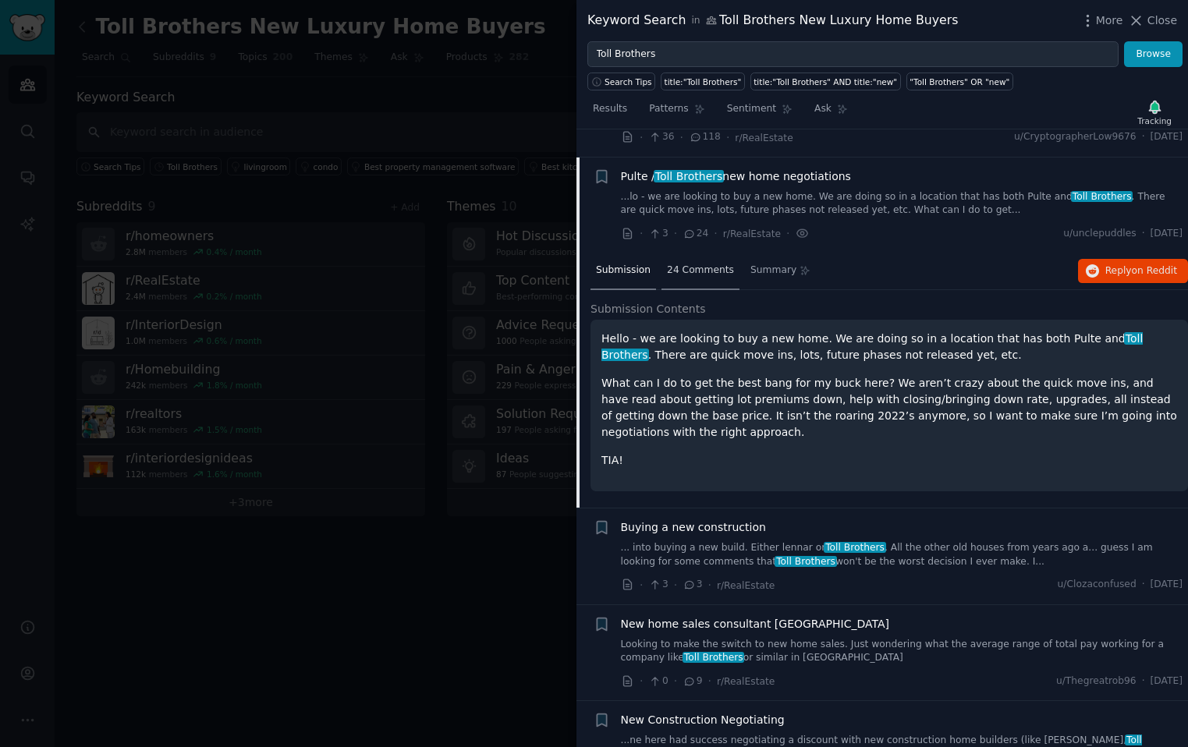
click at [694, 255] on div "24 Comments" at bounding box center [701, 271] width 78 height 37
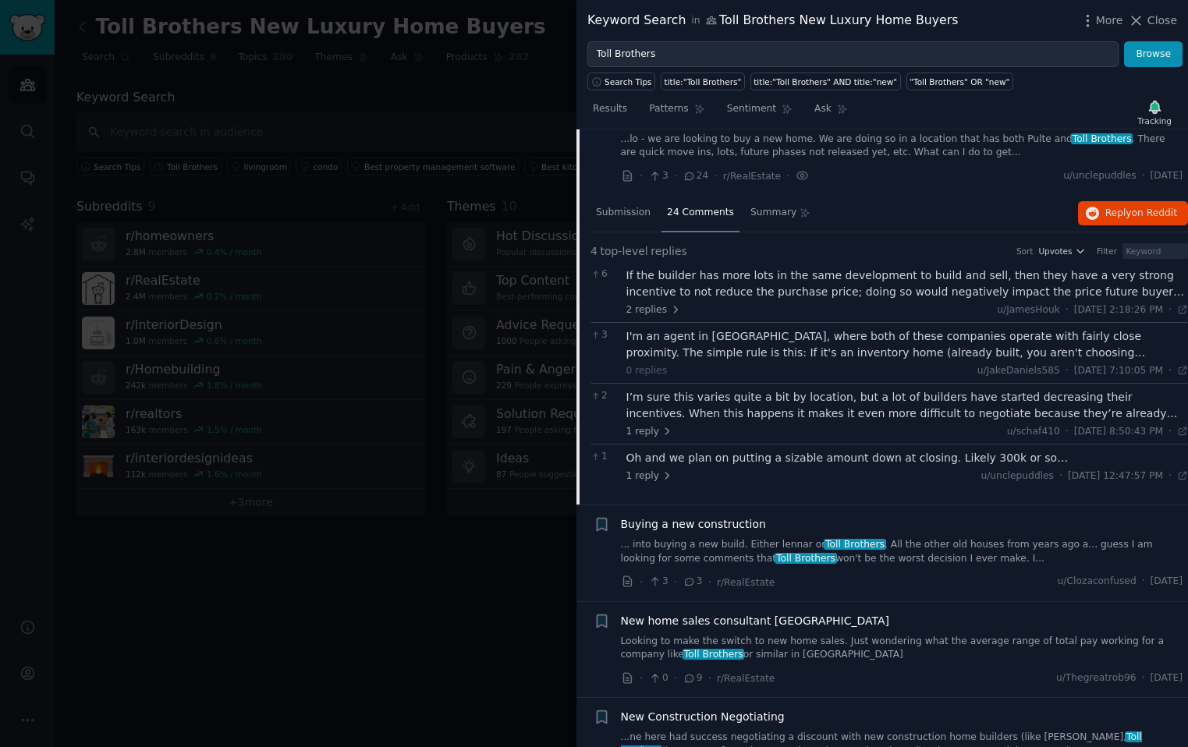
scroll to position [3284, 0]
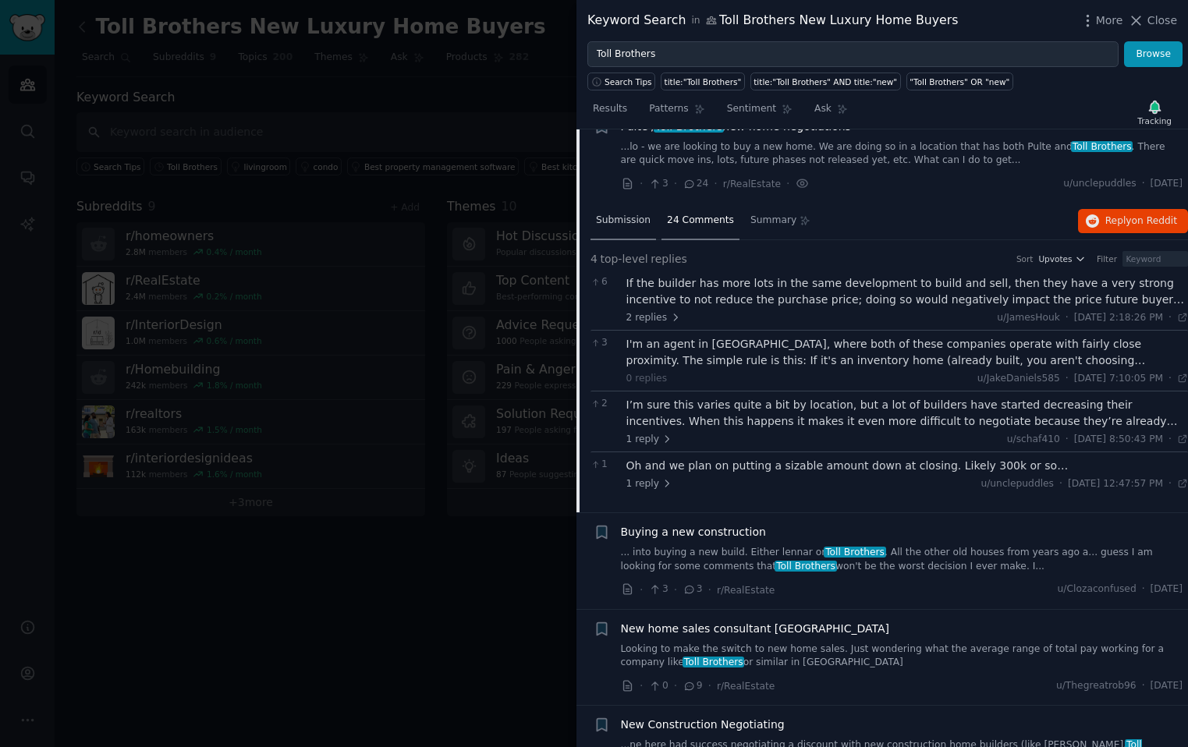
click at [612, 214] on span "Submission" at bounding box center [623, 221] width 55 height 14
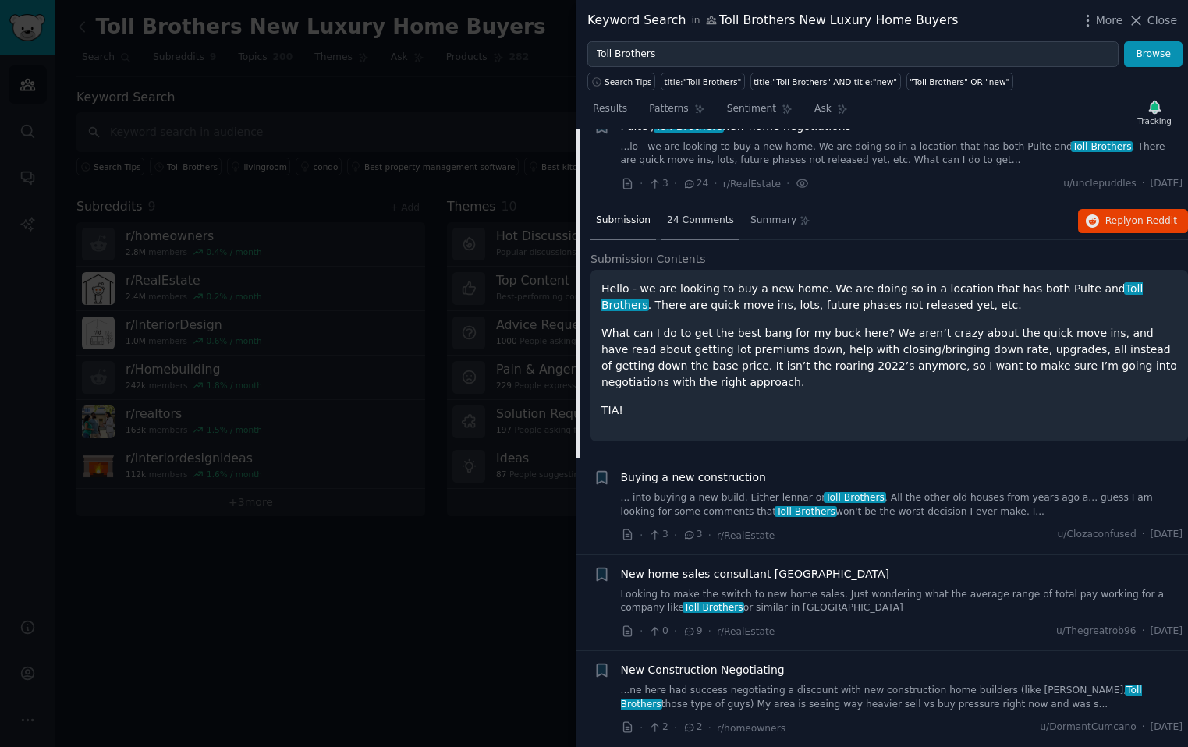
click at [679, 214] on span "24 Comments" at bounding box center [700, 221] width 67 height 14
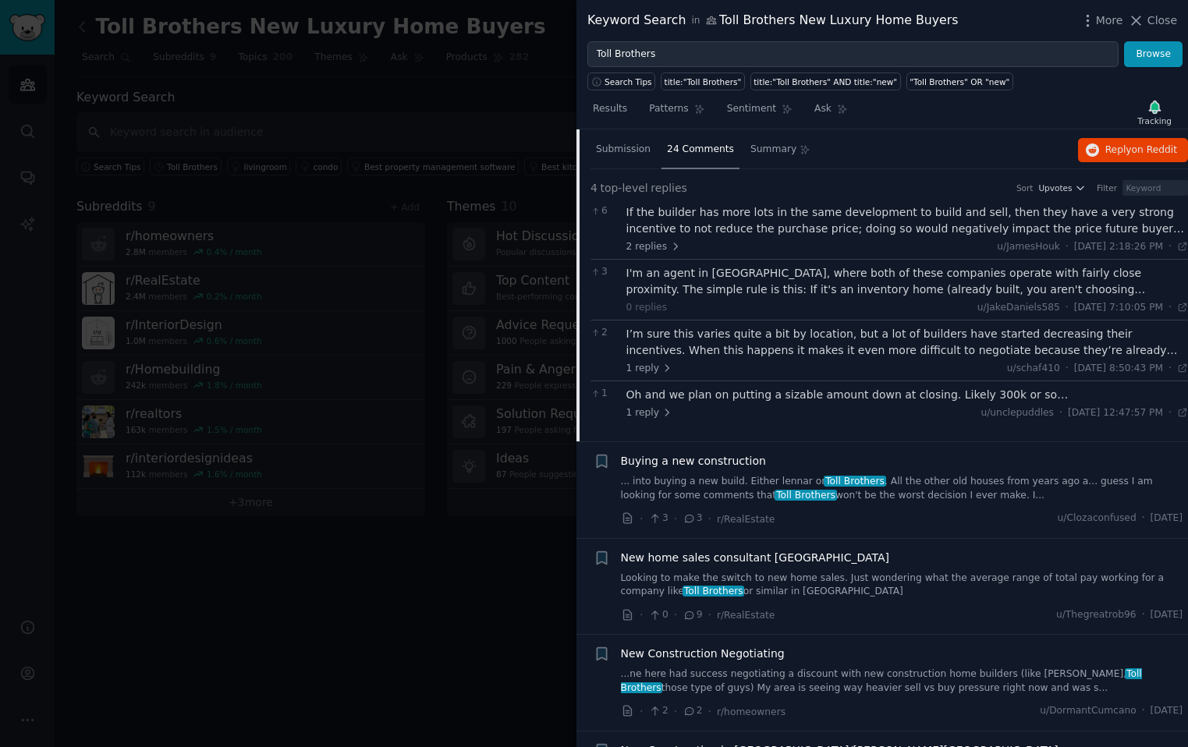
scroll to position [3384, 0]
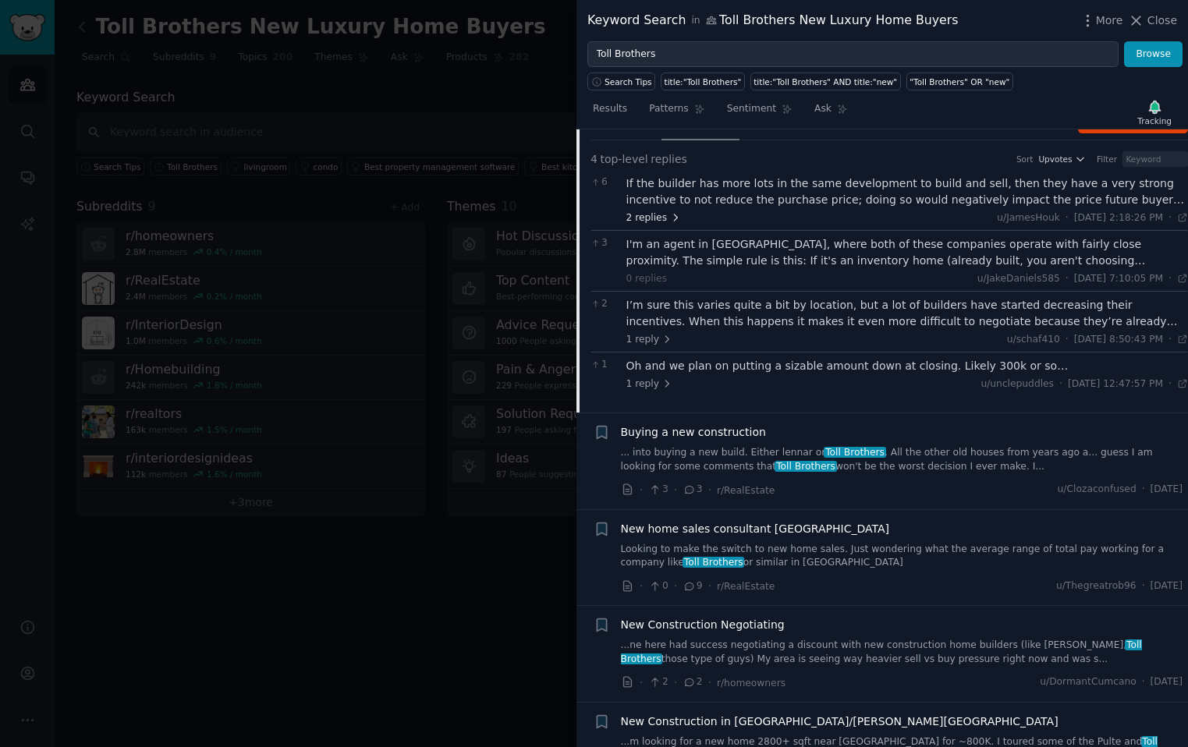
click at [658, 211] on span "2 replies" at bounding box center [653, 218] width 55 height 14
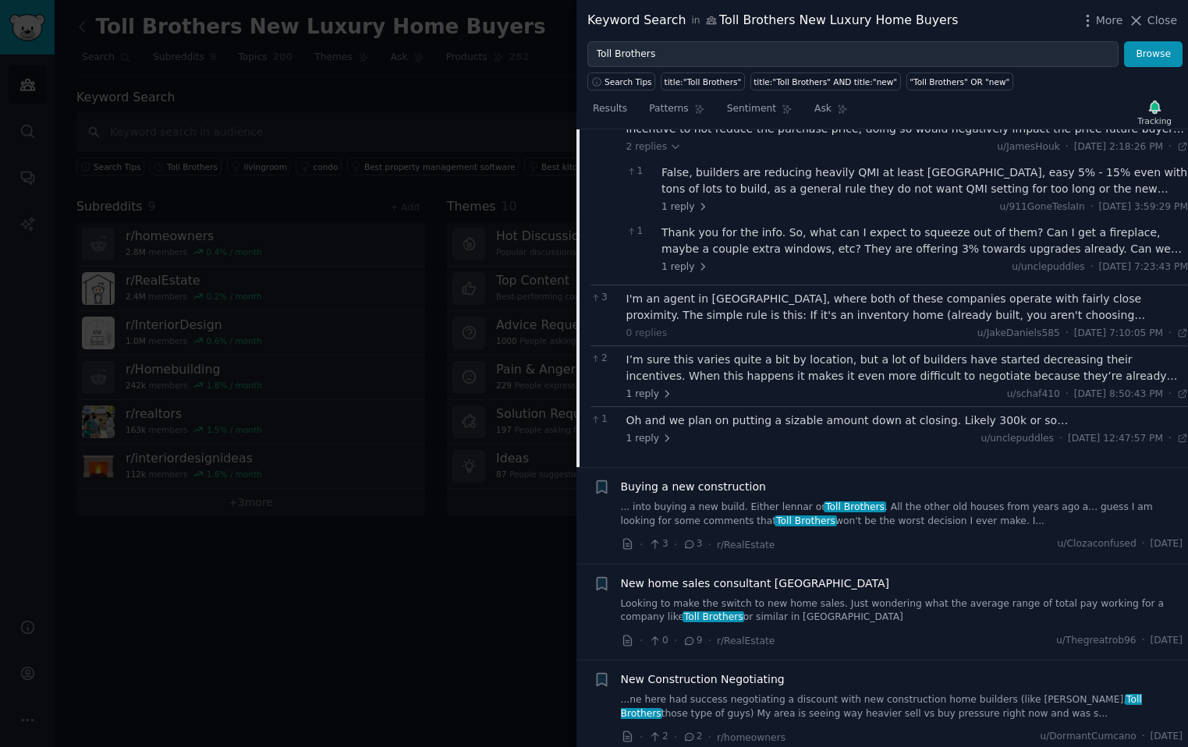
scroll to position [3457, 0]
click at [749, 296] on div "I'm an agent in [GEOGRAPHIC_DATA], where both of these companies operate with f…" at bounding box center [907, 313] width 562 height 49
click at [747, 289] on div "I'm an agent in [GEOGRAPHIC_DATA], where both of these companies operate with f…" at bounding box center [907, 305] width 562 height 33
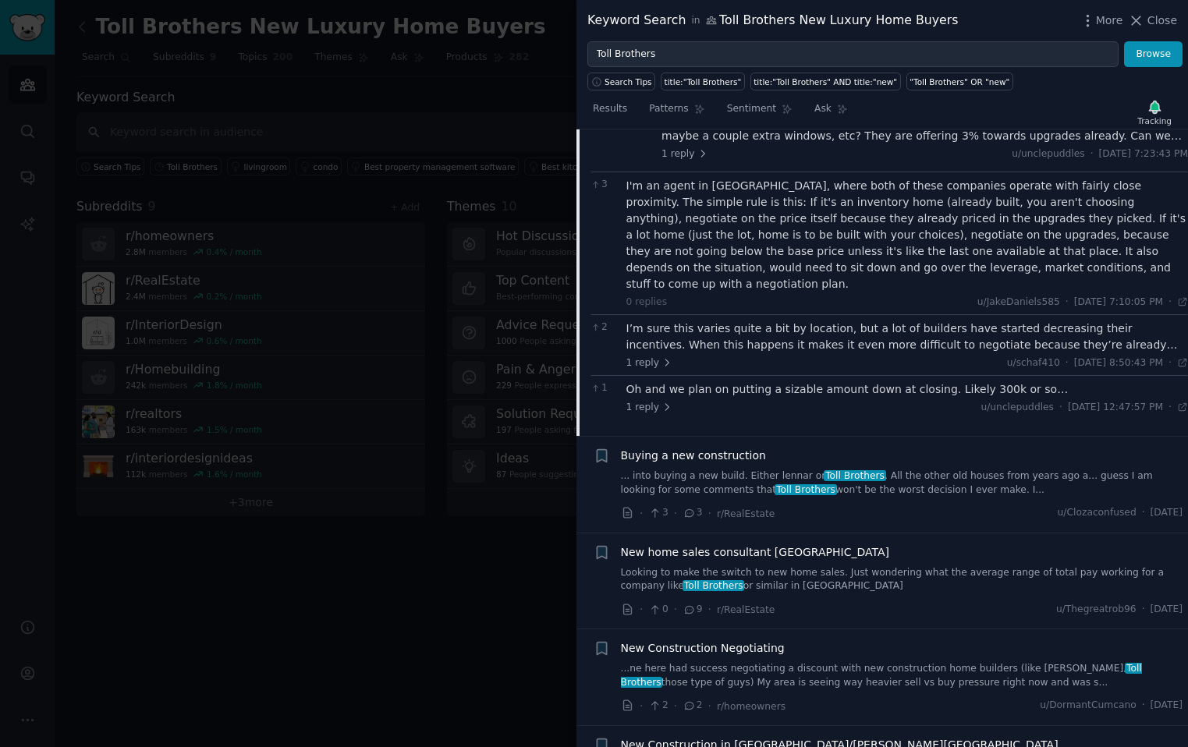
scroll to position [3570, 0]
click at [662, 400] on icon at bounding box center [667, 405] width 11 height 11
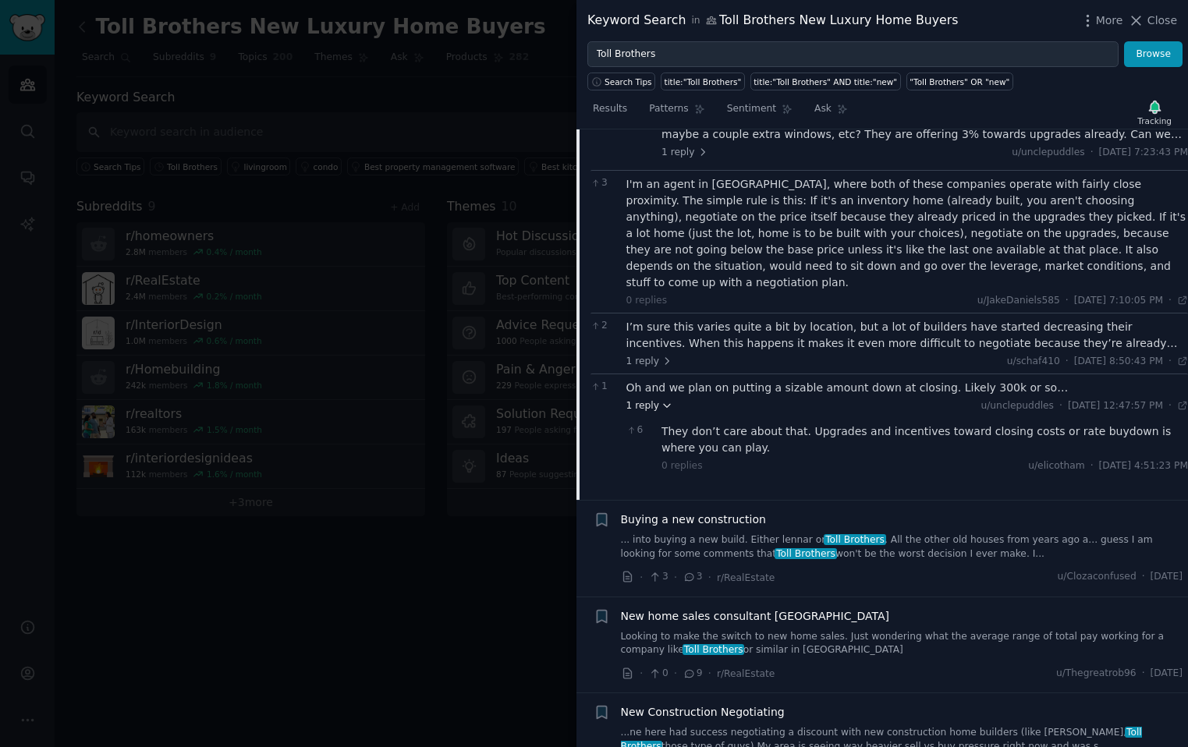
click at [662, 400] on icon at bounding box center [667, 405] width 11 height 11
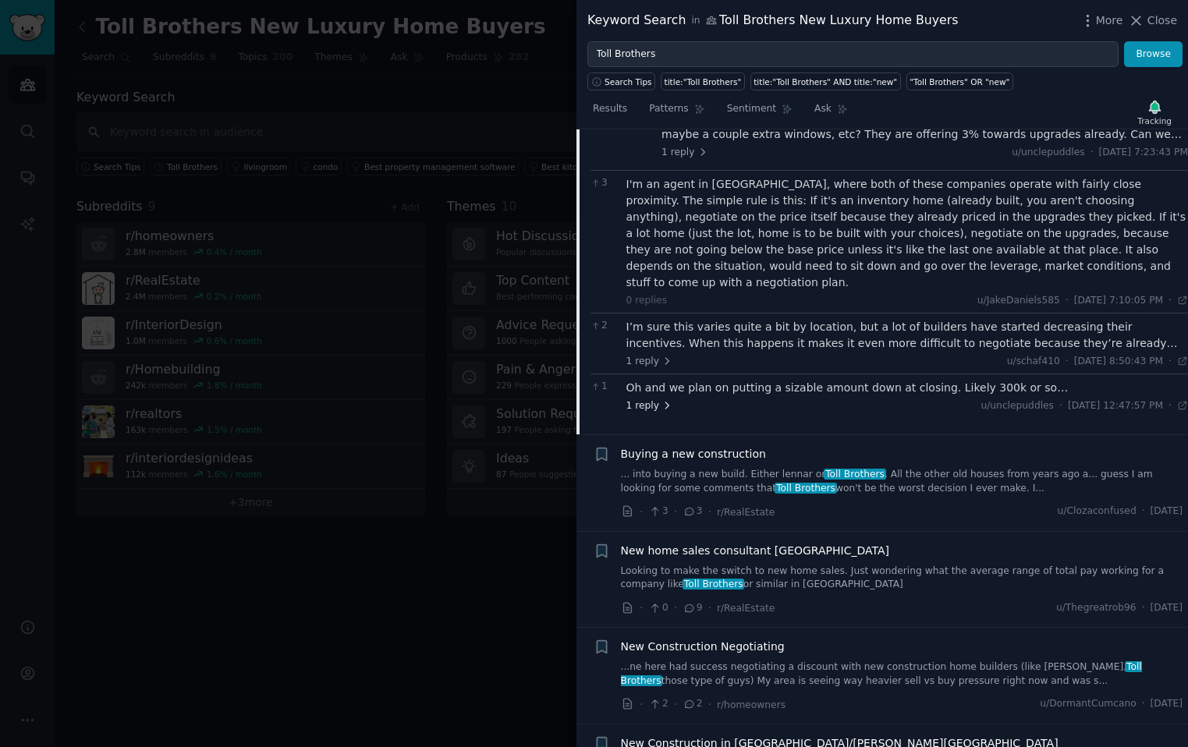
click at [662, 400] on icon at bounding box center [667, 405] width 11 height 11
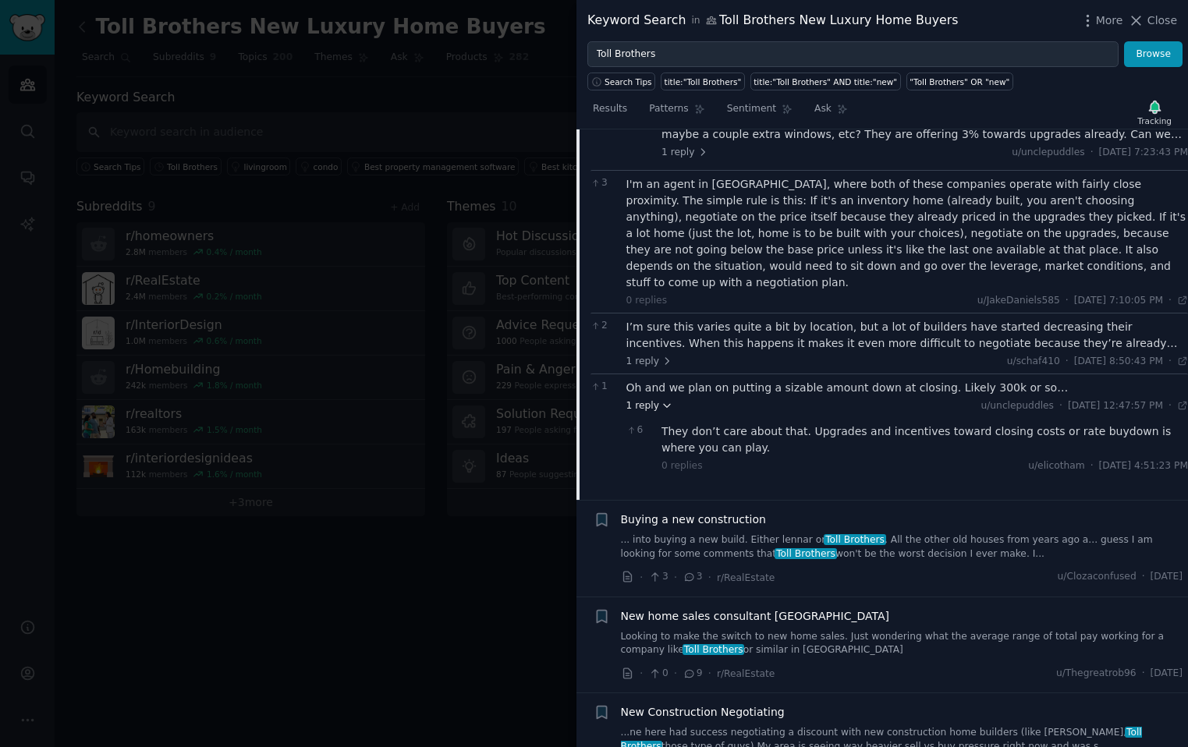
click at [662, 400] on icon at bounding box center [667, 405] width 11 height 11
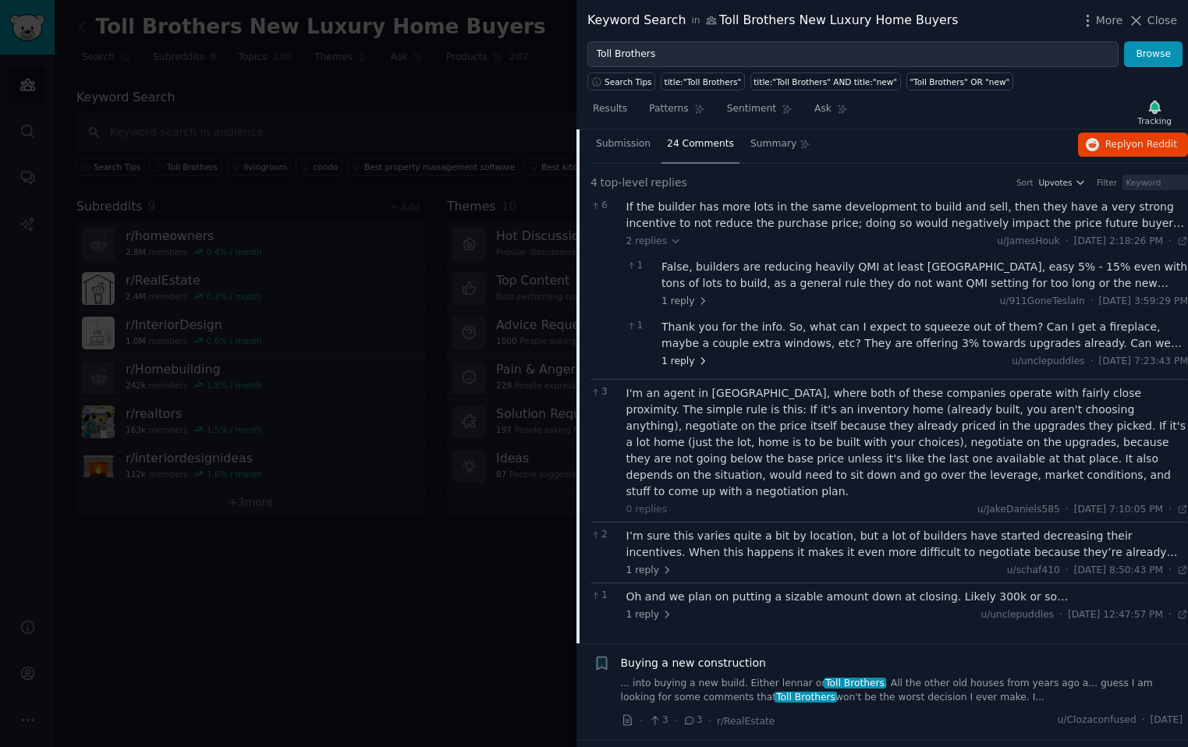
scroll to position [3362, 0]
click at [685, 324] on div "Thank you for the info. So, what can I expect to squeeze out of them? Can I get…" at bounding box center [925, 341] width 527 height 49
click at [692, 353] on span "1 reply" at bounding box center [685, 360] width 47 height 14
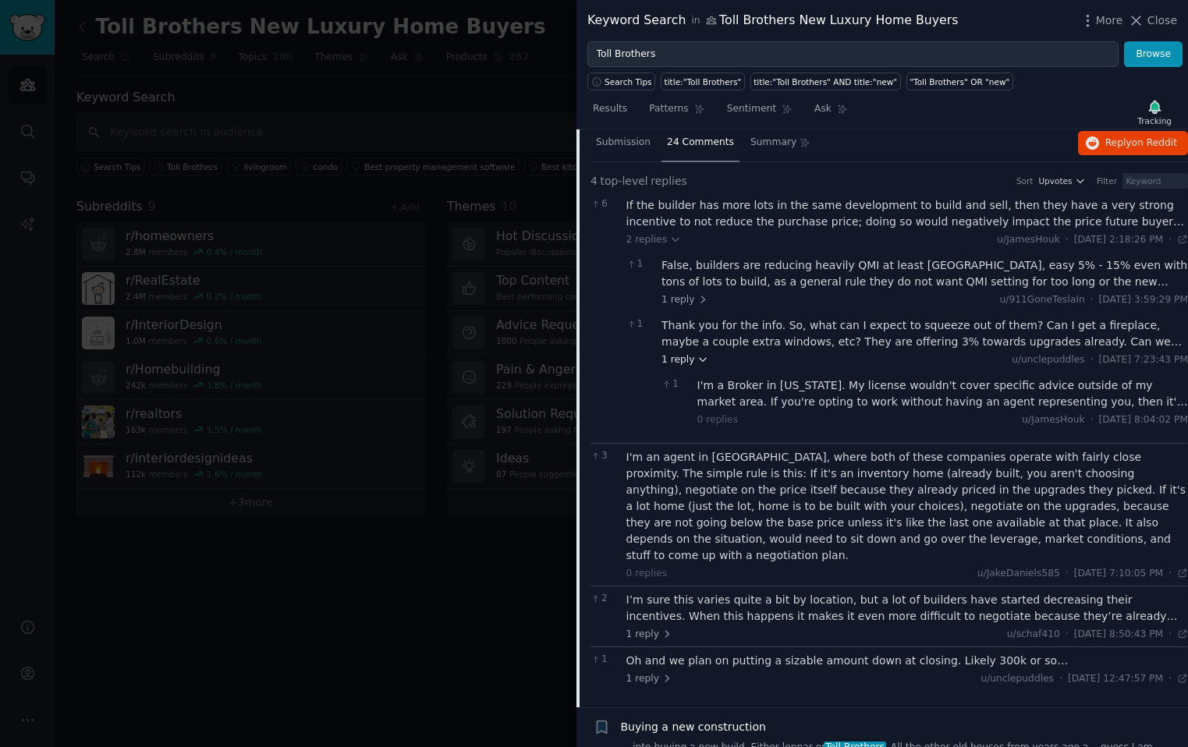
click at [693, 353] on span "1 reply" at bounding box center [685, 360] width 47 height 14
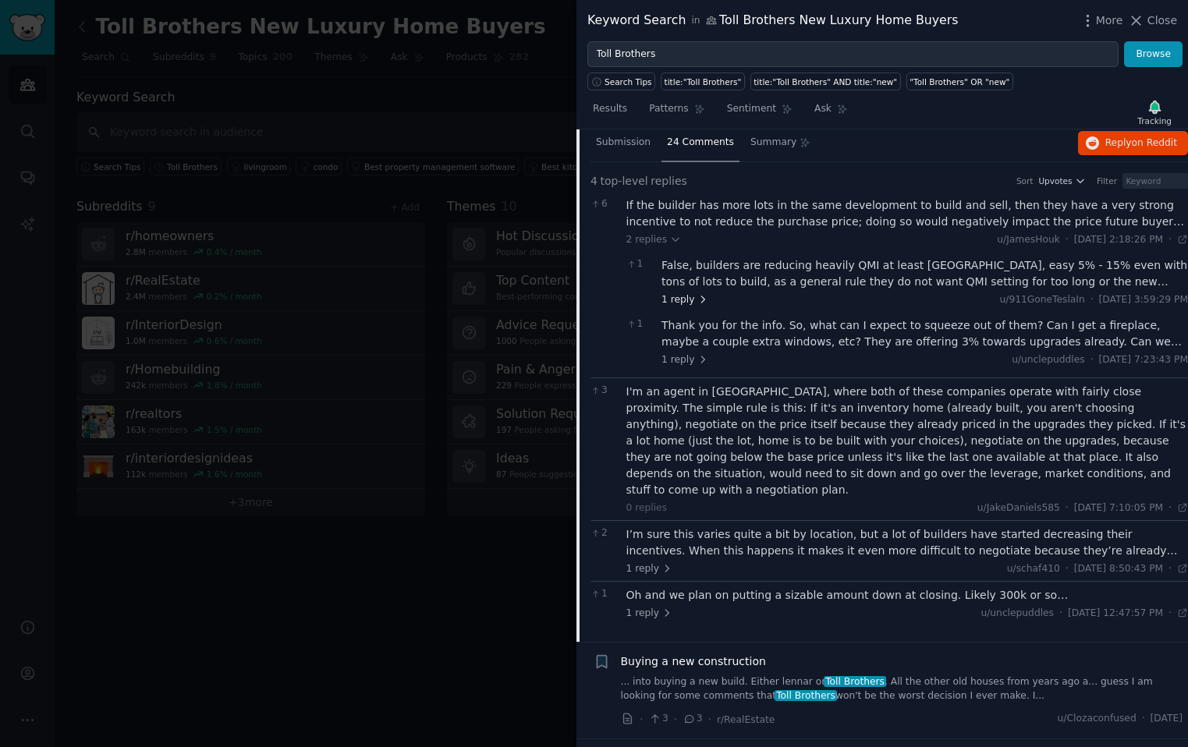
click at [691, 293] on span "1 reply" at bounding box center [685, 300] width 47 height 14
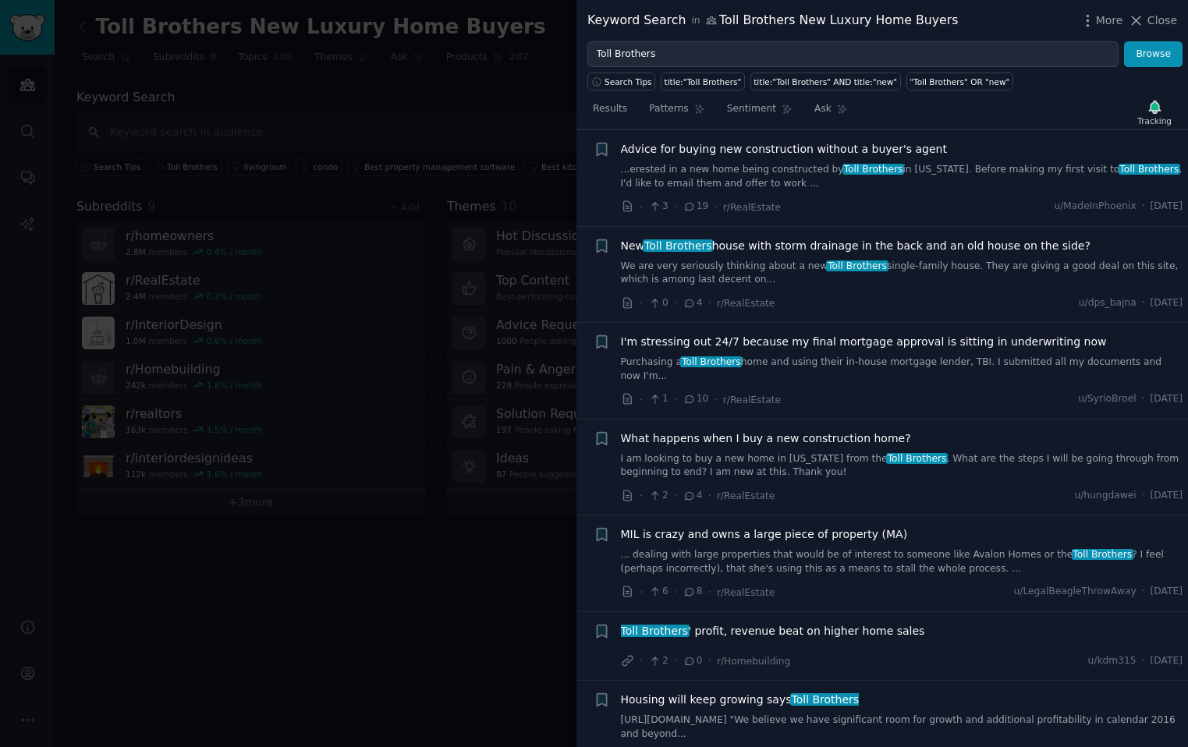
scroll to position [9435, 0]
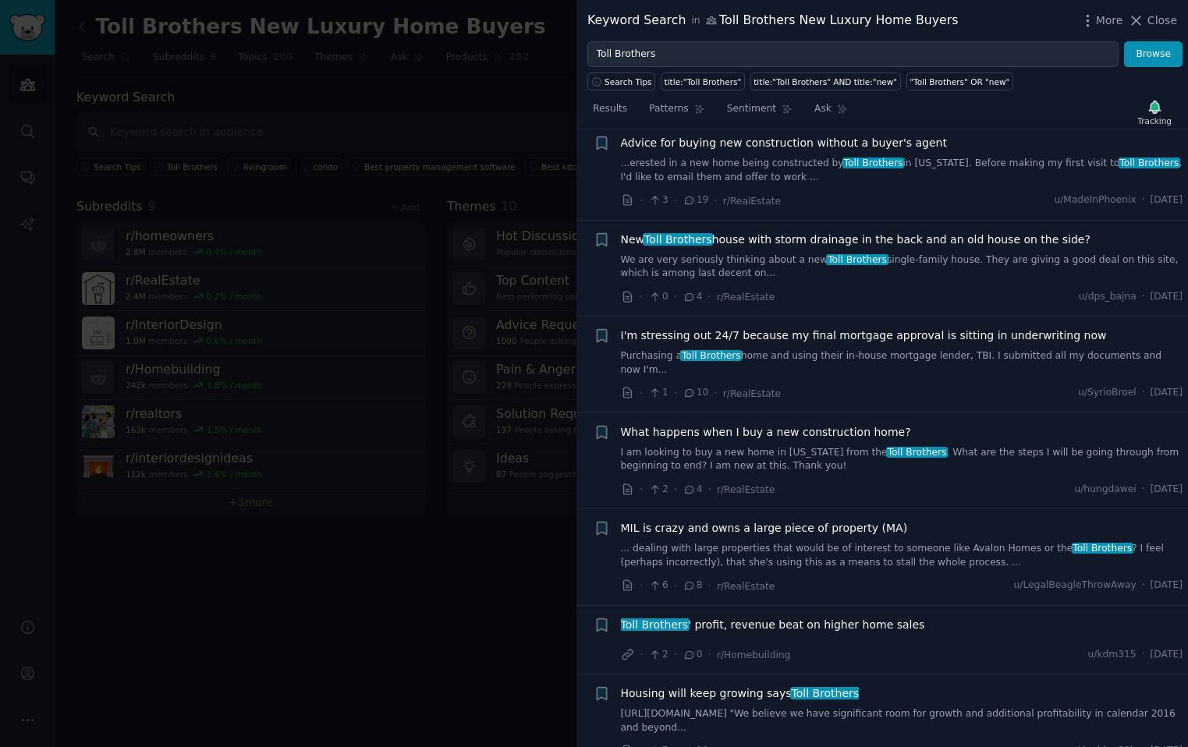
click at [433, 513] on div at bounding box center [594, 373] width 1188 height 747
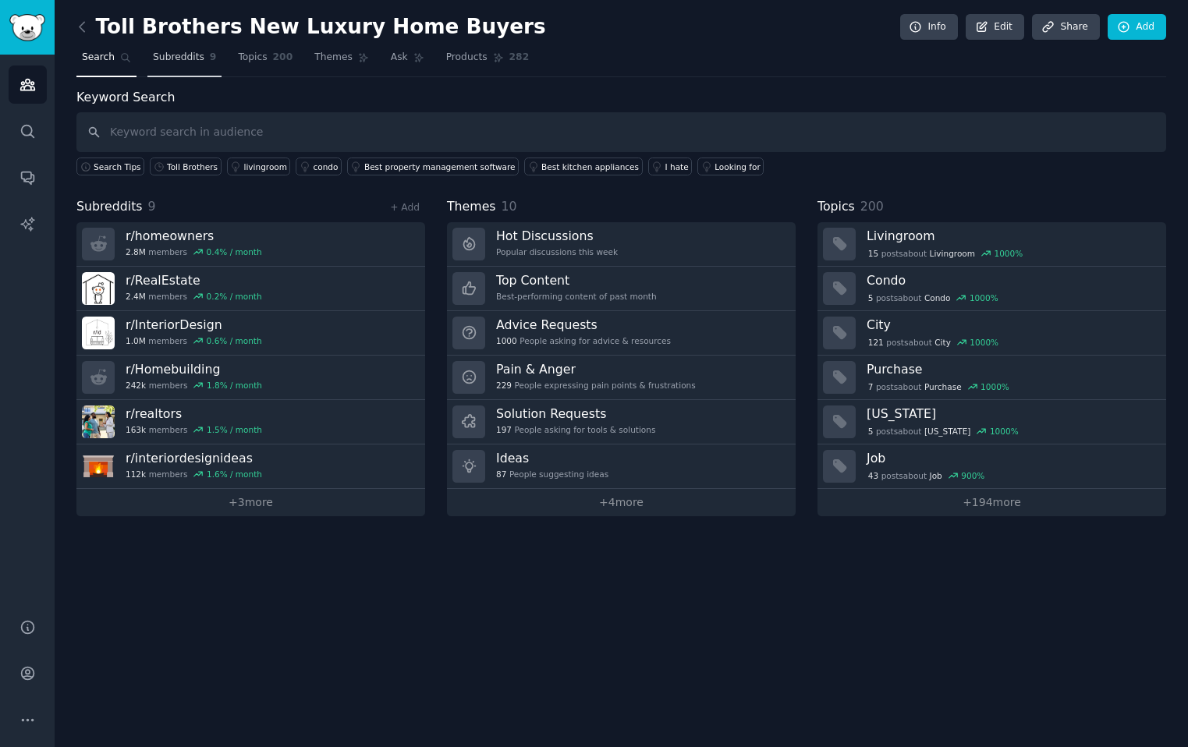
click at [183, 62] on span "Subreddits" at bounding box center [178, 58] width 51 height 14
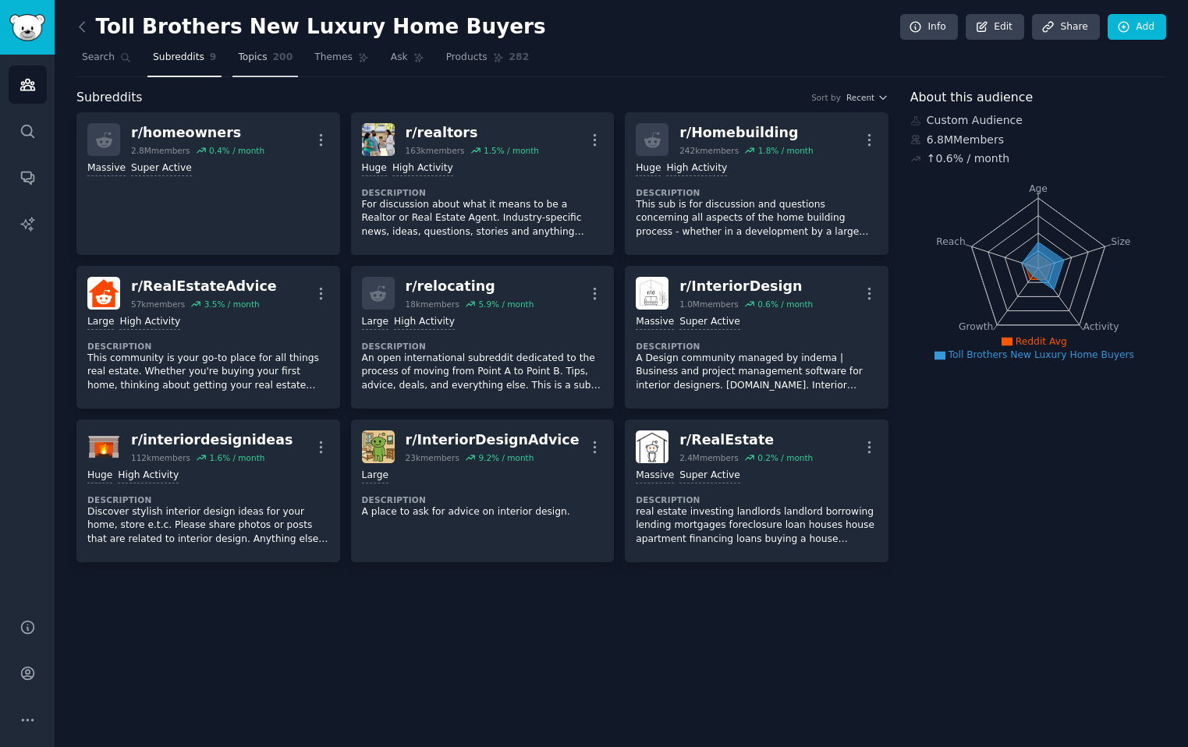
click at [246, 59] on span "Topics" at bounding box center [252, 58] width 29 height 14
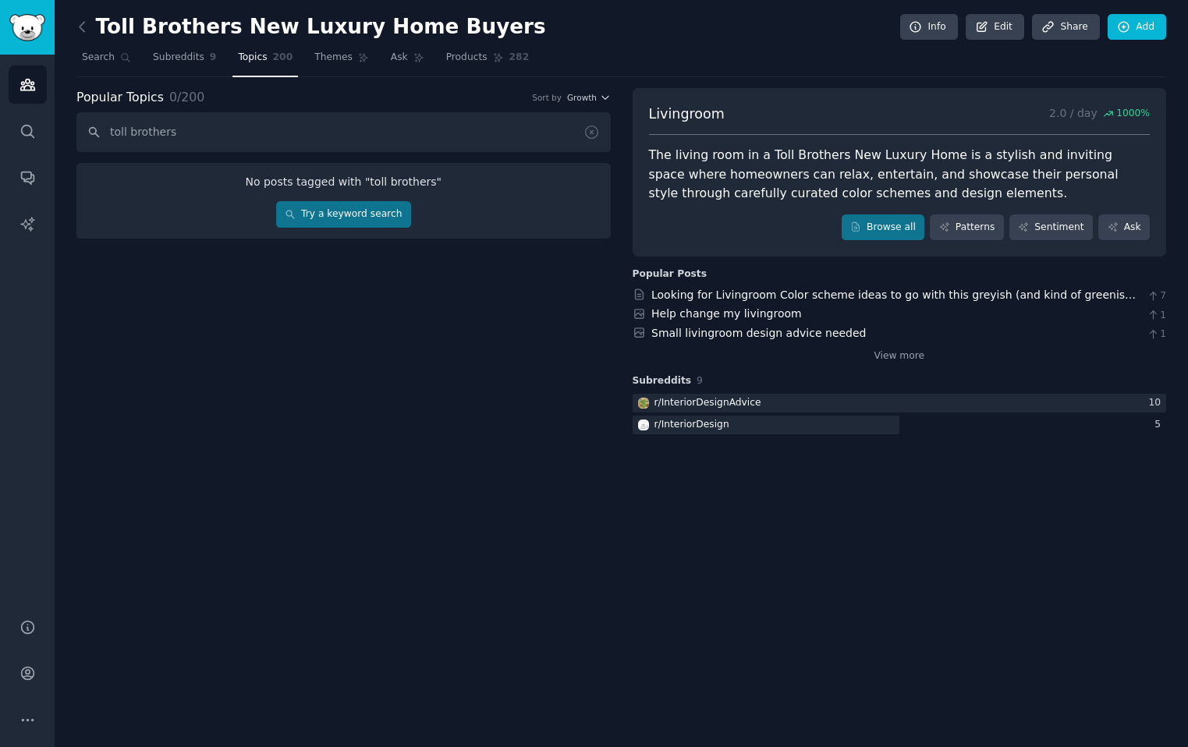
type input "toll brothers"
click at [363, 221] on link "Try a keyword search" at bounding box center [343, 214] width 135 height 27
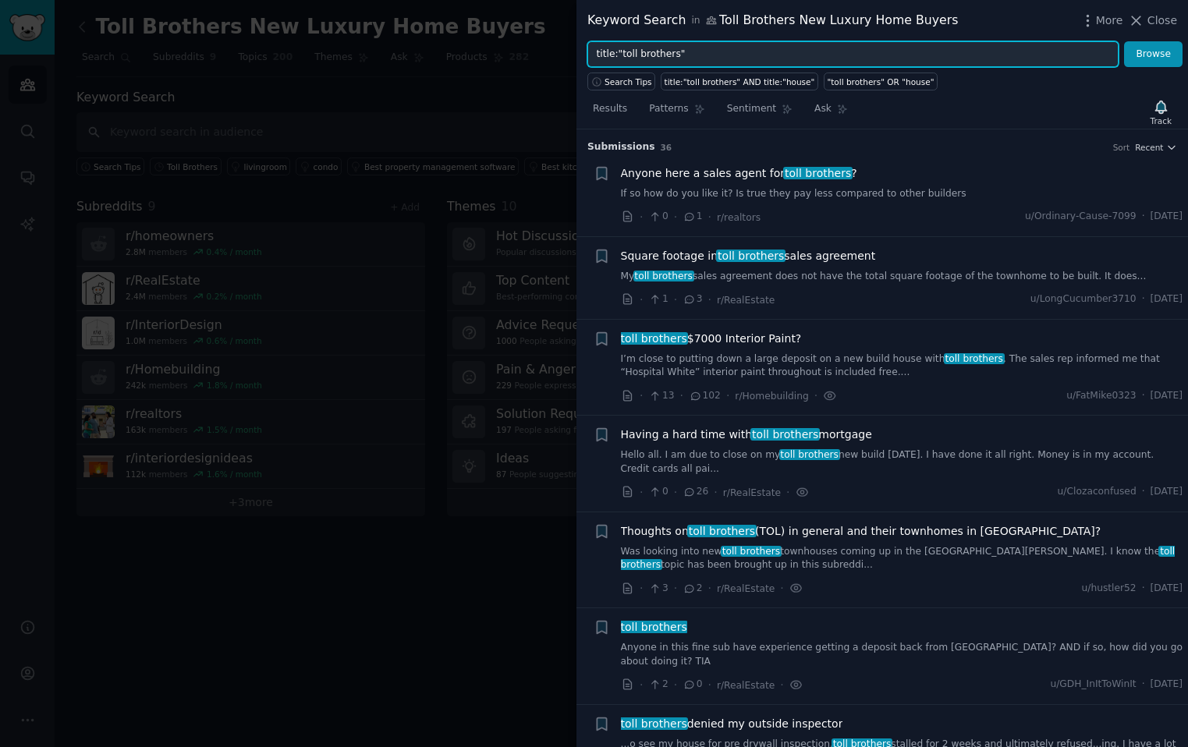
click at [713, 56] on input "title:"toll brothers"" at bounding box center [852, 54] width 531 height 27
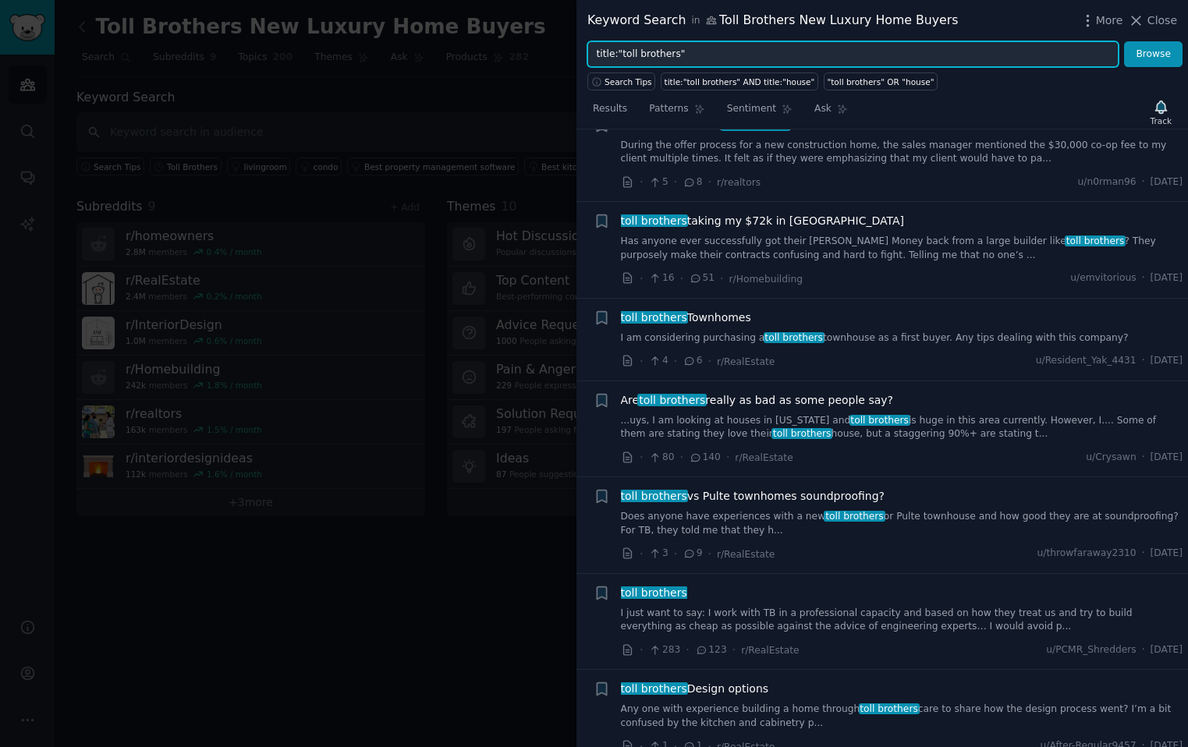
scroll to position [1673, 0]
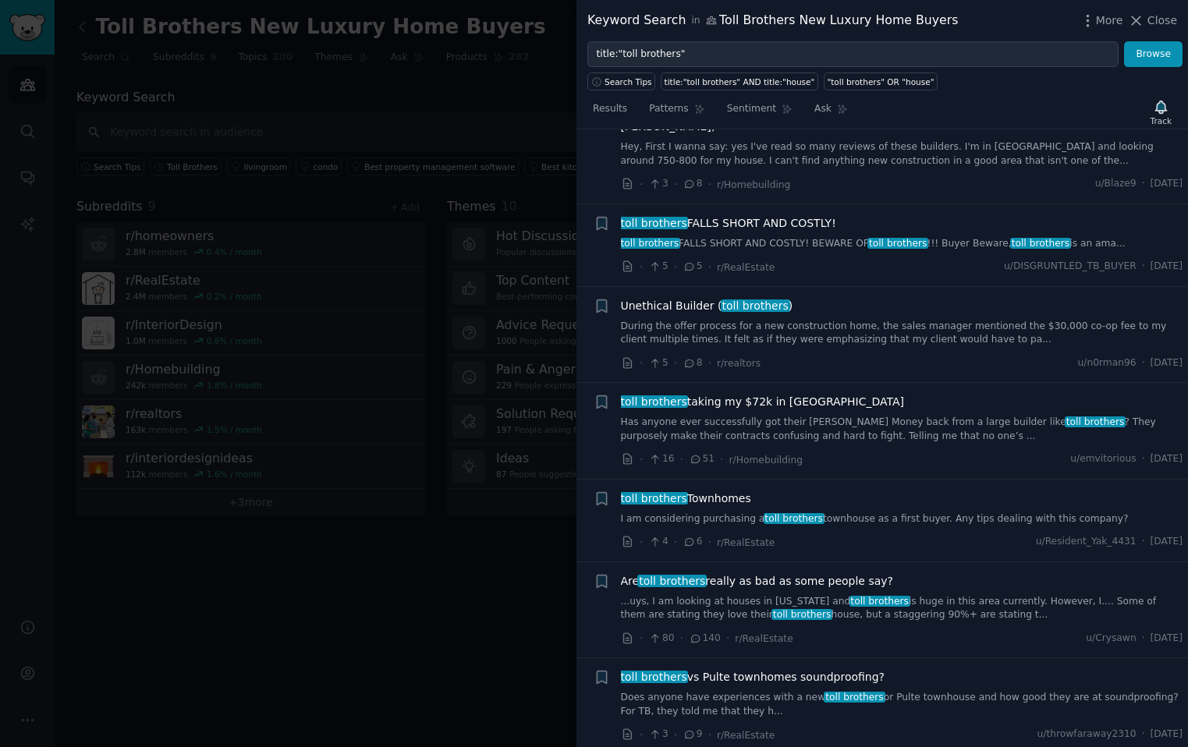
click at [693, 298] on span "Unethical Builder ( toll brothers )" at bounding box center [707, 306] width 172 height 16
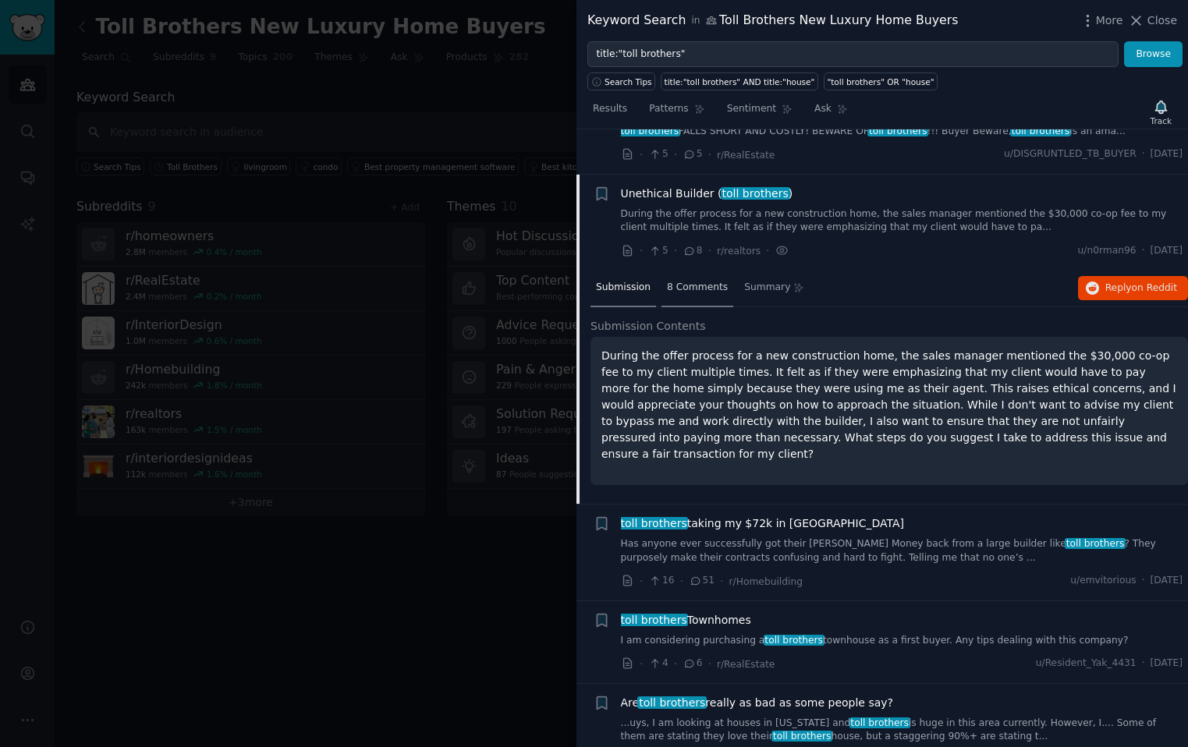
scroll to position [1786, 0]
